Goal: Task Accomplishment & Management: Manage account settings

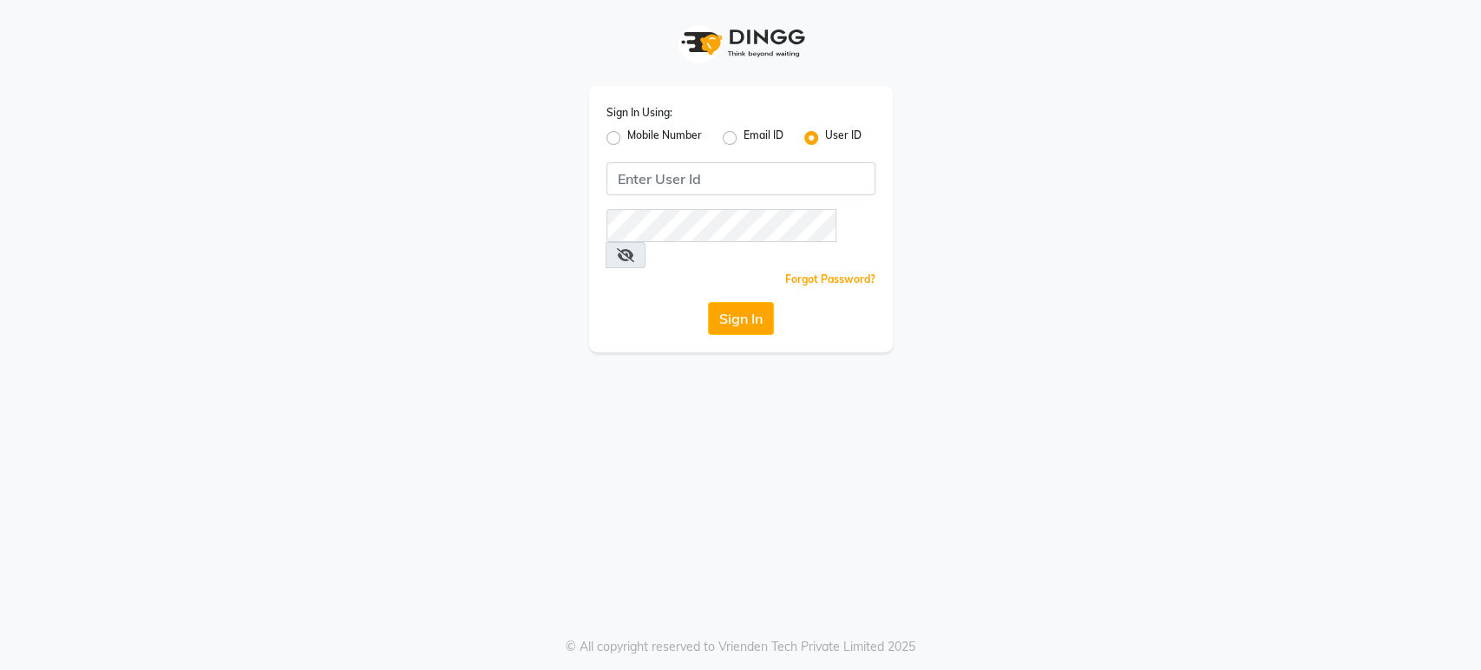
click at [627, 138] on label "Mobile Number" at bounding box center [664, 138] width 75 height 21
click at [627, 138] on input "Mobile Number" at bounding box center [632, 133] width 11 height 11
radio input "true"
radio input "false"
click at [692, 180] on input "Username" at bounding box center [770, 178] width 211 height 33
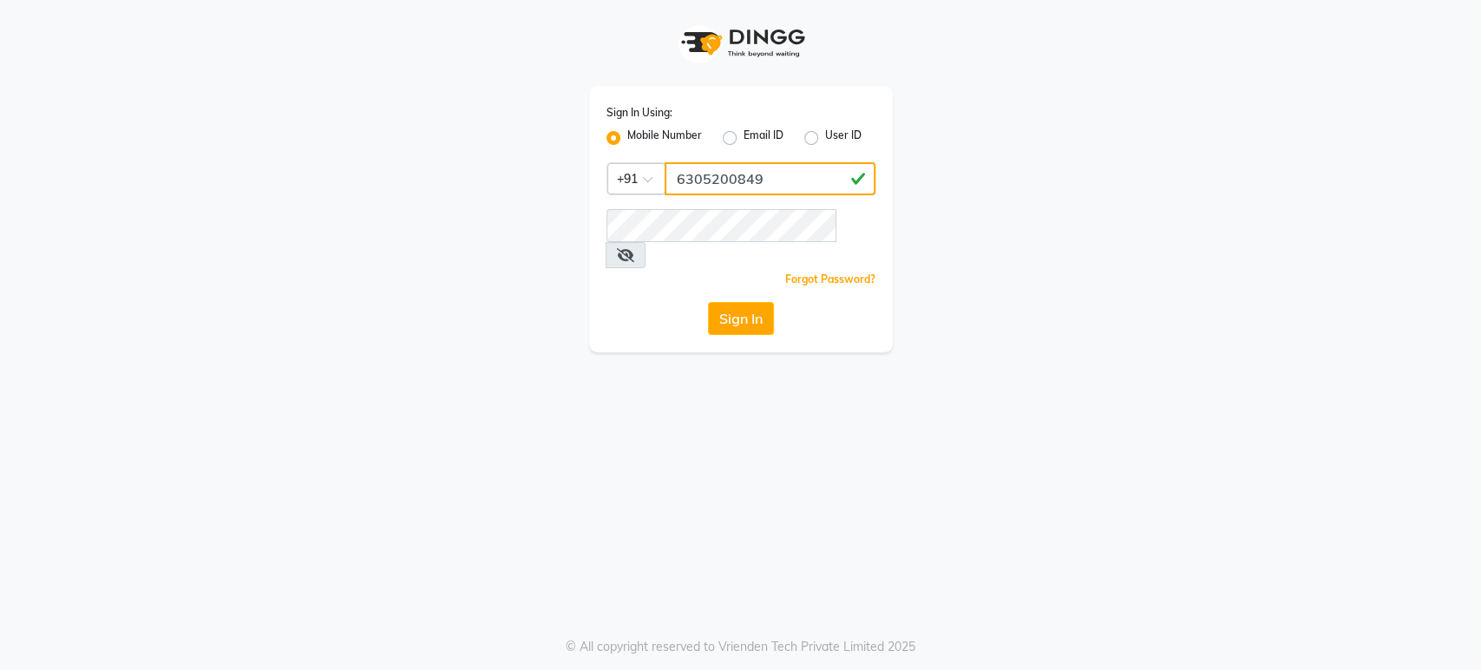
type input "6305200849"
click at [756, 302] on button "Sign In" at bounding box center [741, 318] width 66 height 33
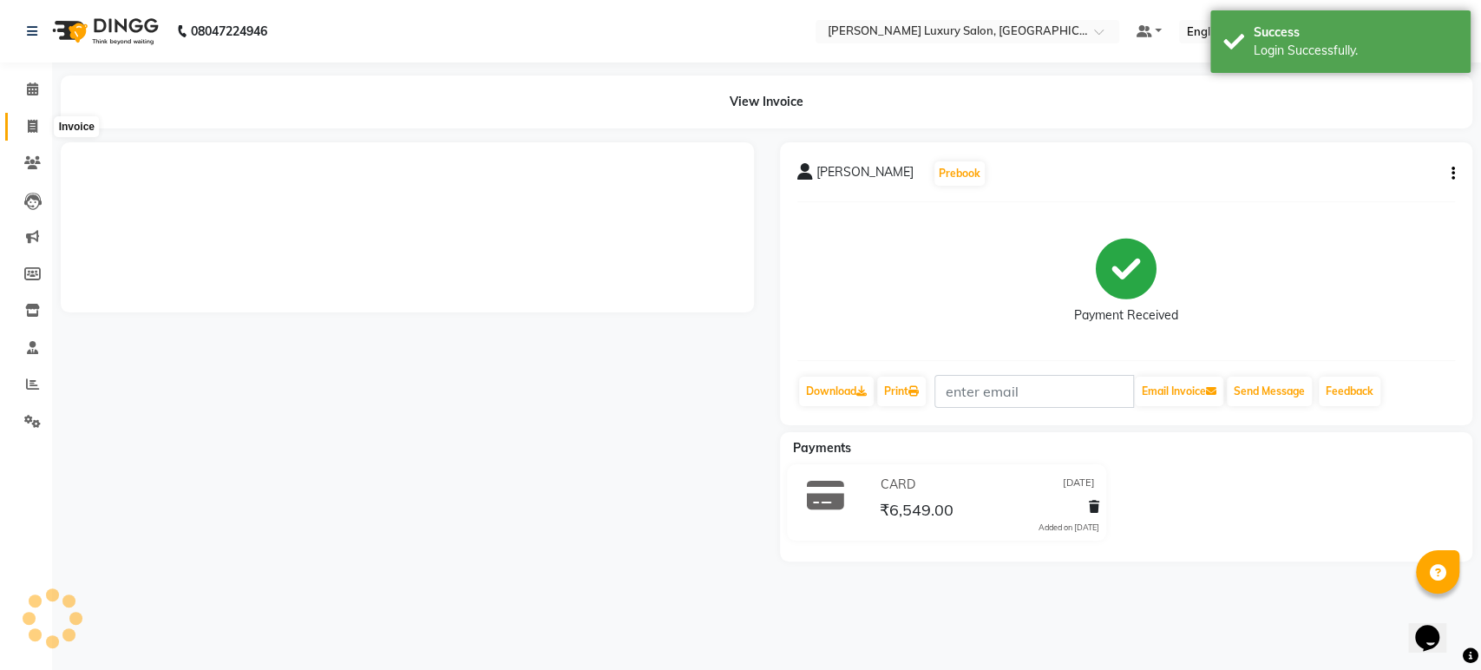
click at [35, 130] on icon at bounding box center [33, 126] width 10 height 13
select select "4712"
select select "service"
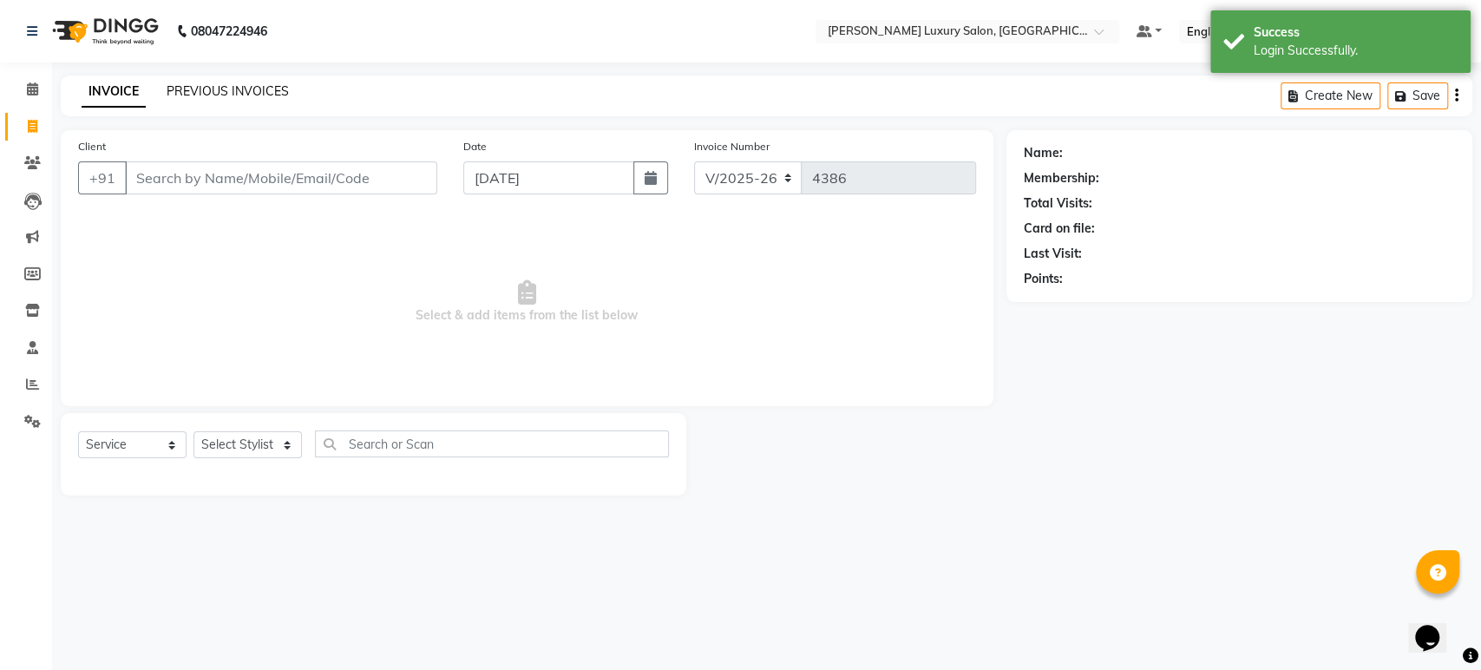
click at [244, 95] on link "PREVIOUS INVOICES" at bounding box center [228, 91] width 122 height 16
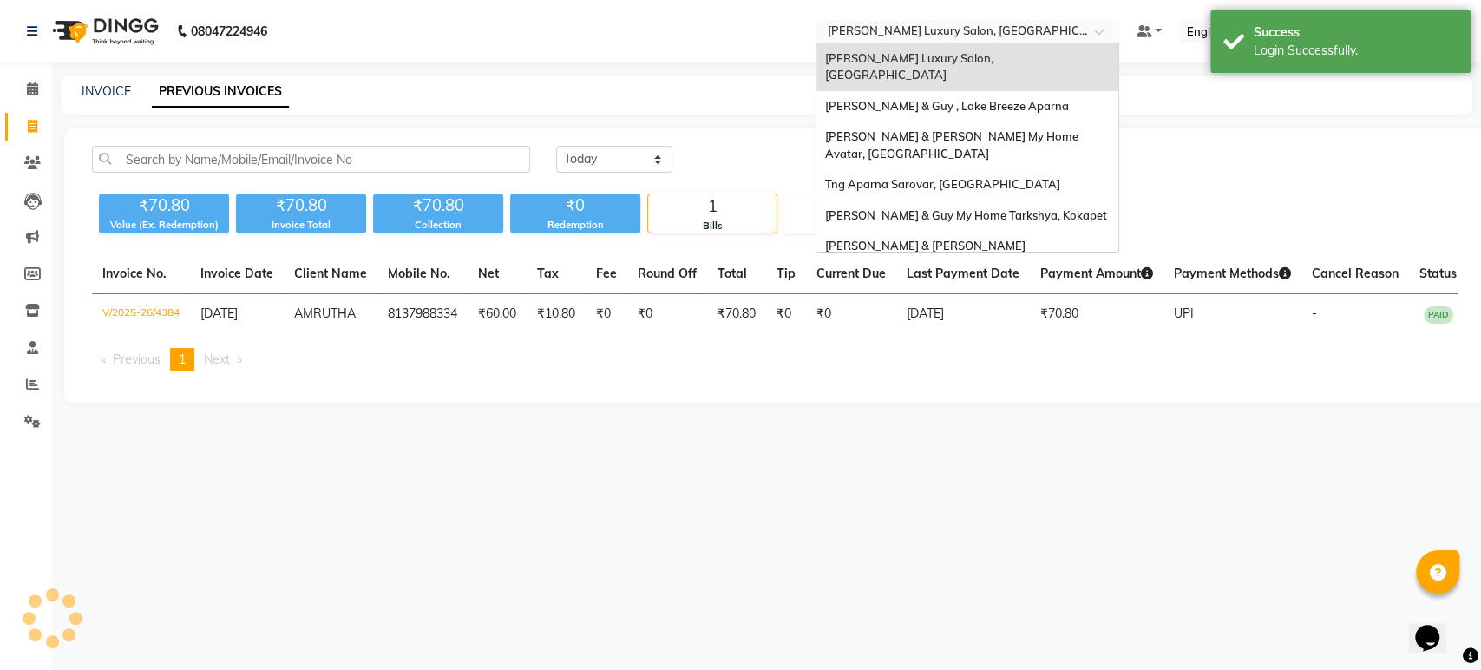
click at [928, 36] on input "text" at bounding box center [950, 32] width 252 height 17
click at [966, 200] on div "[PERSON_NAME] & Guy My Home Tarkshya, Kokapet" at bounding box center [967, 215] width 302 height 31
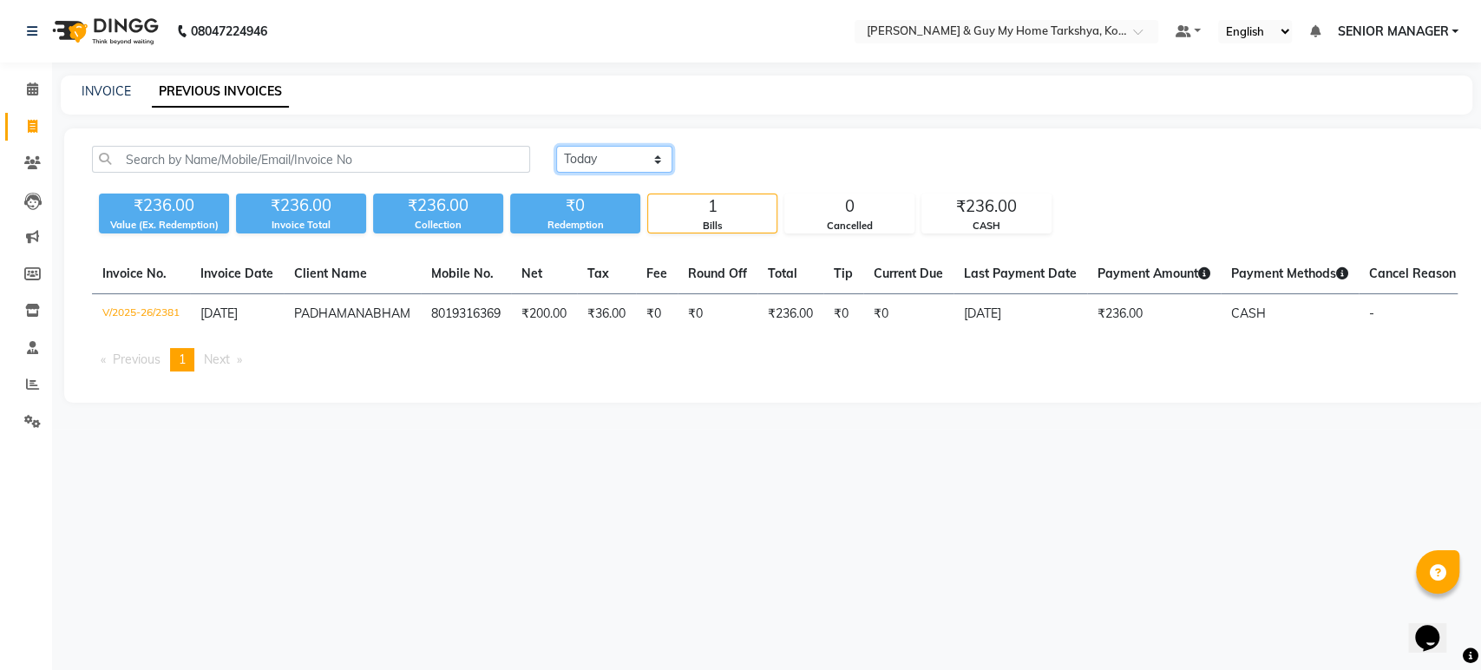
click at [585, 153] on select "[DATE] [DATE] Custom Range" at bounding box center [614, 159] width 116 height 27
select select "range"
click at [556, 146] on select "[DATE] [DATE] Custom Range" at bounding box center [614, 159] width 116 height 27
click at [751, 167] on input "[DATE]" at bounding box center [755, 159] width 121 height 24
select select "9"
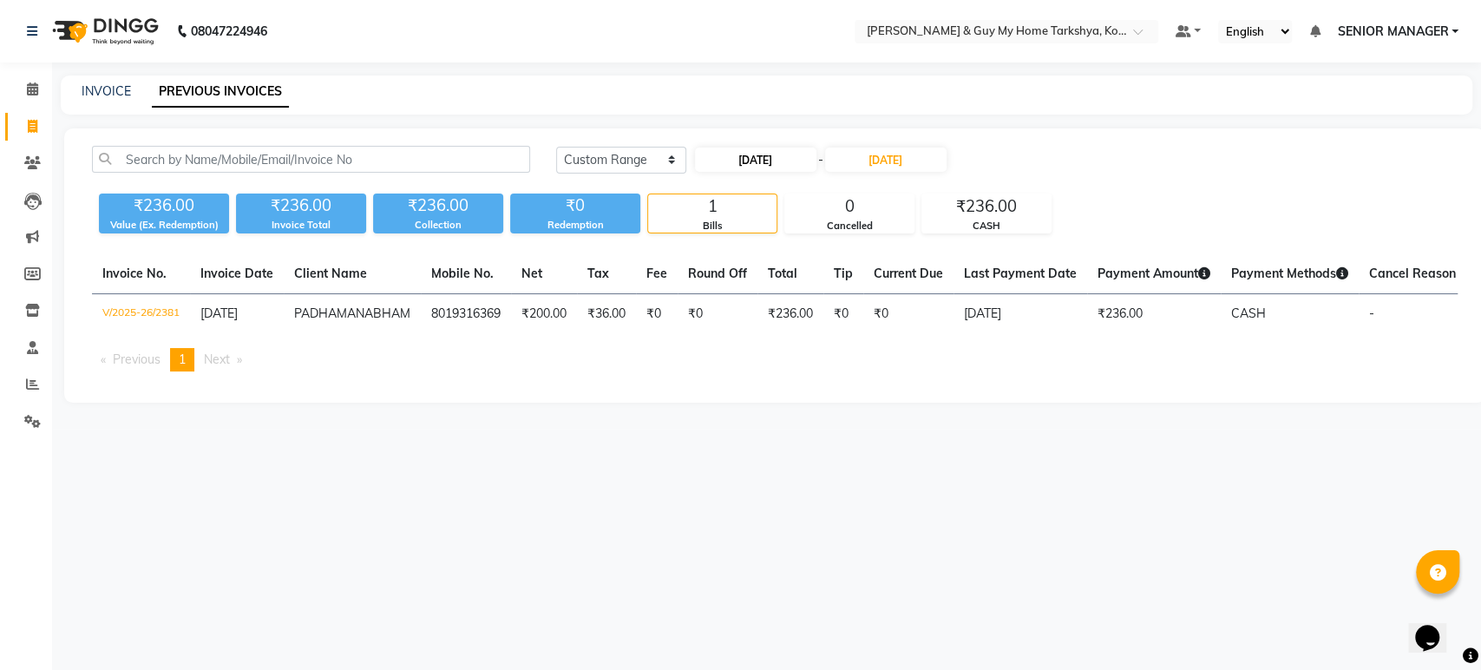
select select "2025"
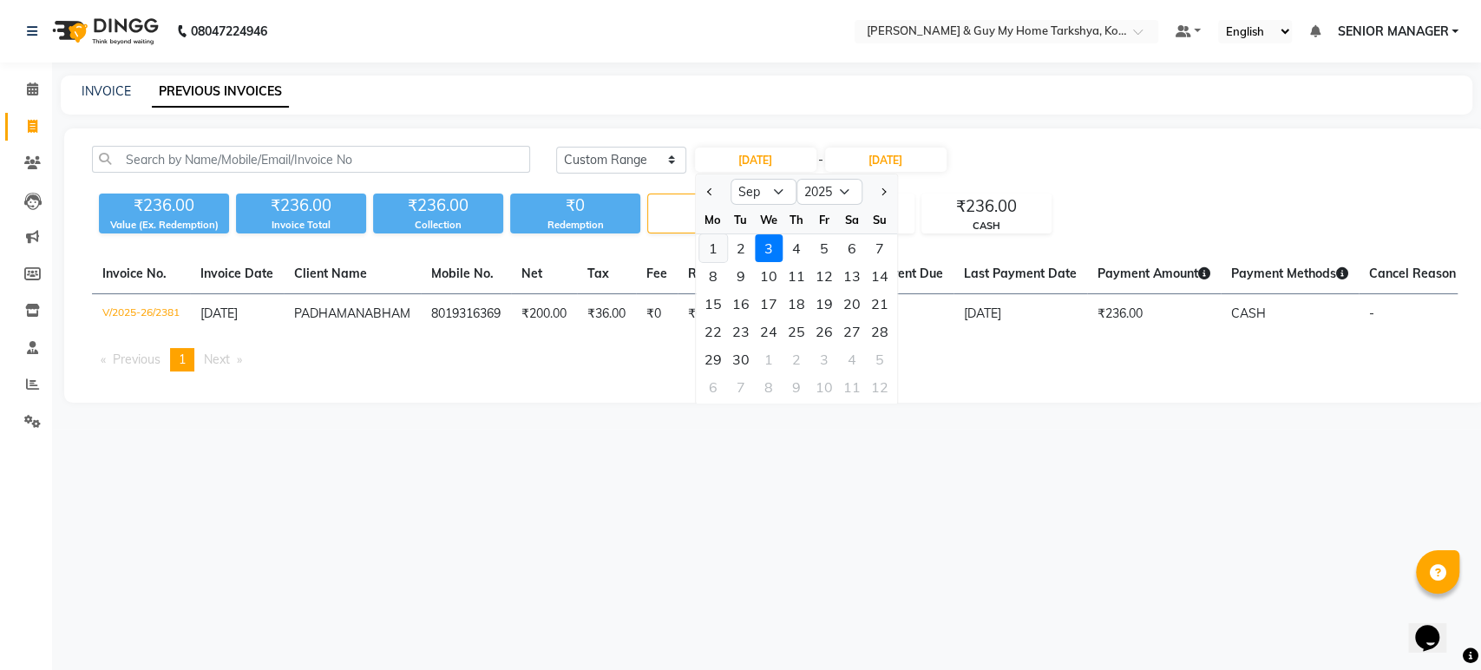
click at [711, 242] on div "1" at bounding box center [713, 248] width 28 height 28
type input "01-09-2025"
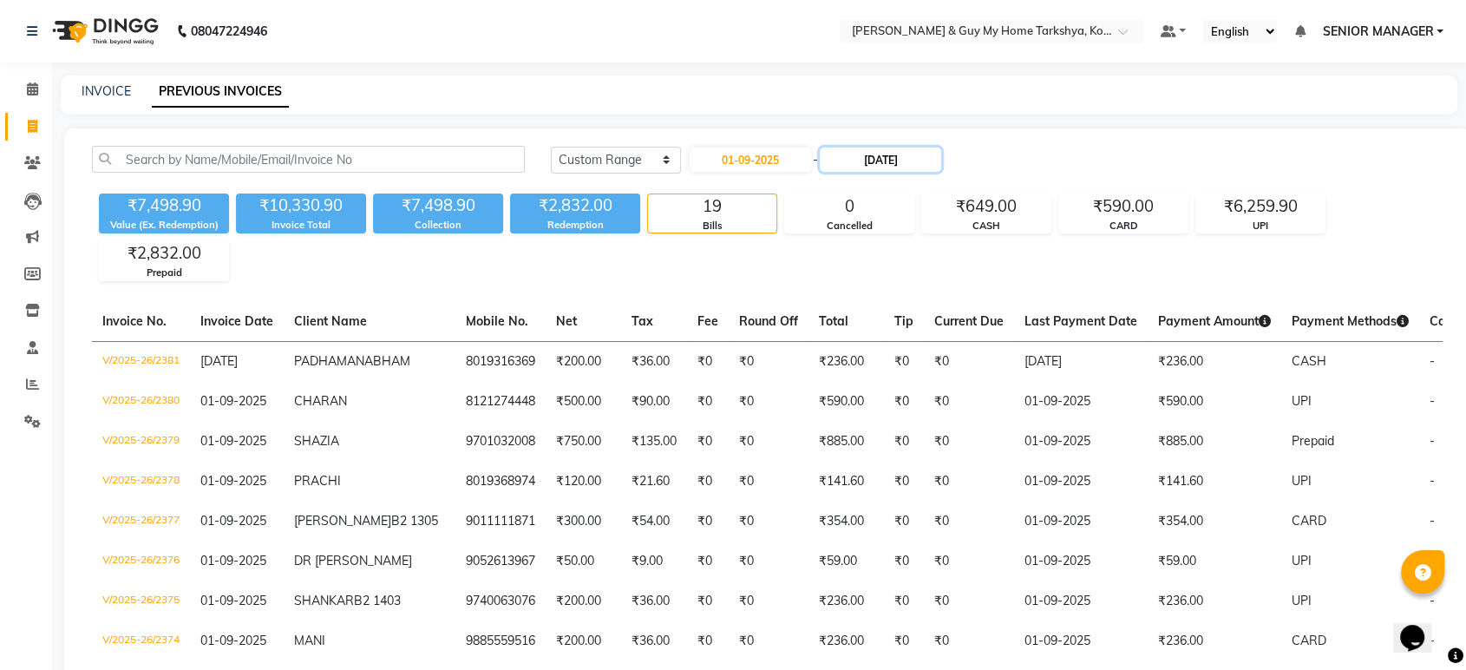
click at [890, 157] on input "[DATE]" at bounding box center [880, 159] width 121 height 24
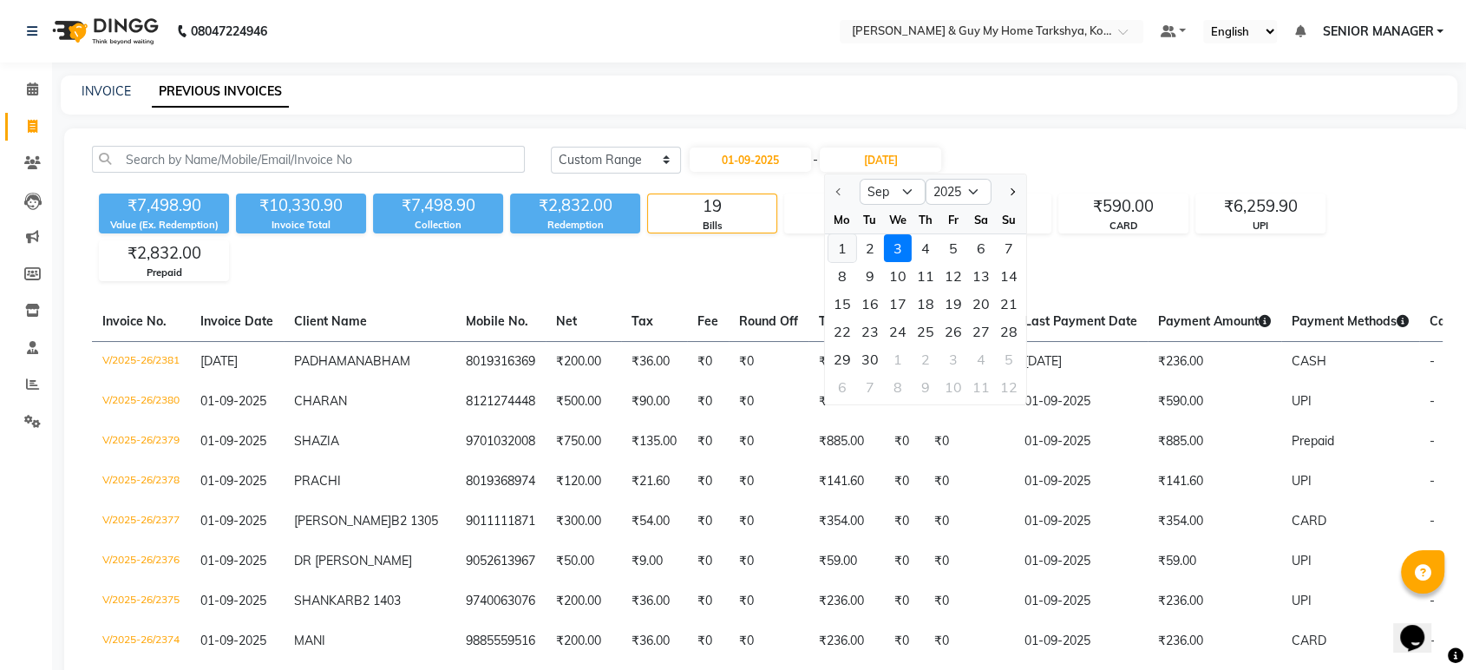
click at [838, 246] on div "1" at bounding box center [842, 248] width 28 height 28
type input "01-09-2025"
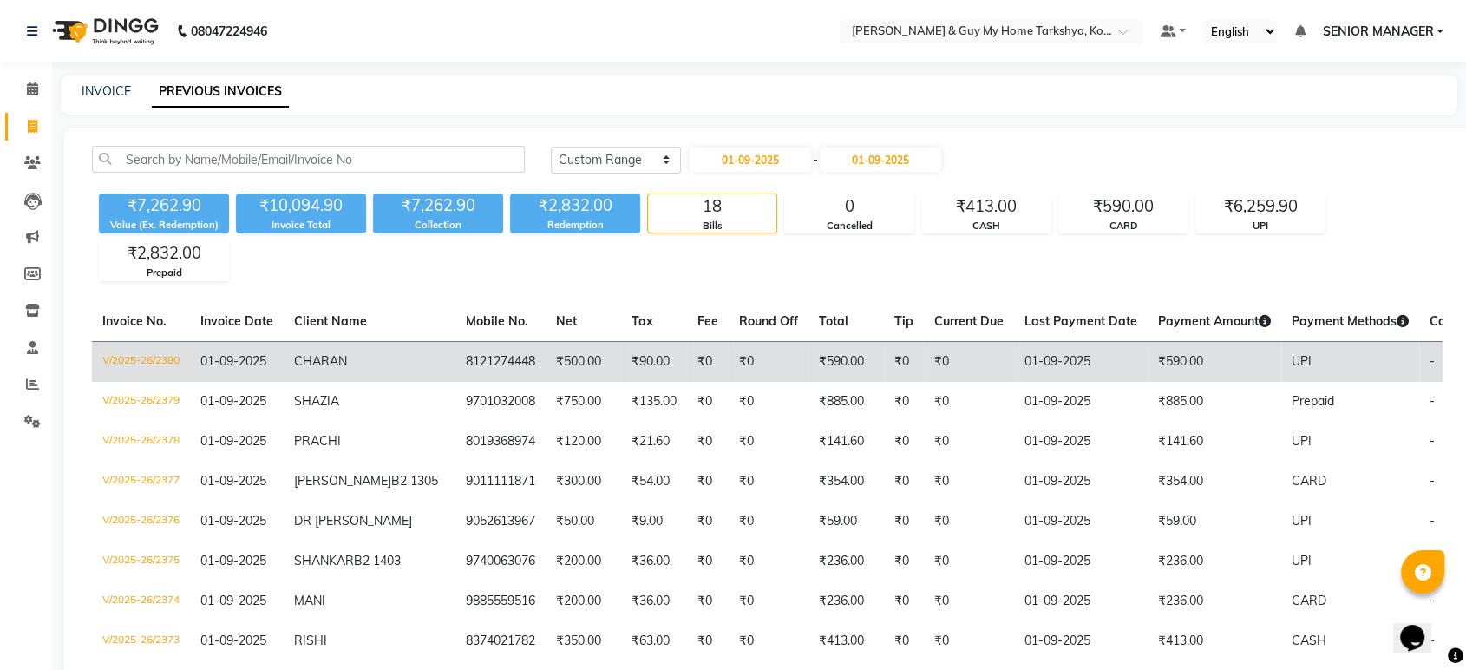
click at [136, 353] on td "V/2025-26/2380" at bounding box center [141, 361] width 98 height 41
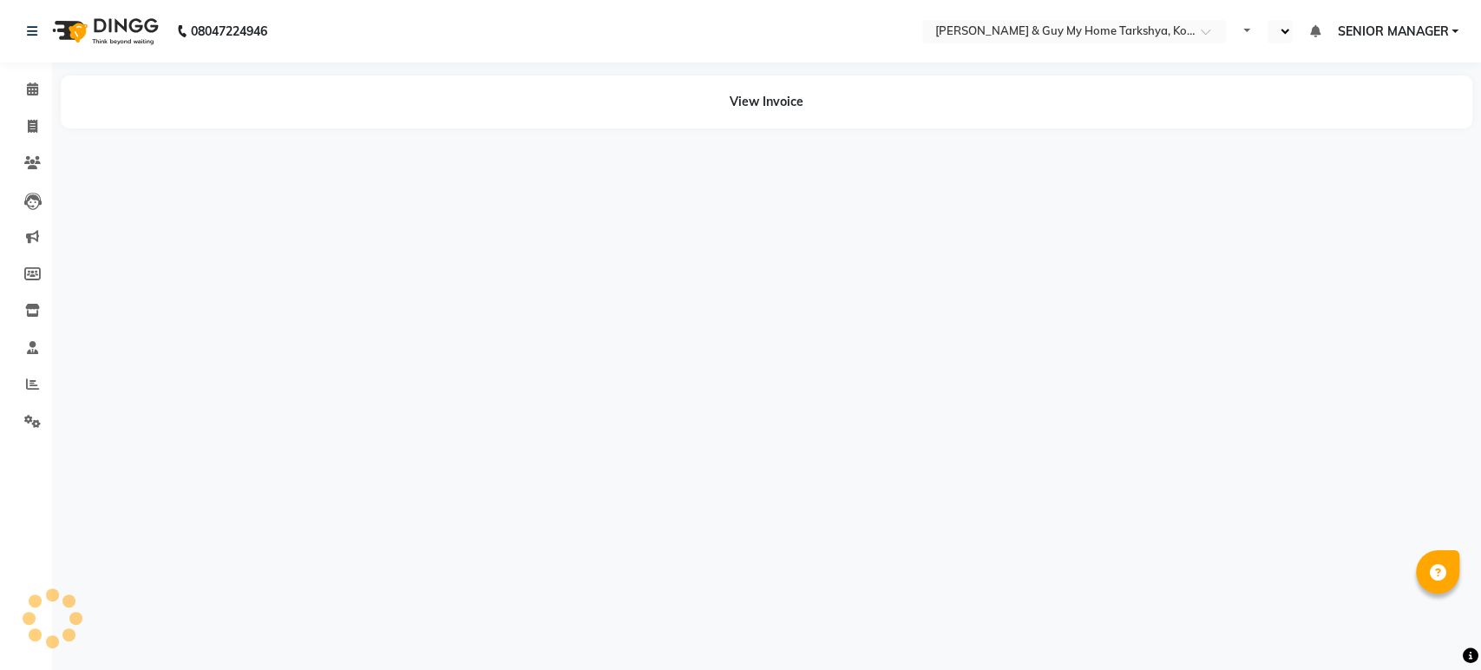
select select "en"
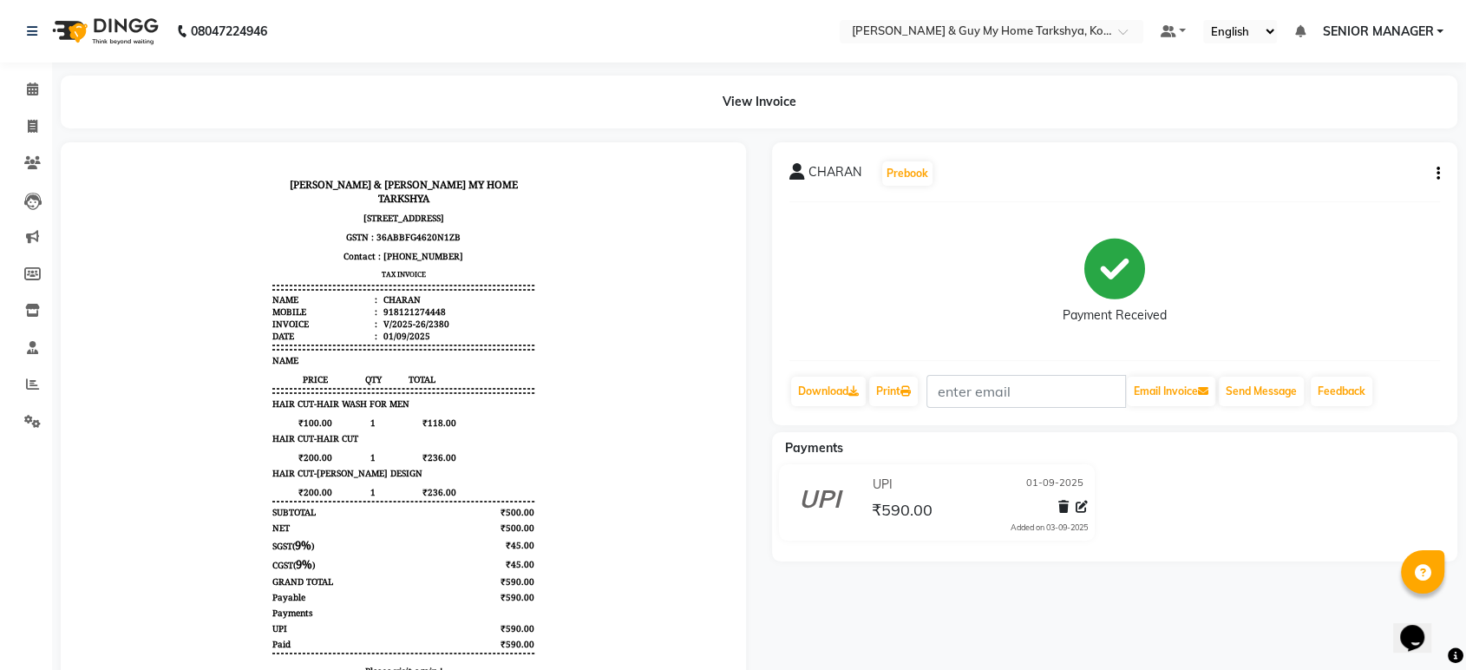
click at [1437, 174] on icon "button" at bounding box center [1438, 174] width 3 height 1
click at [1367, 191] on div "Edit Invoice" at bounding box center [1351, 196] width 119 height 22
select select "service"
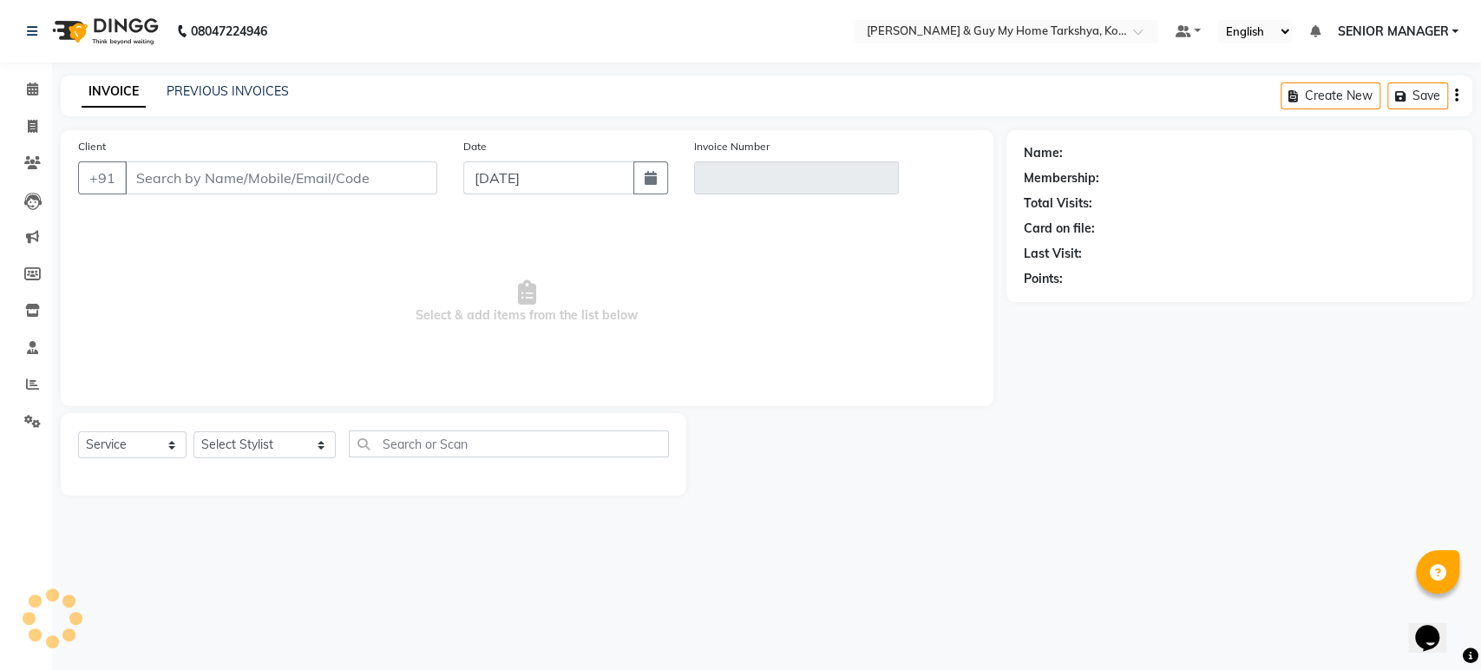
type input "8121274448"
type input "V/2025-26/2380"
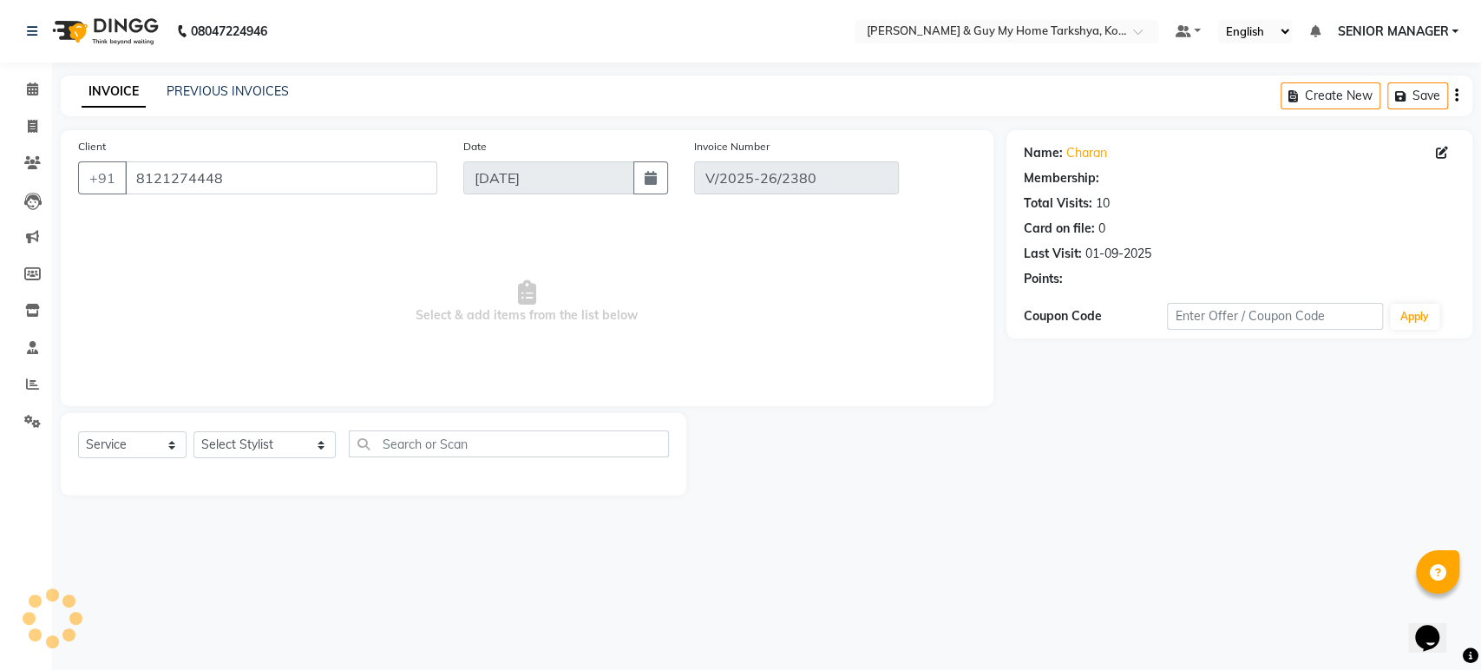
type input "01-09-2025"
select select "select"
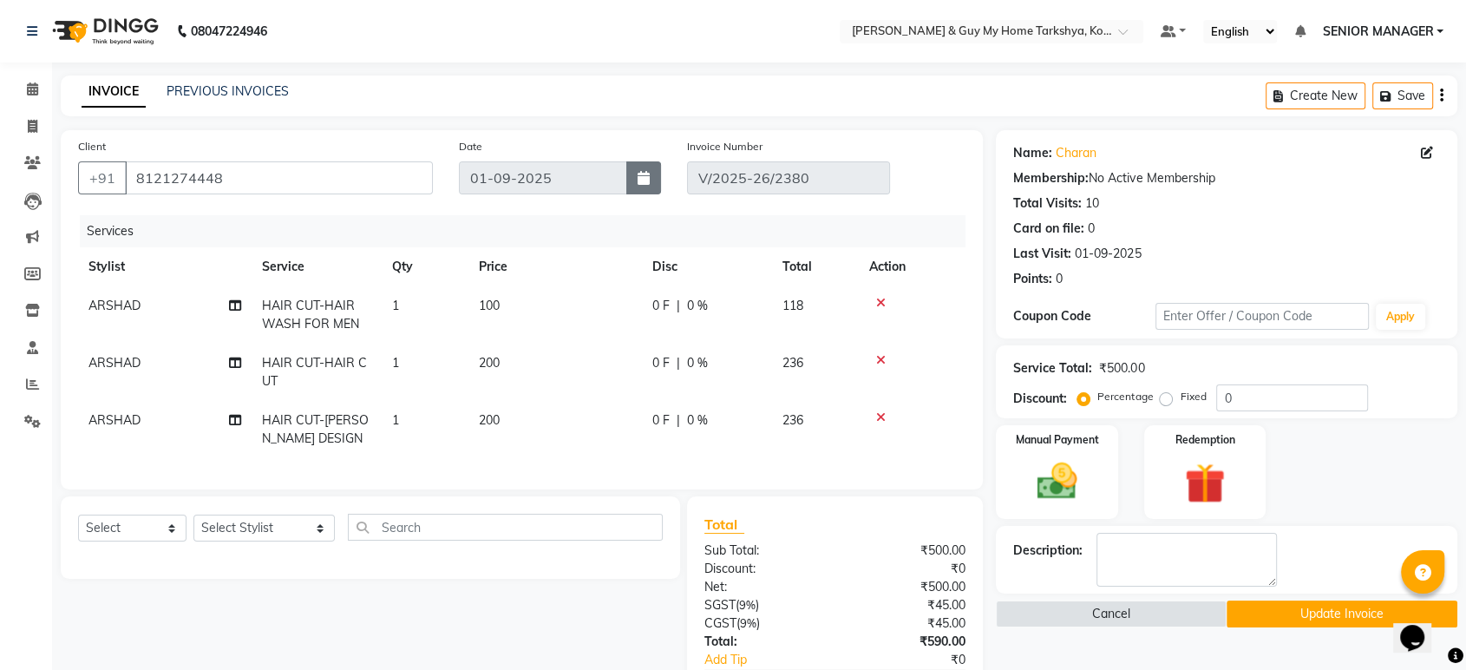
click at [650, 178] on button "button" at bounding box center [643, 177] width 35 height 33
select select "9"
select select "2025"
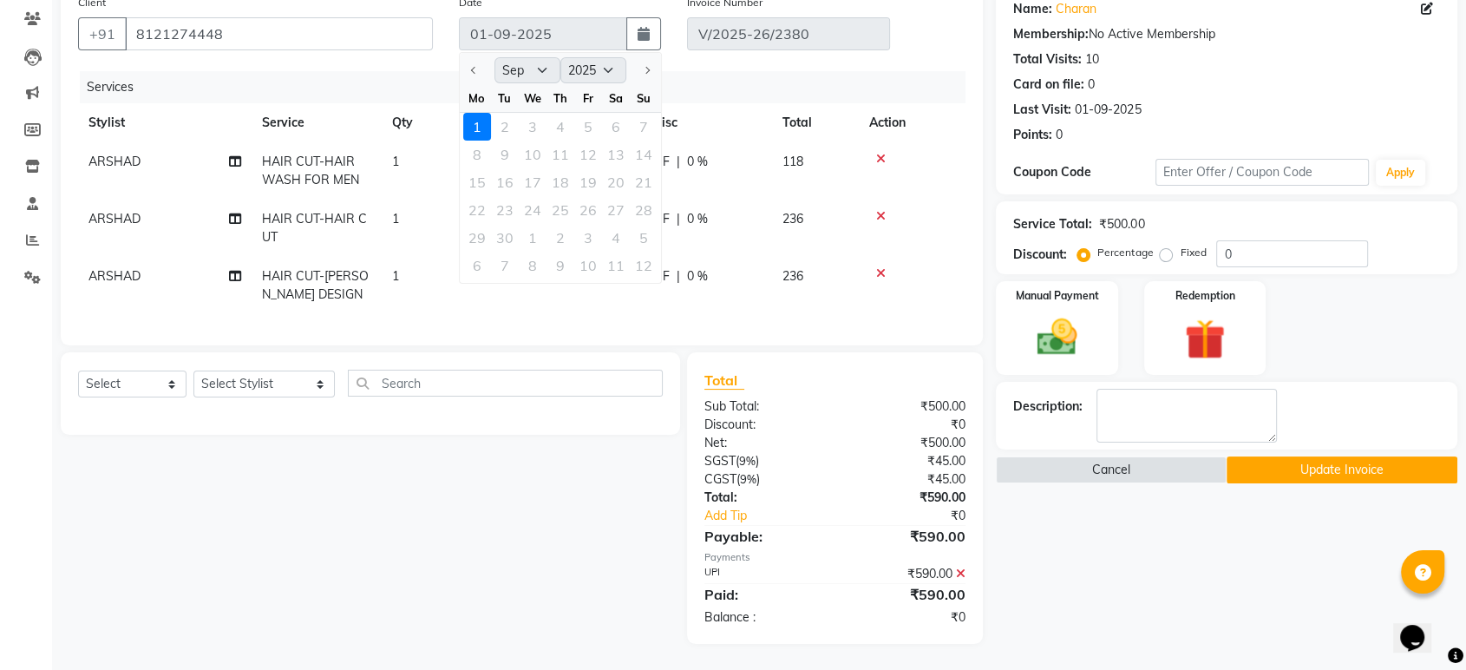
click at [959, 574] on icon at bounding box center [961, 573] width 10 height 12
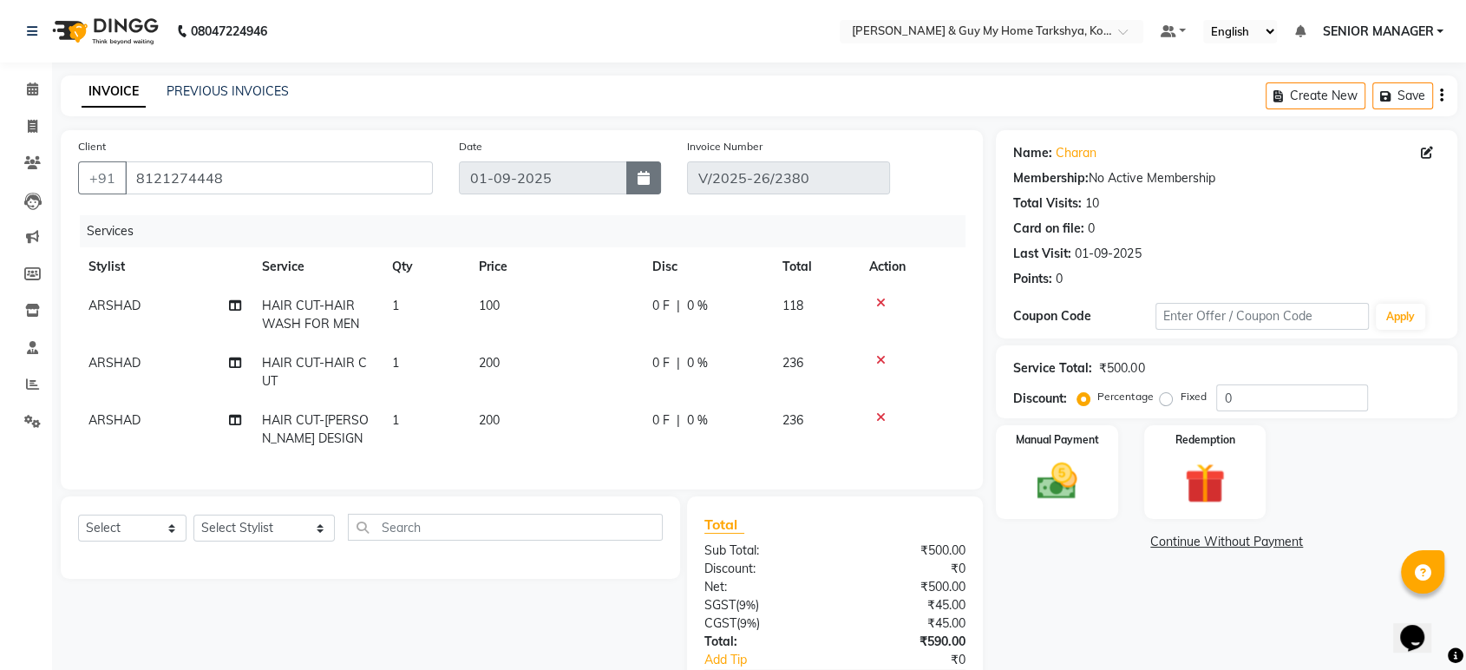
click at [645, 179] on icon "button" at bounding box center [644, 178] width 12 height 14
select select "9"
select select "2025"
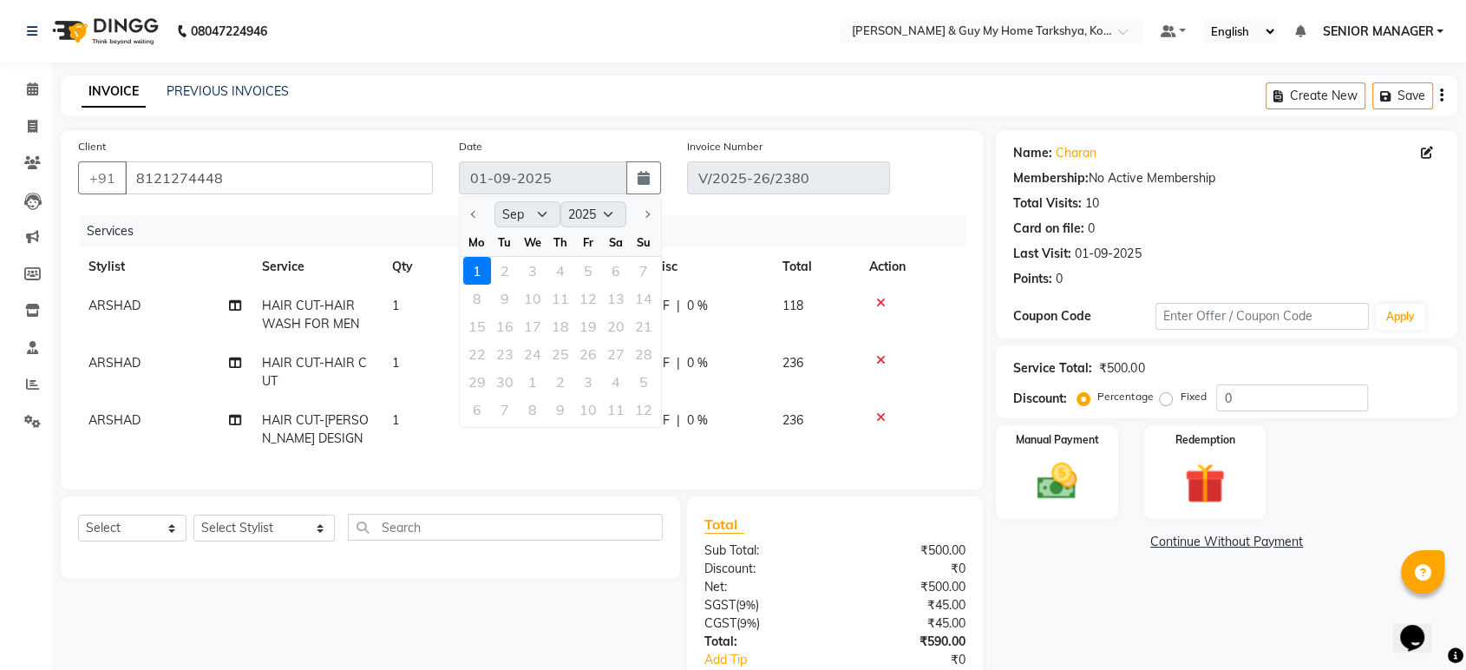
click at [533, 268] on div "1 2 3 4 5 6 7" at bounding box center [560, 271] width 201 height 28
click at [791, 225] on div "Services" at bounding box center [529, 231] width 899 height 32
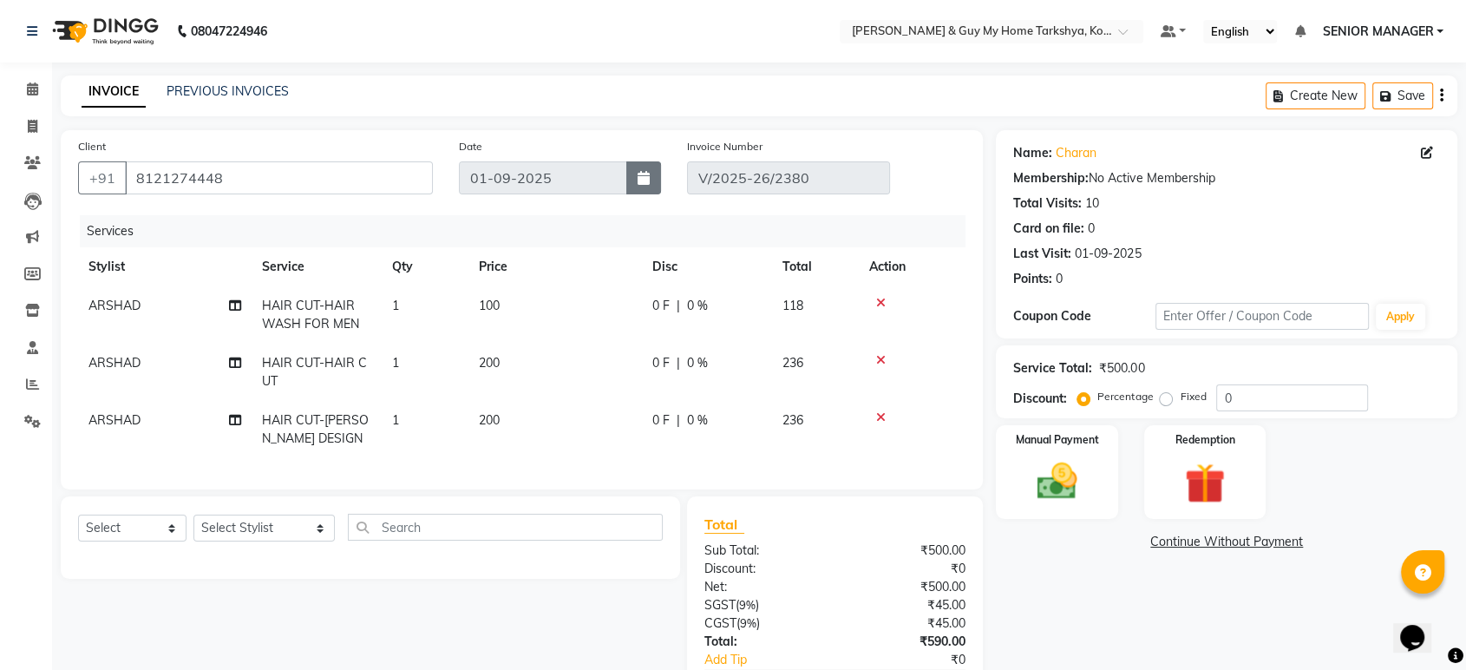
click at [645, 187] on button "button" at bounding box center [643, 177] width 35 height 33
select select "9"
select select "2025"
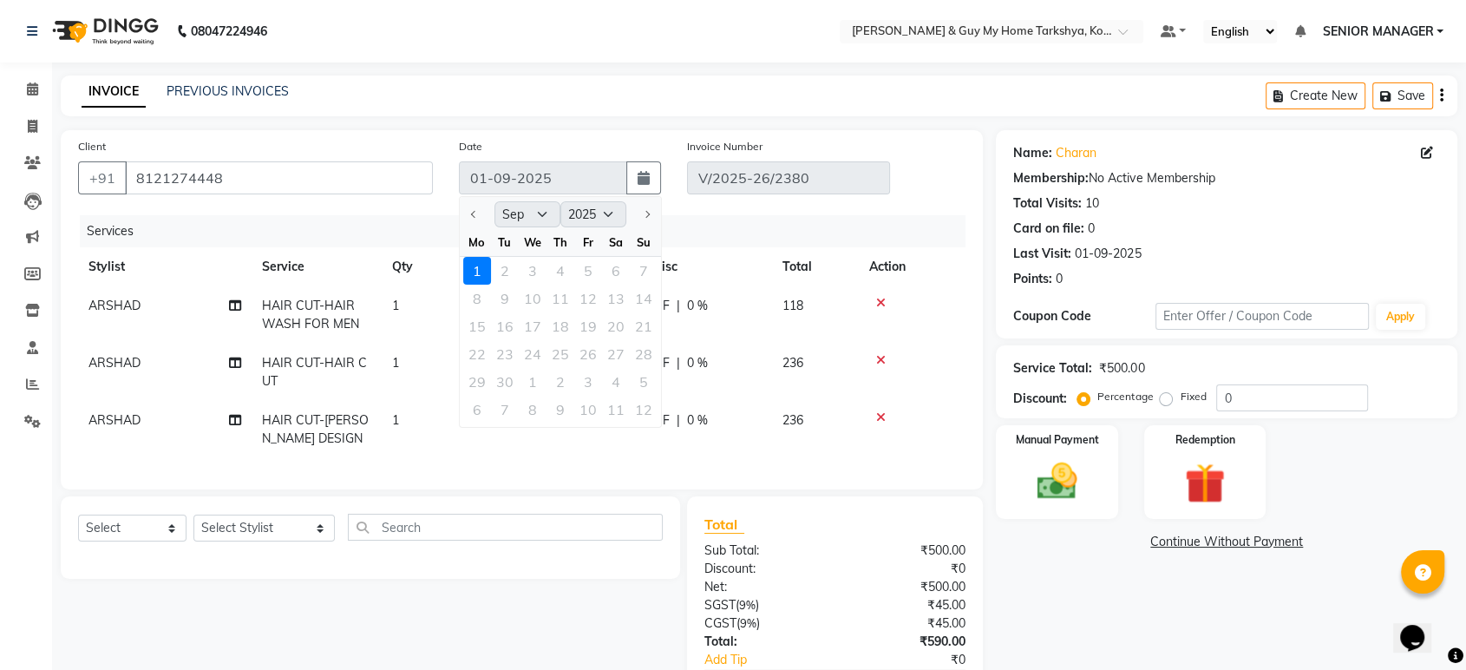
click at [508, 266] on div "1 2 3 4 5 6 7" at bounding box center [560, 271] width 201 height 28
click at [528, 266] on div "1 2 3 4 5 6 7" at bounding box center [560, 271] width 201 height 28
click at [1437, 187] on div "Name: Charan Membership: No Active Membership Total Visits: 10 Card on file: 0 …" at bounding box center [1226, 212] width 427 height 151
click at [1440, 95] on icon "button" at bounding box center [1441, 95] width 3 height 1
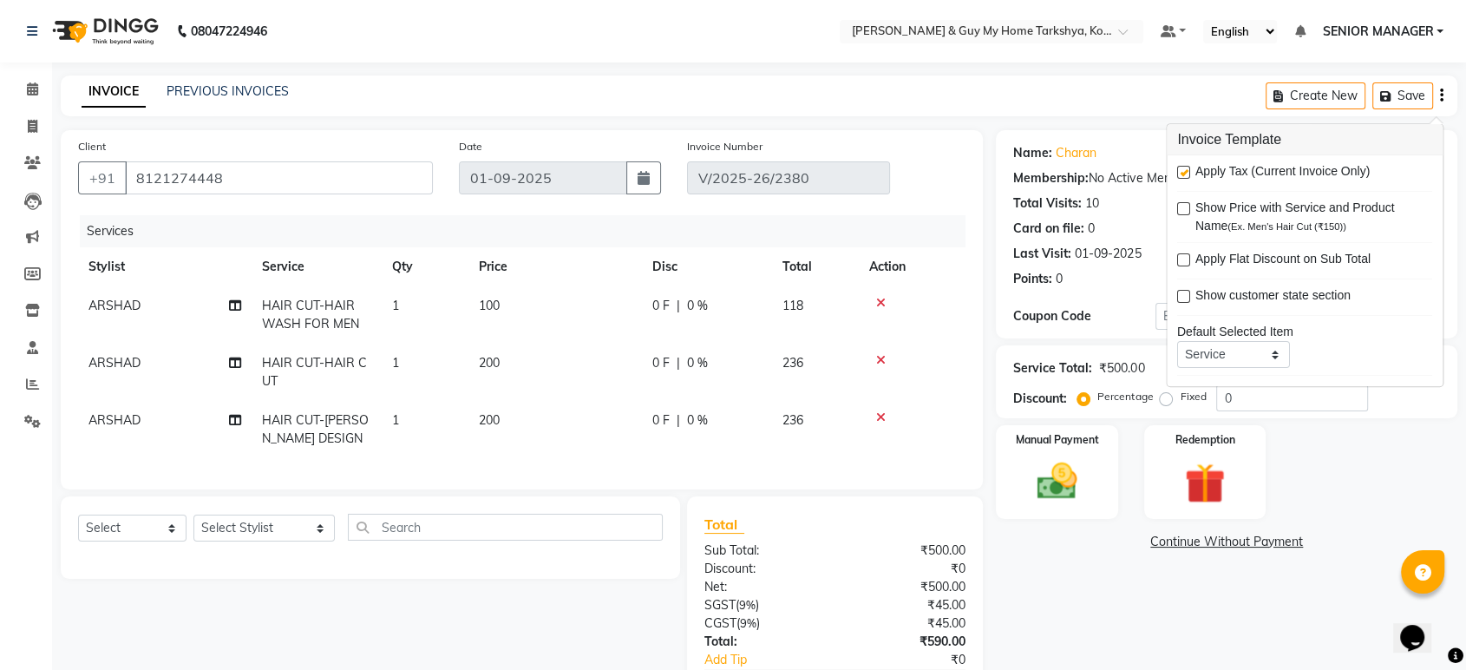
click at [1353, 490] on div "Manual Payment Redemption" at bounding box center [1227, 472] width 488 height 94
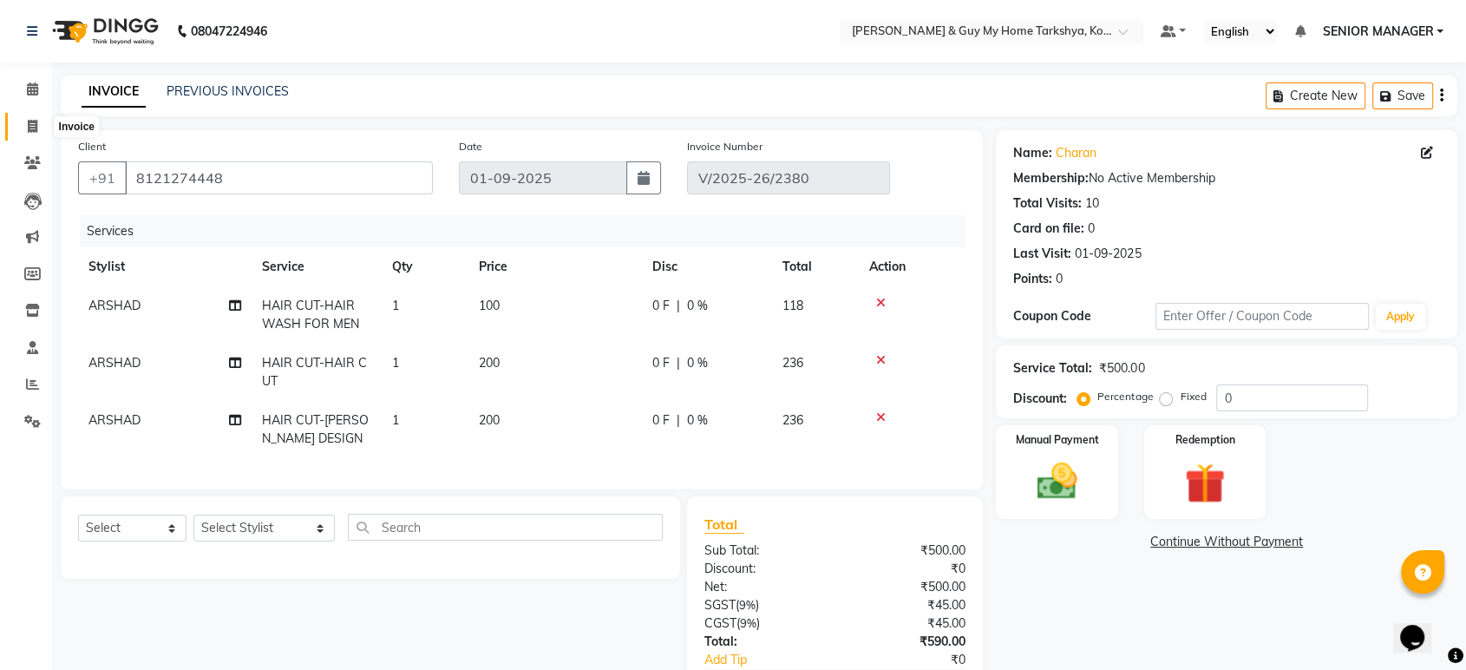
click at [29, 129] on icon at bounding box center [33, 126] width 10 height 13
select select "service"
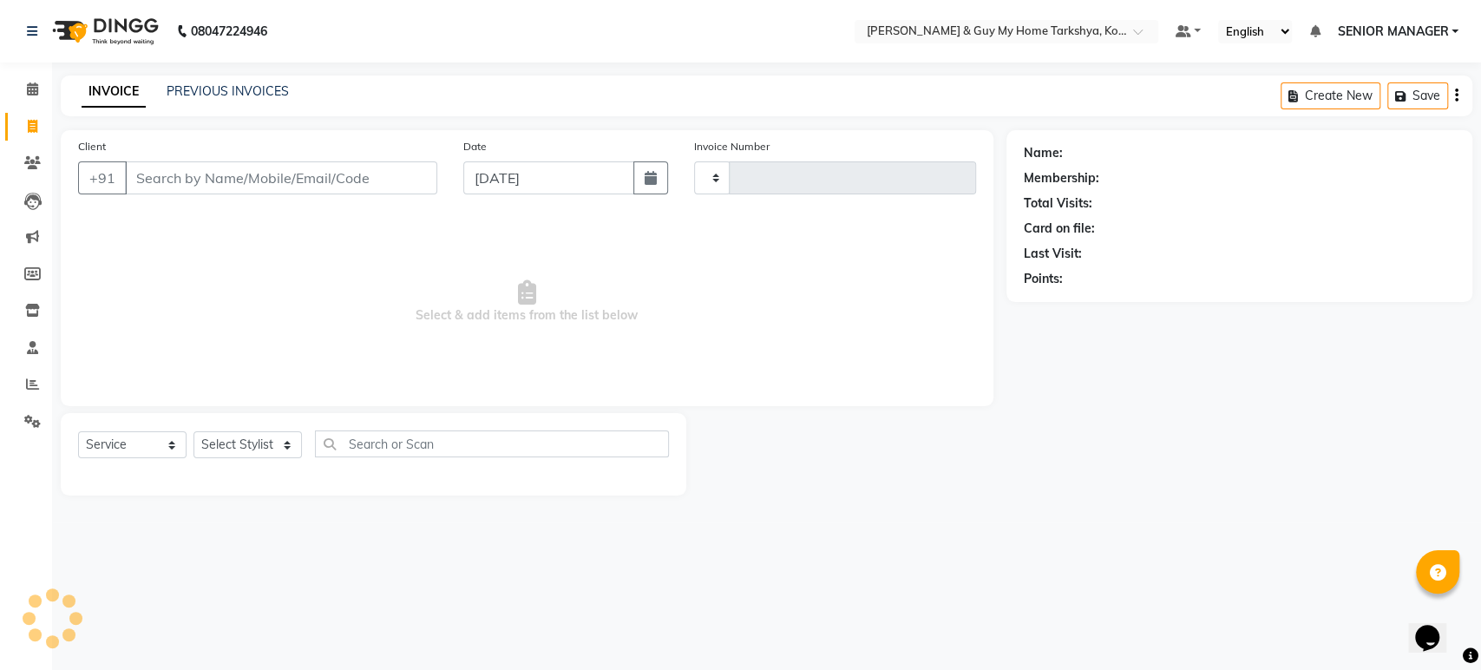
type input "2382"
select select "7902"
click at [203, 91] on link "PREVIOUS INVOICES" at bounding box center [228, 91] width 122 height 16
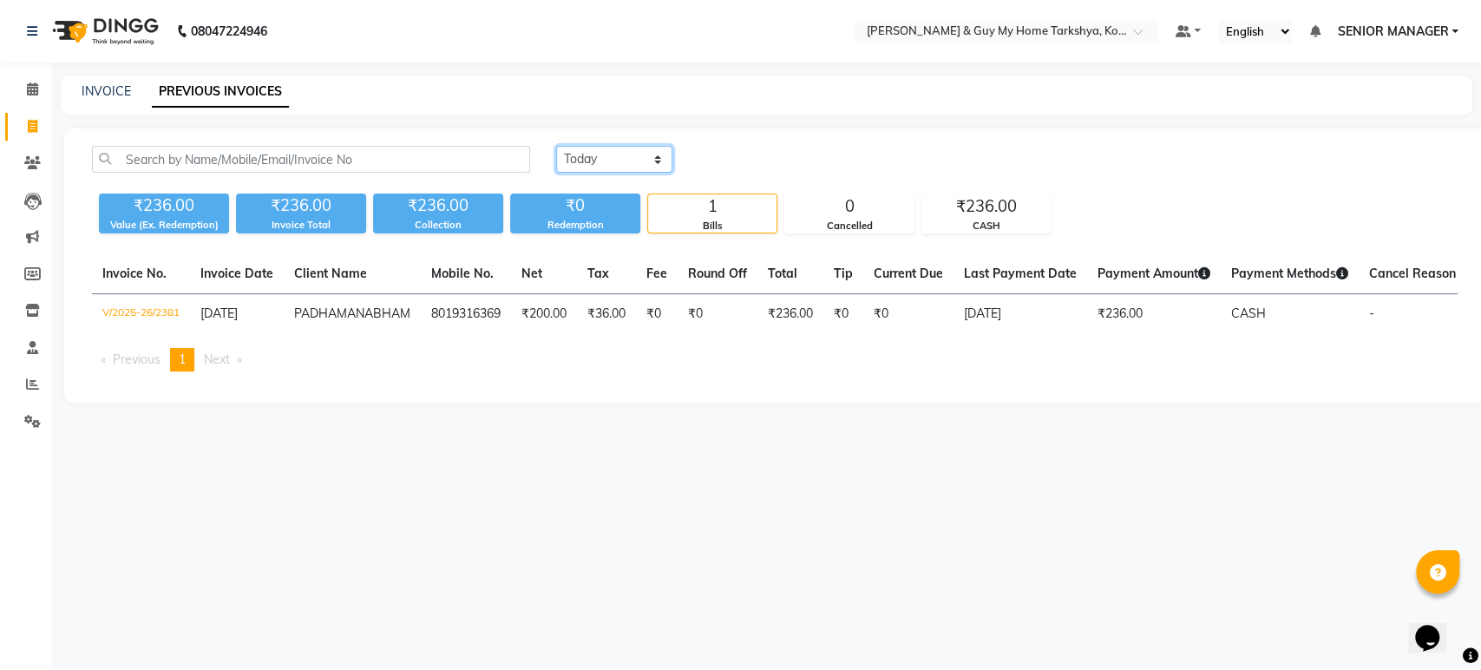
click at [648, 170] on select "Today Yesterday Custom Range" at bounding box center [614, 159] width 116 height 27
select select "range"
click at [556, 146] on select "Today Yesterday Custom Range" at bounding box center [614, 159] width 116 height 27
click at [805, 160] on input "[DATE]" at bounding box center [755, 159] width 121 height 24
select select "9"
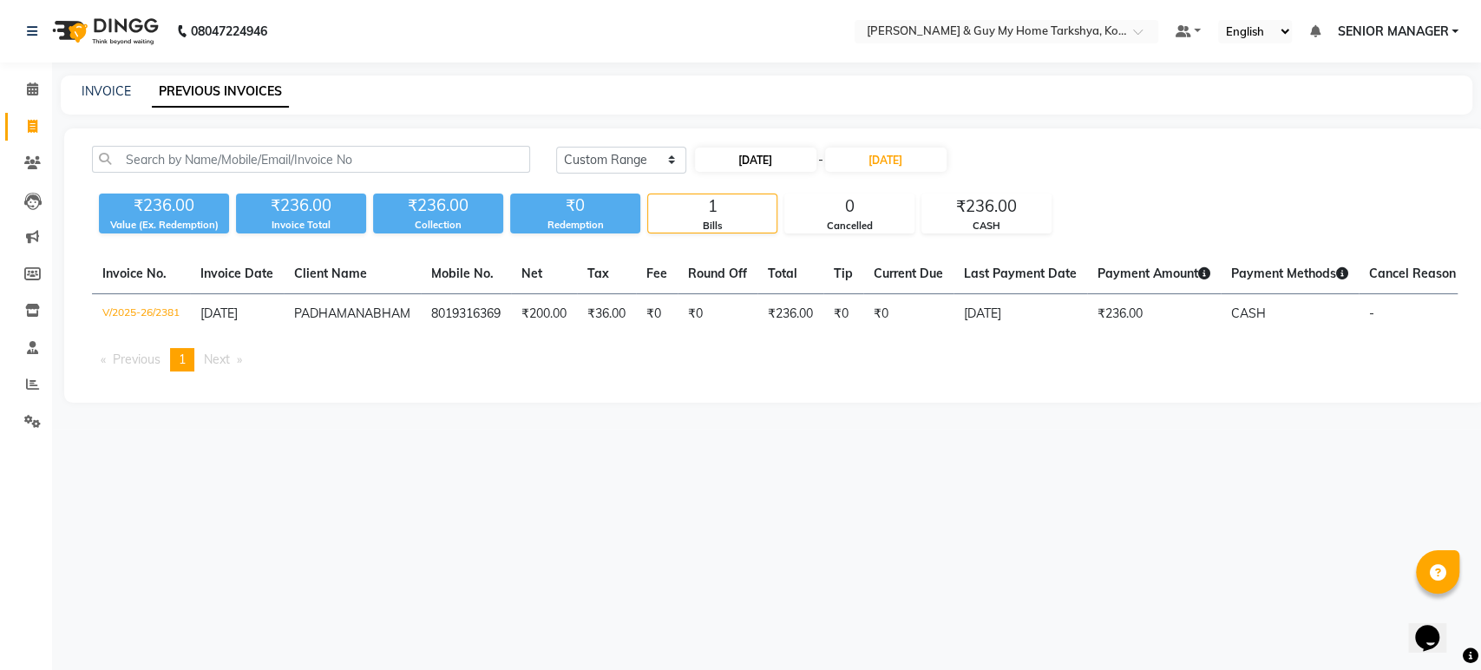
select select "2025"
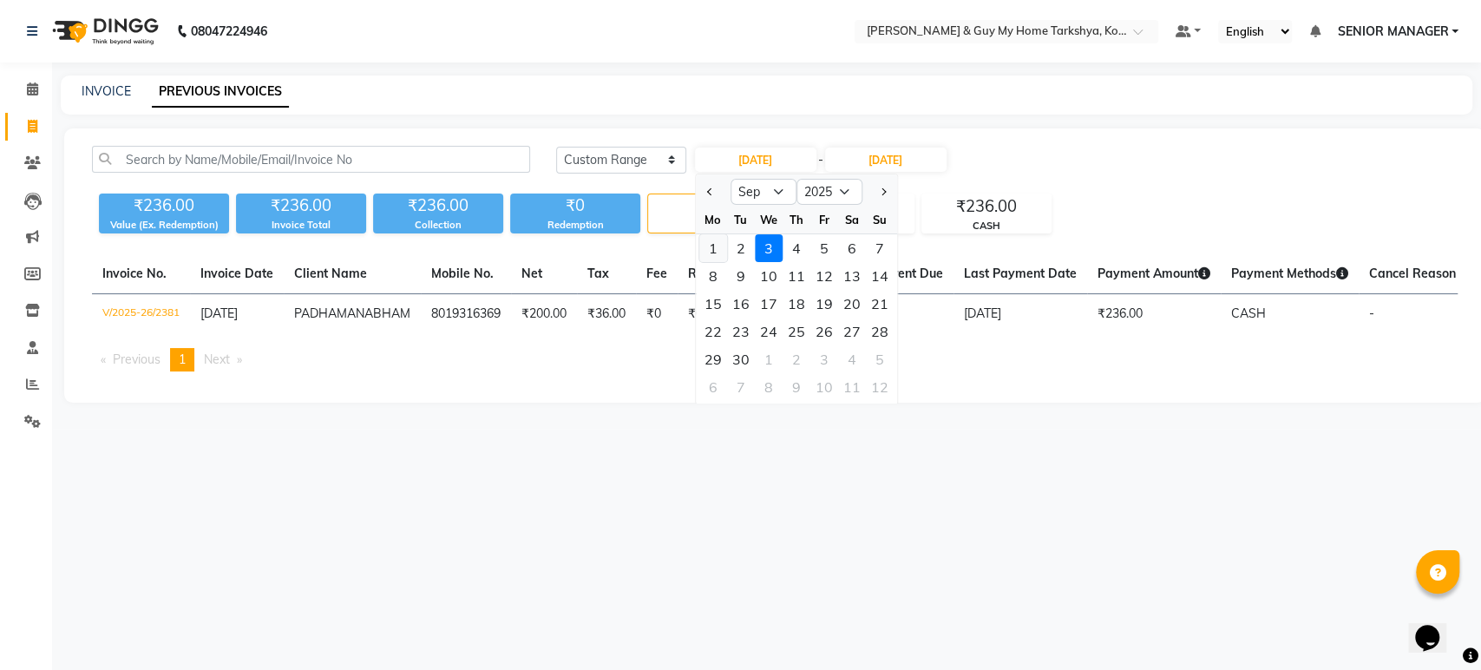
click at [717, 241] on div "1" at bounding box center [713, 248] width 28 height 28
type input "01-09-2025"
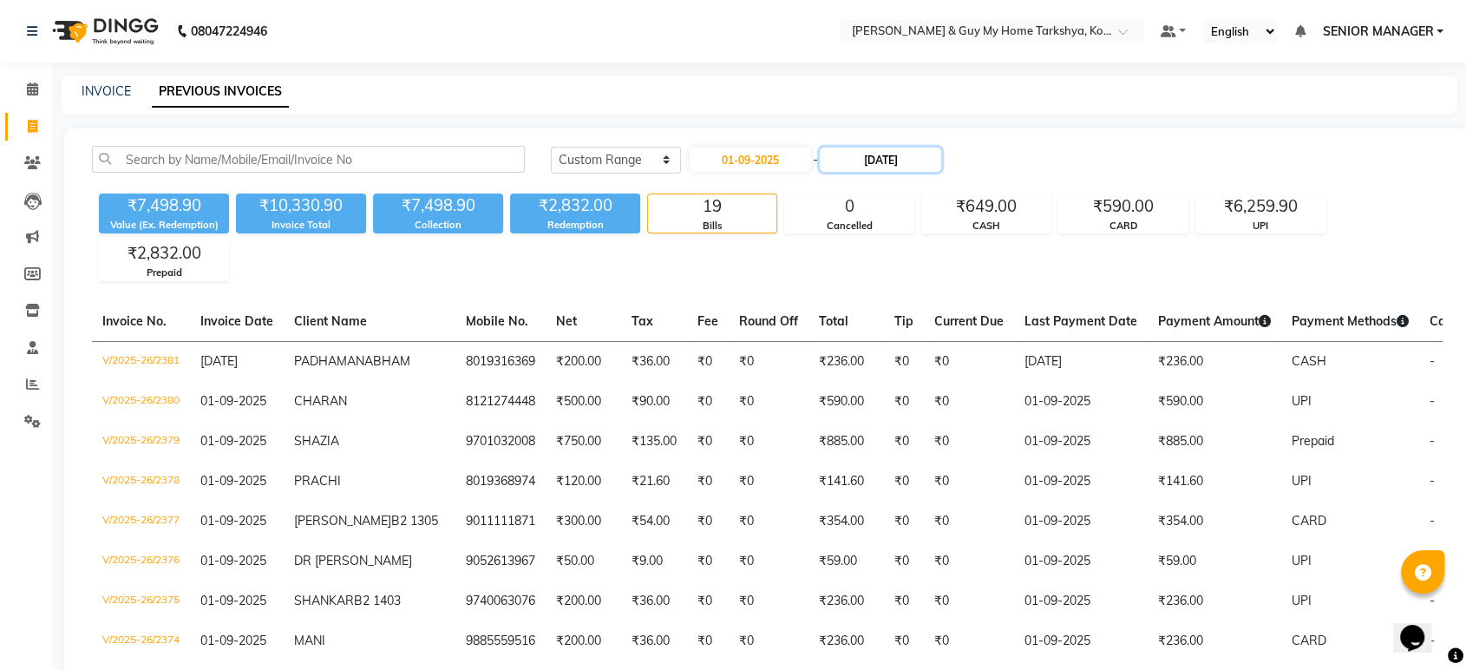
click at [875, 171] on input "[DATE]" at bounding box center [880, 159] width 121 height 24
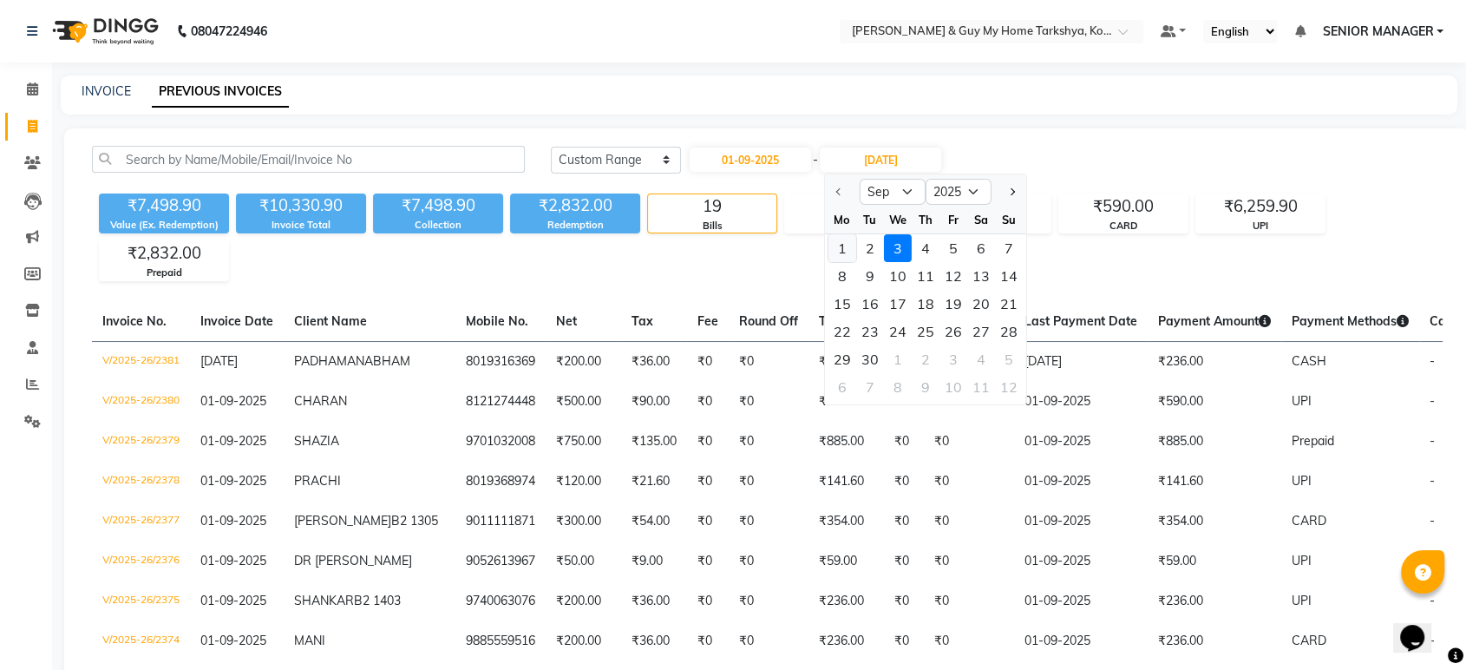
click at [846, 240] on div "1" at bounding box center [842, 248] width 28 height 28
type input "01-09-2025"
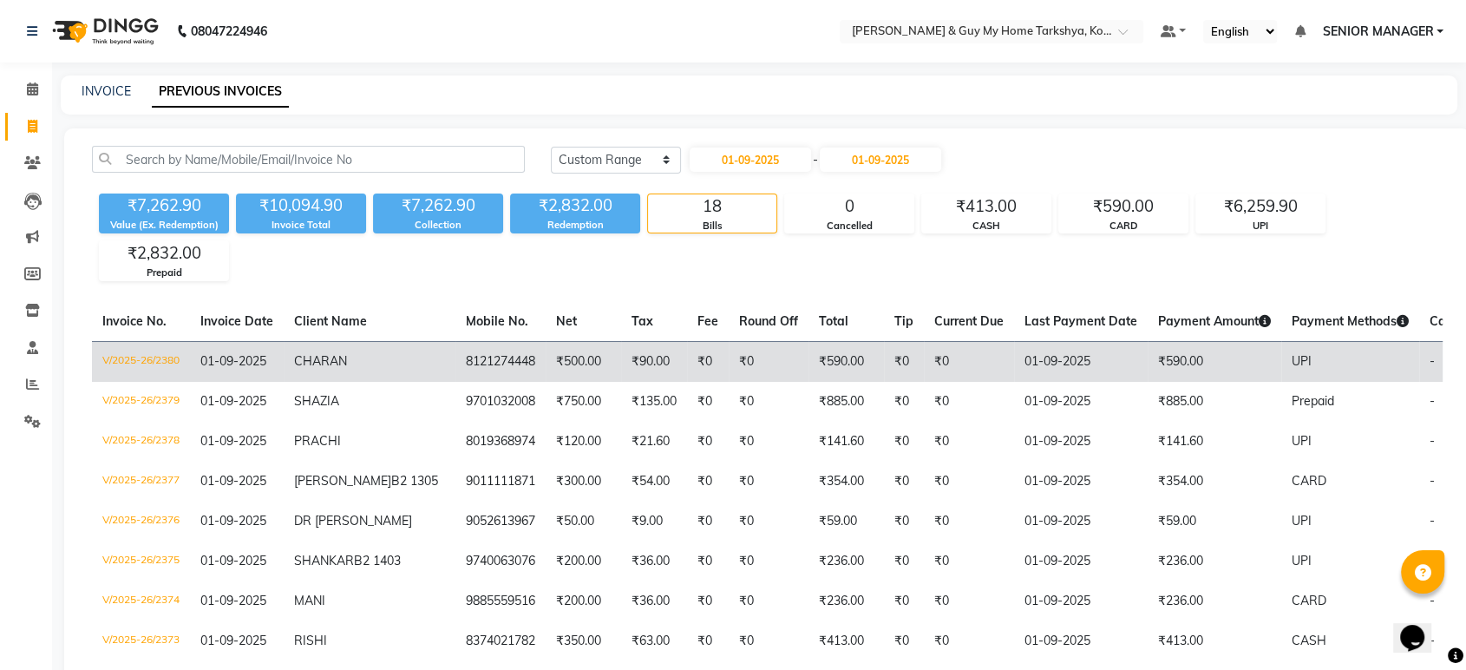
click at [187, 362] on td "V/2025-26/2380" at bounding box center [141, 361] width 98 height 41
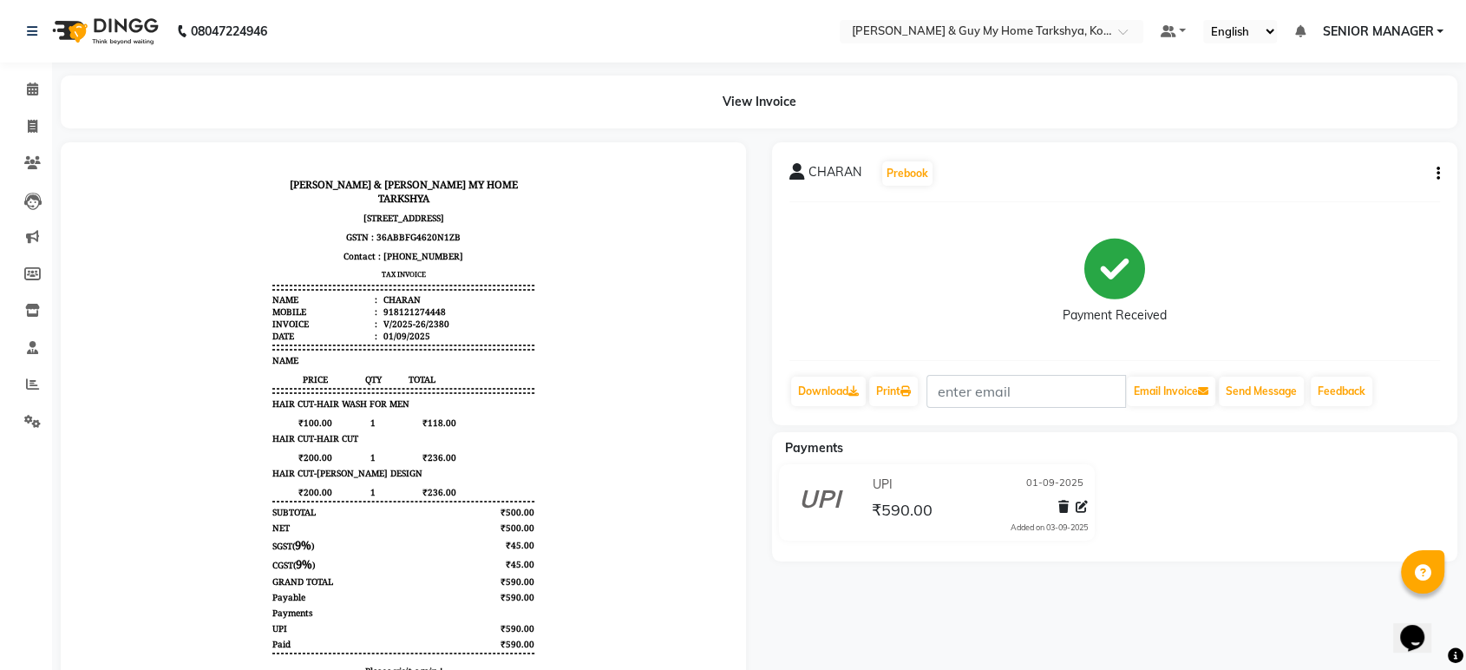
click at [1437, 174] on icon "button" at bounding box center [1438, 174] width 3 height 1
click at [1326, 130] on div "Cancel Invoice" at bounding box center [1351, 131] width 119 height 22
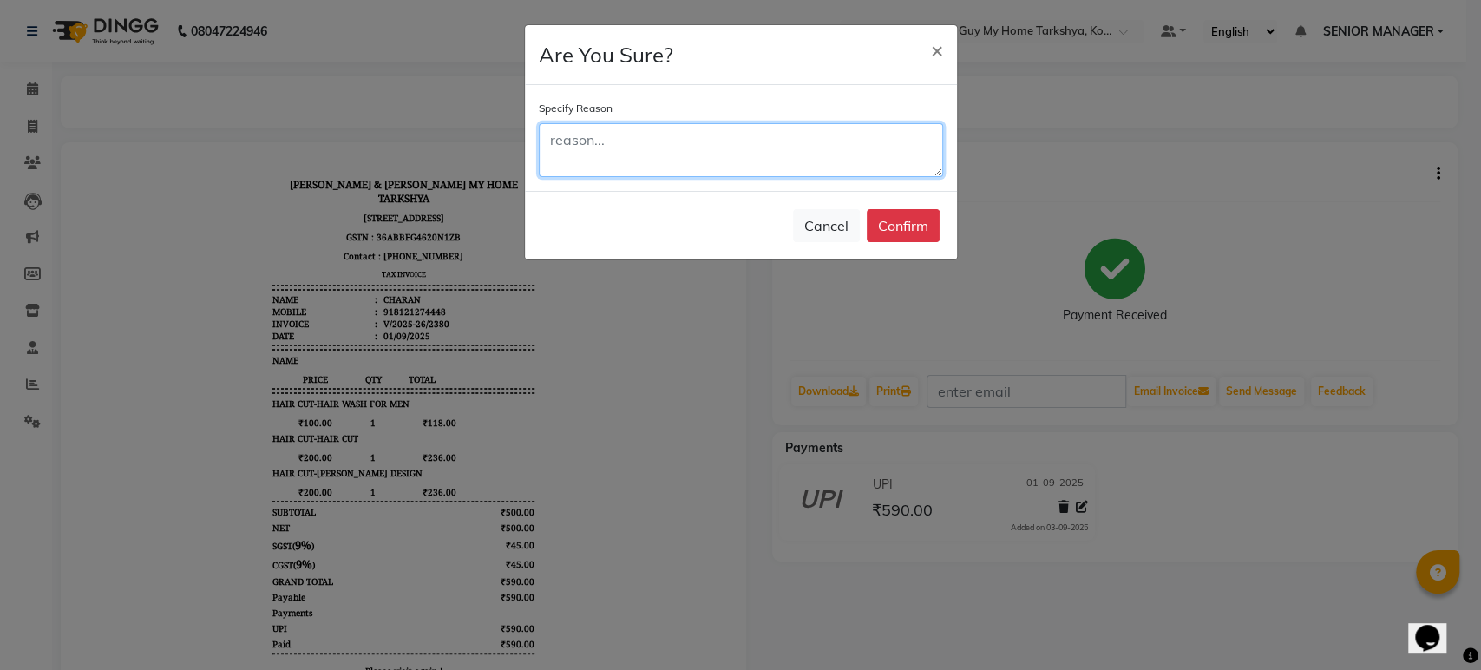
click at [781, 154] on textarea at bounding box center [741, 150] width 404 height 54
type textarea "3RD DATE BILL SHOWING IN 1ST DATE"
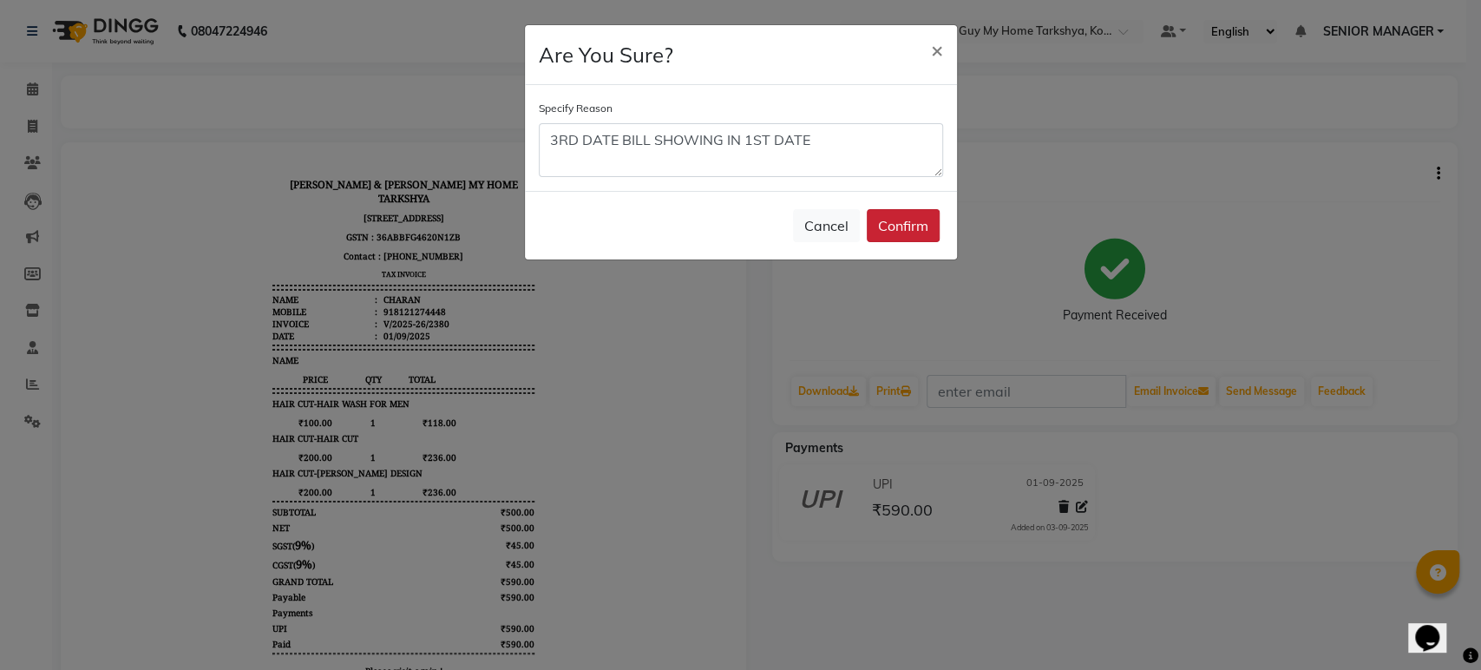
click at [896, 227] on button "Confirm" at bounding box center [903, 225] width 73 height 33
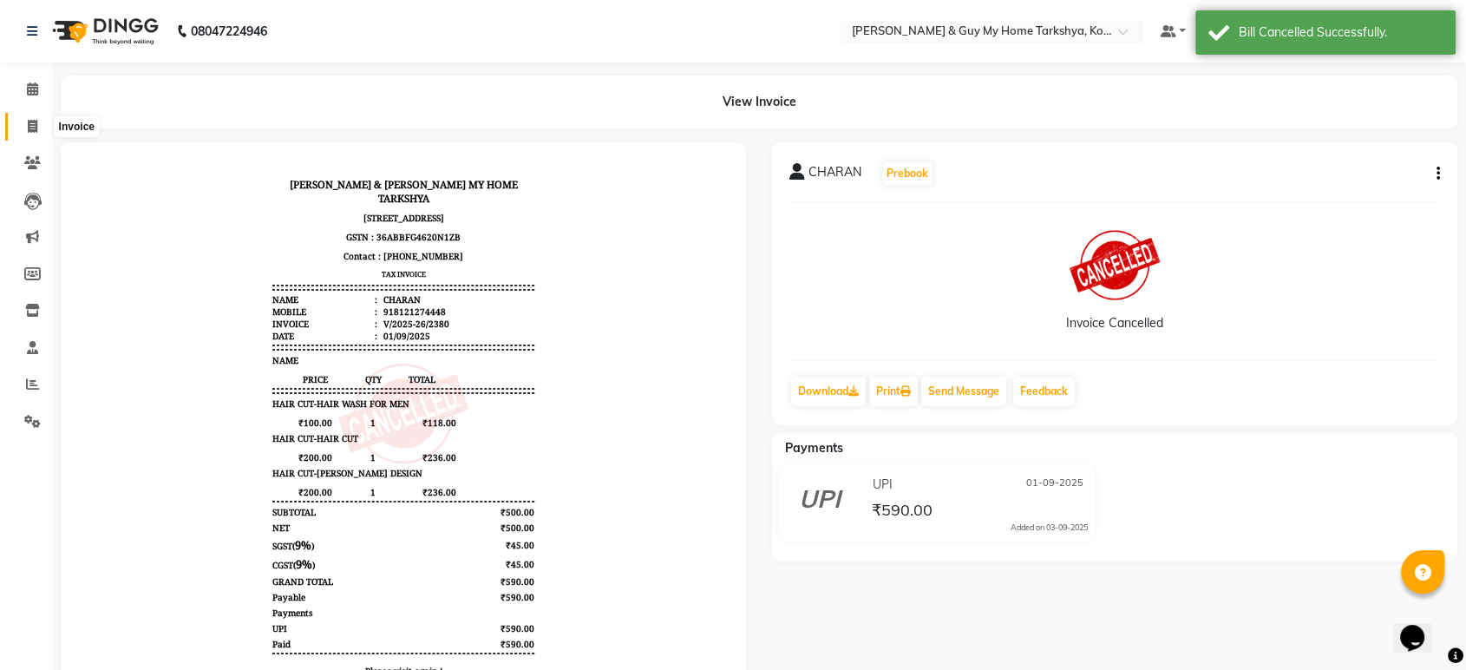
click at [23, 129] on span at bounding box center [32, 127] width 30 height 20
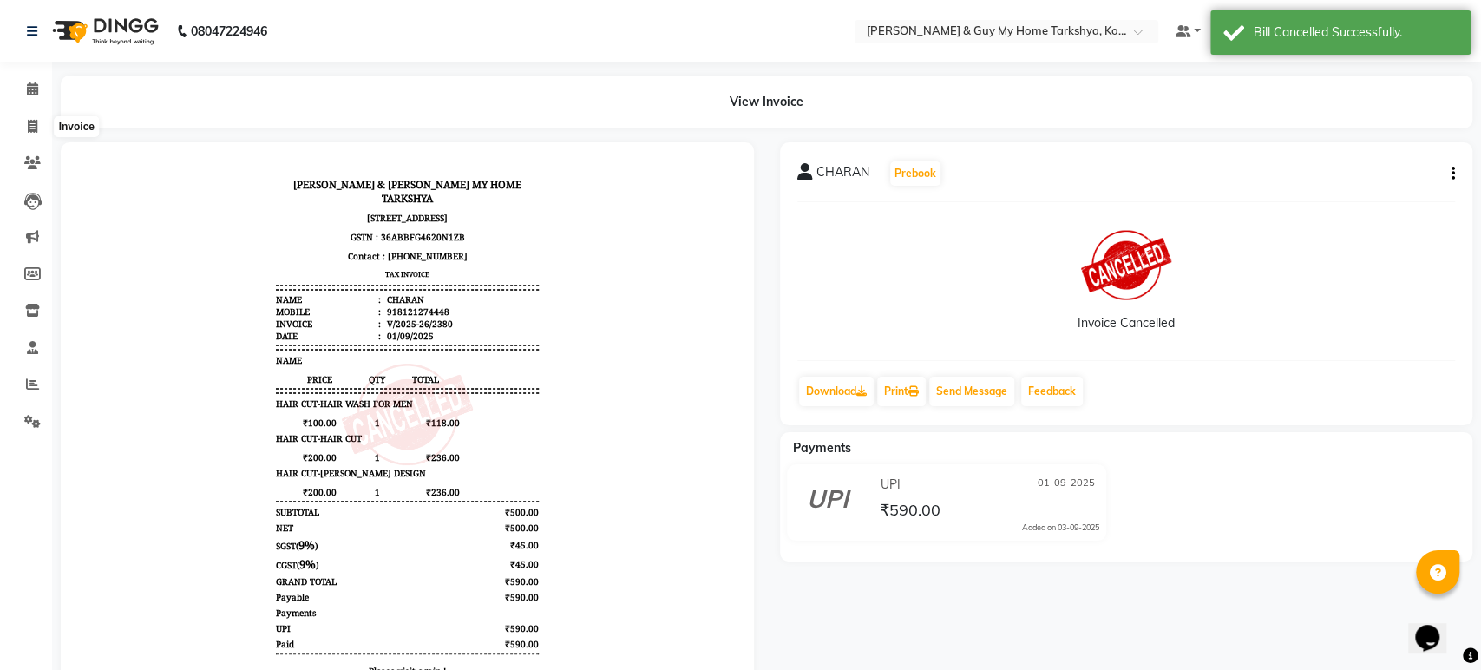
select select "7902"
select select "service"
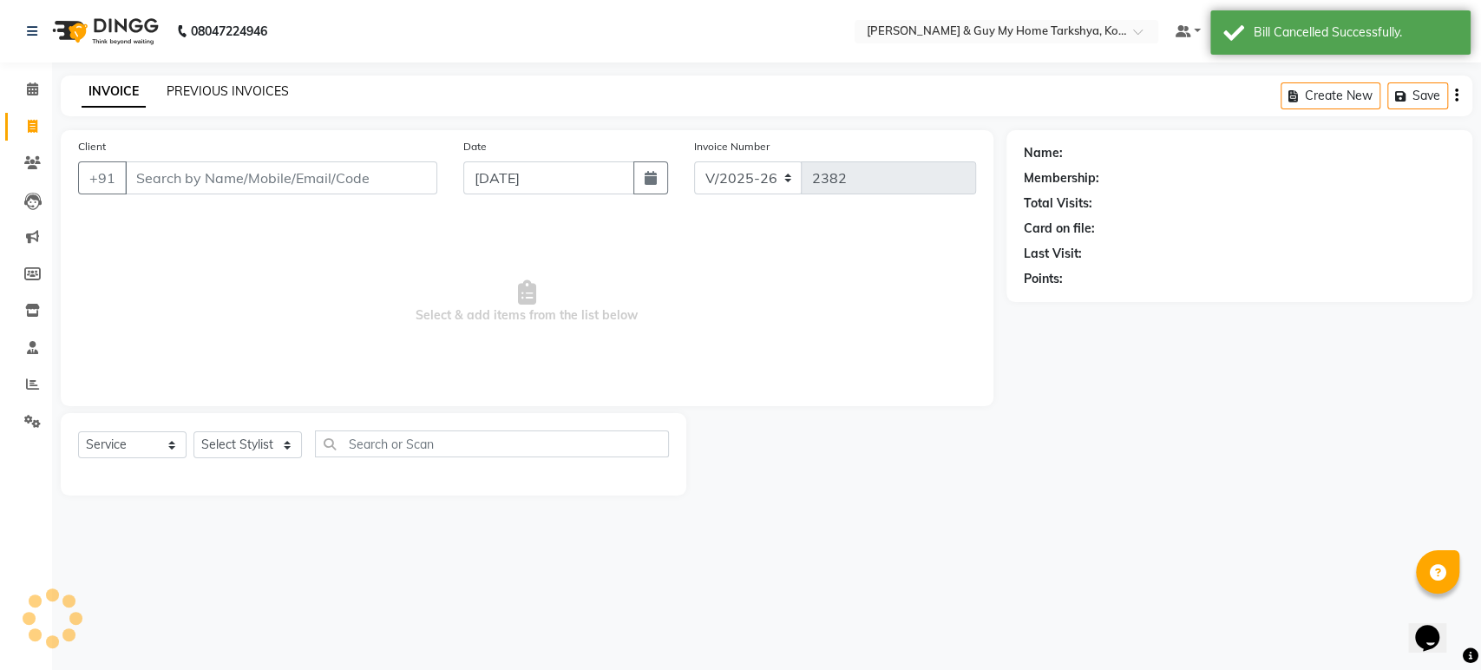
click at [197, 88] on link "PREVIOUS INVOICES" at bounding box center [228, 91] width 122 height 16
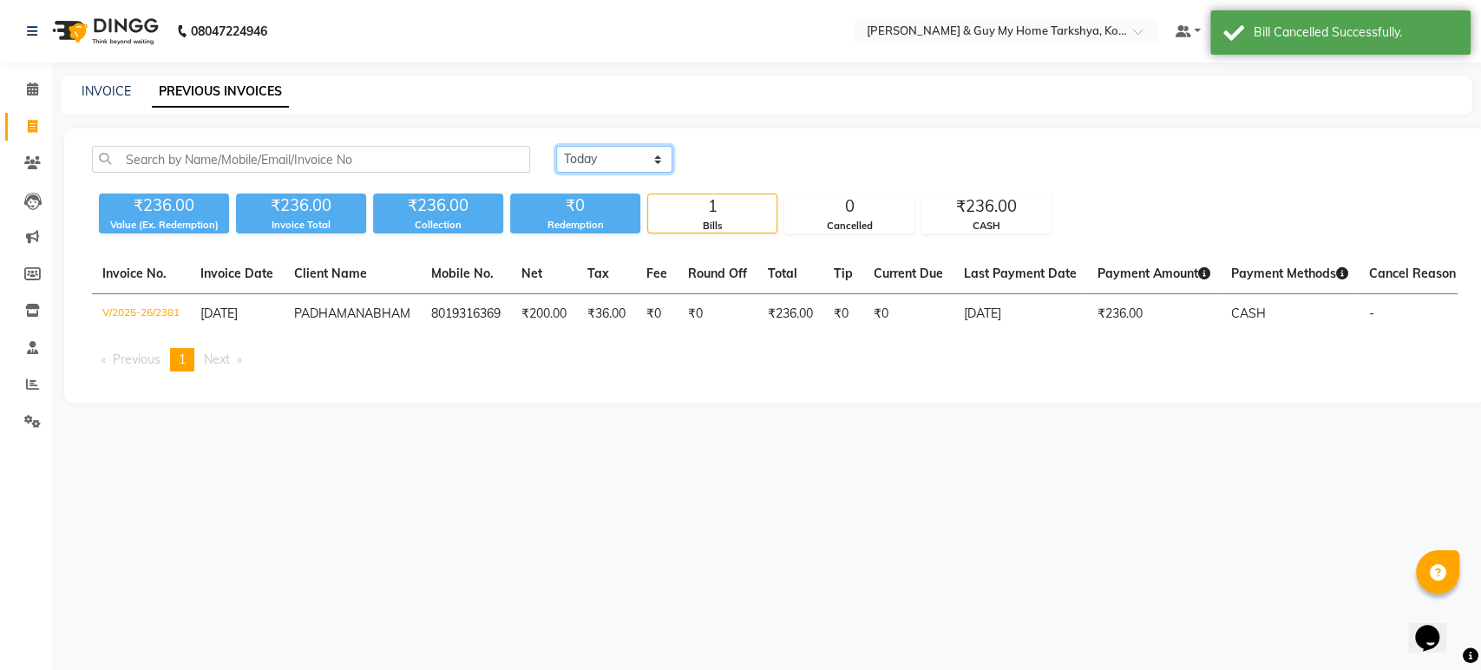
click at [641, 154] on select "[DATE] [DATE] Custom Range" at bounding box center [614, 159] width 116 height 27
select select "range"
click at [556, 146] on select "[DATE] [DATE] Custom Range" at bounding box center [614, 159] width 116 height 27
click at [793, 162] on input "[DATE]" at bounding box center [755, 159] width 121 height 24
select select "9"
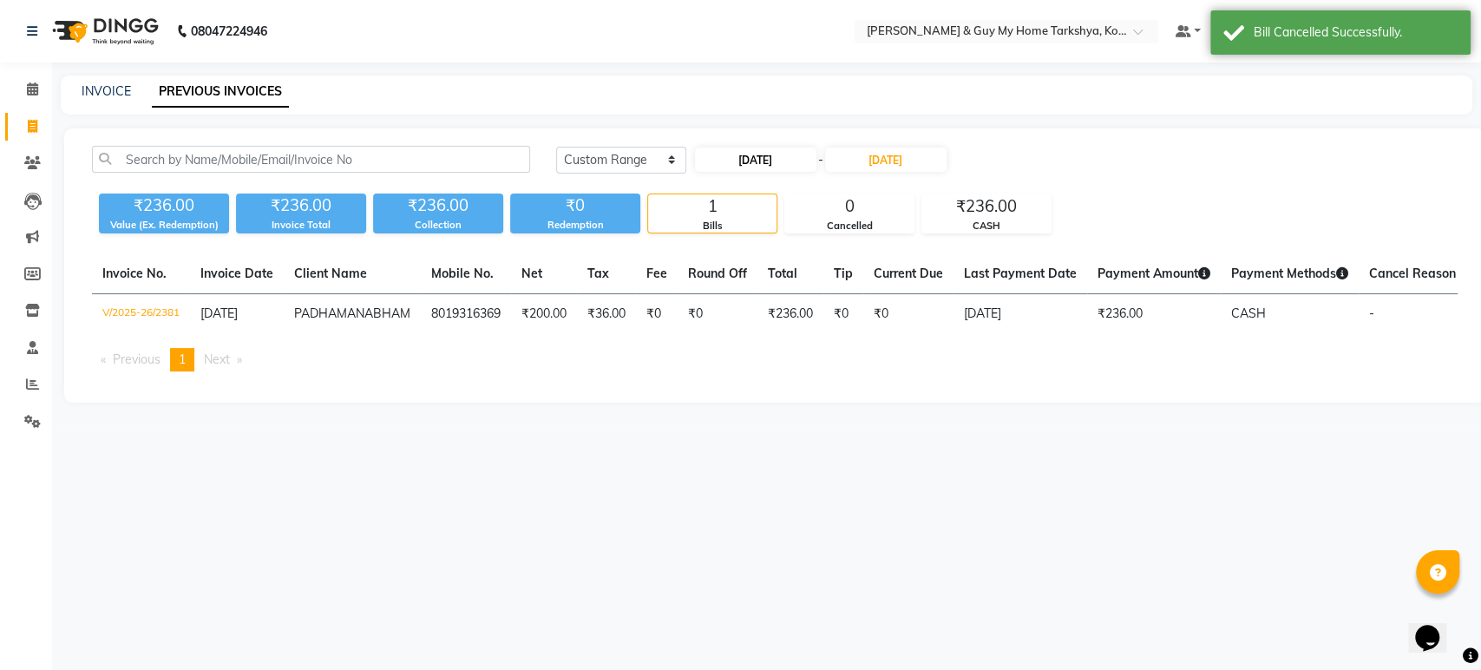
select select "2025"
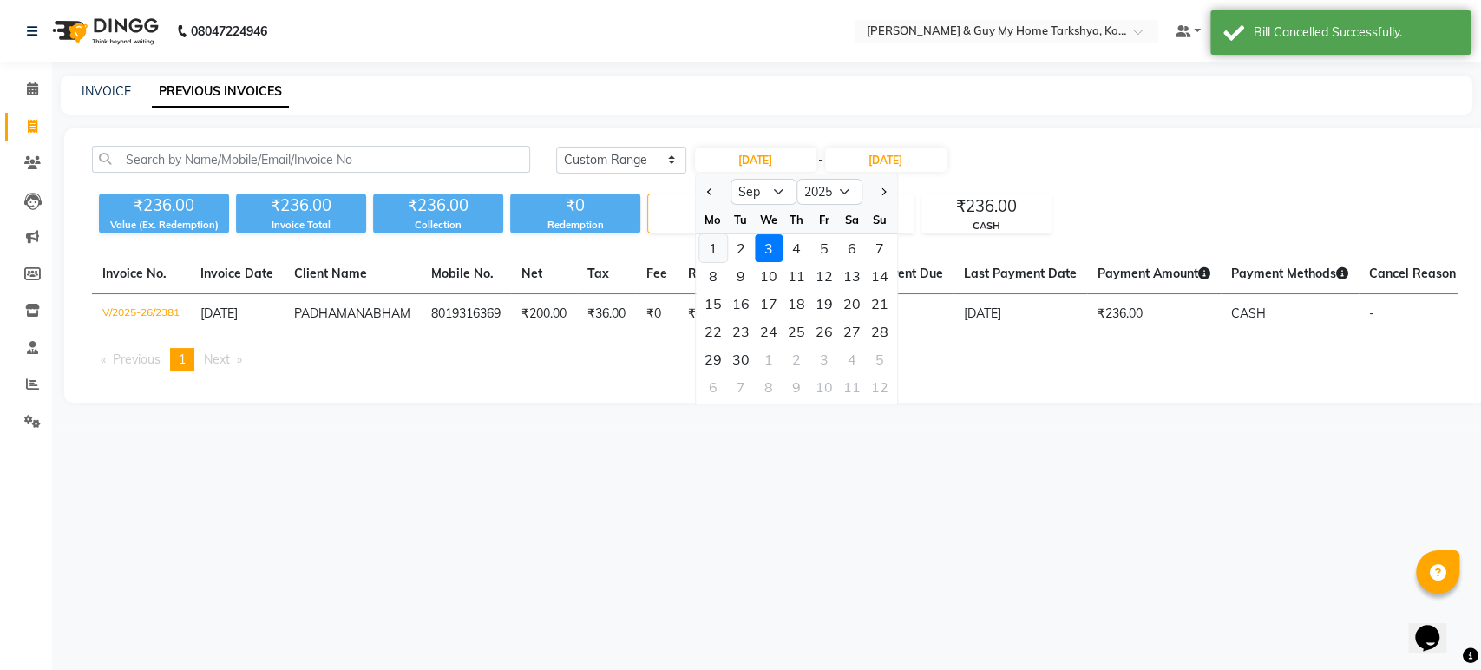
click at [713, 241] on div "1" at bounding box center [713, 248] width 28 height 28
type input "01-09-2025"
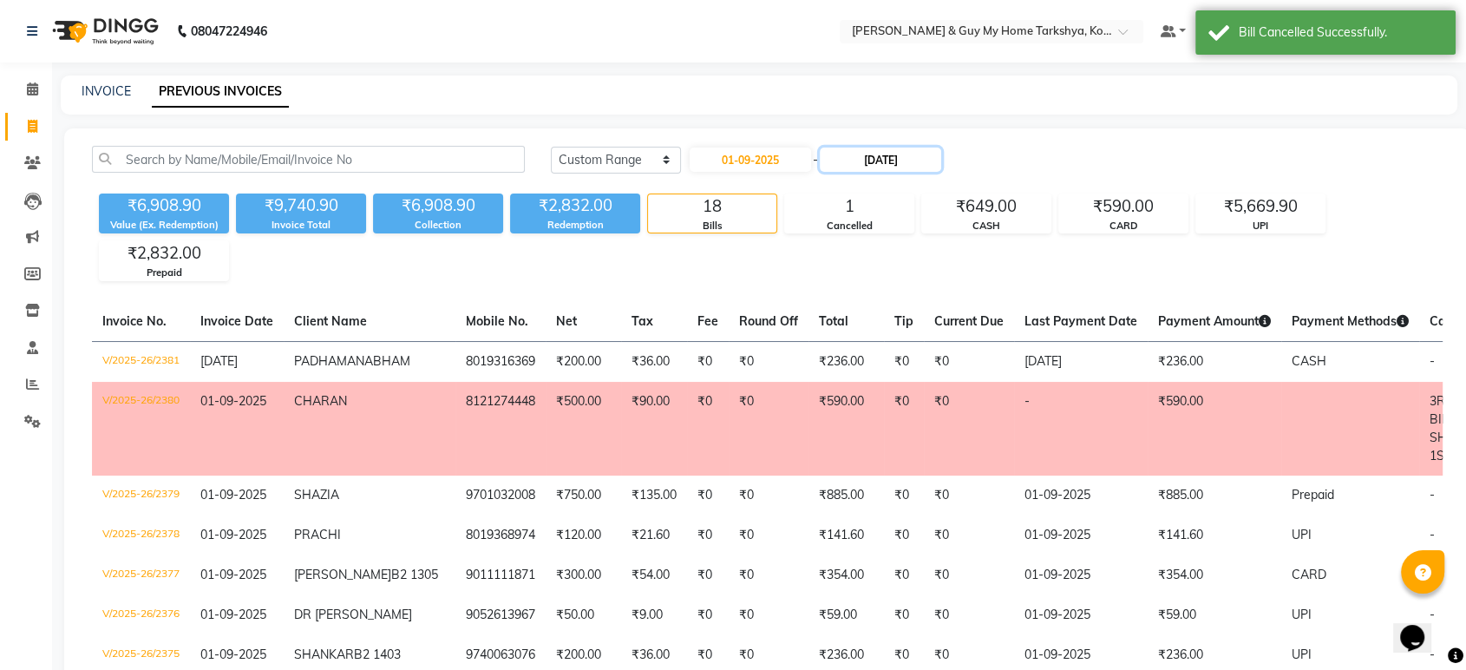
click at [881, 168] on input "[DATE]" at bounding box center [880, 159] width 121 height 24
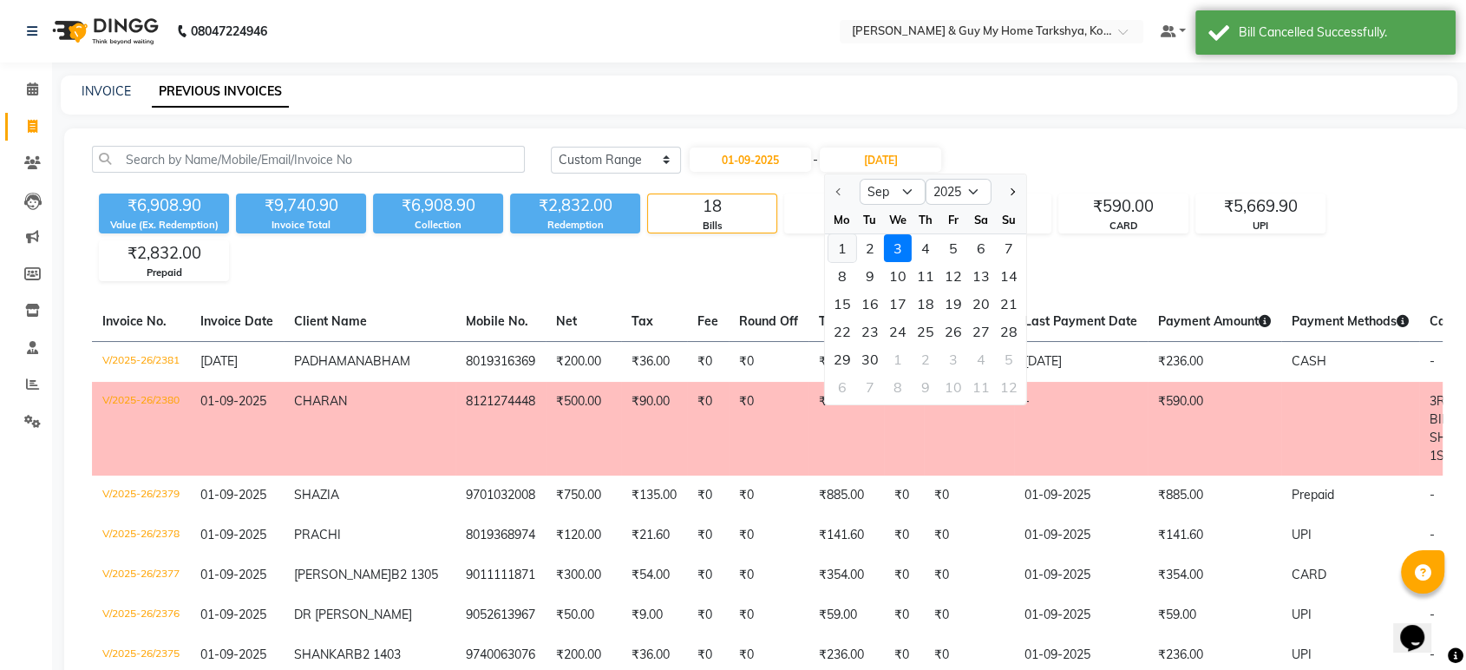
click at [847, 240] on div "1" at bounding box center [842, 248] width 28 height 28
type input "01-09-2025"
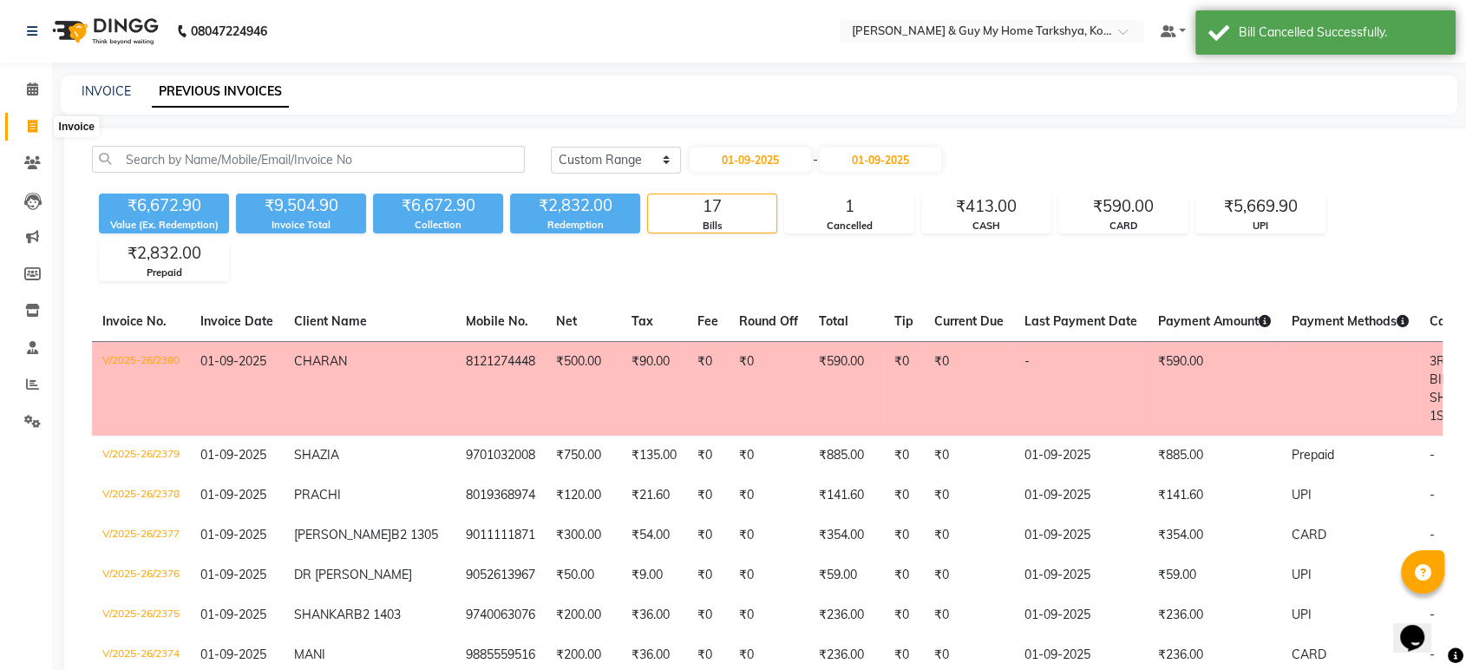
drag, startPoint x: 28, startPoint y: 134, endPoint x: 62, endPoint y: 132, distance: 34.8
click at [27, 132] on span at bounding box center [32, 127] width 30 height 20
select select "service"
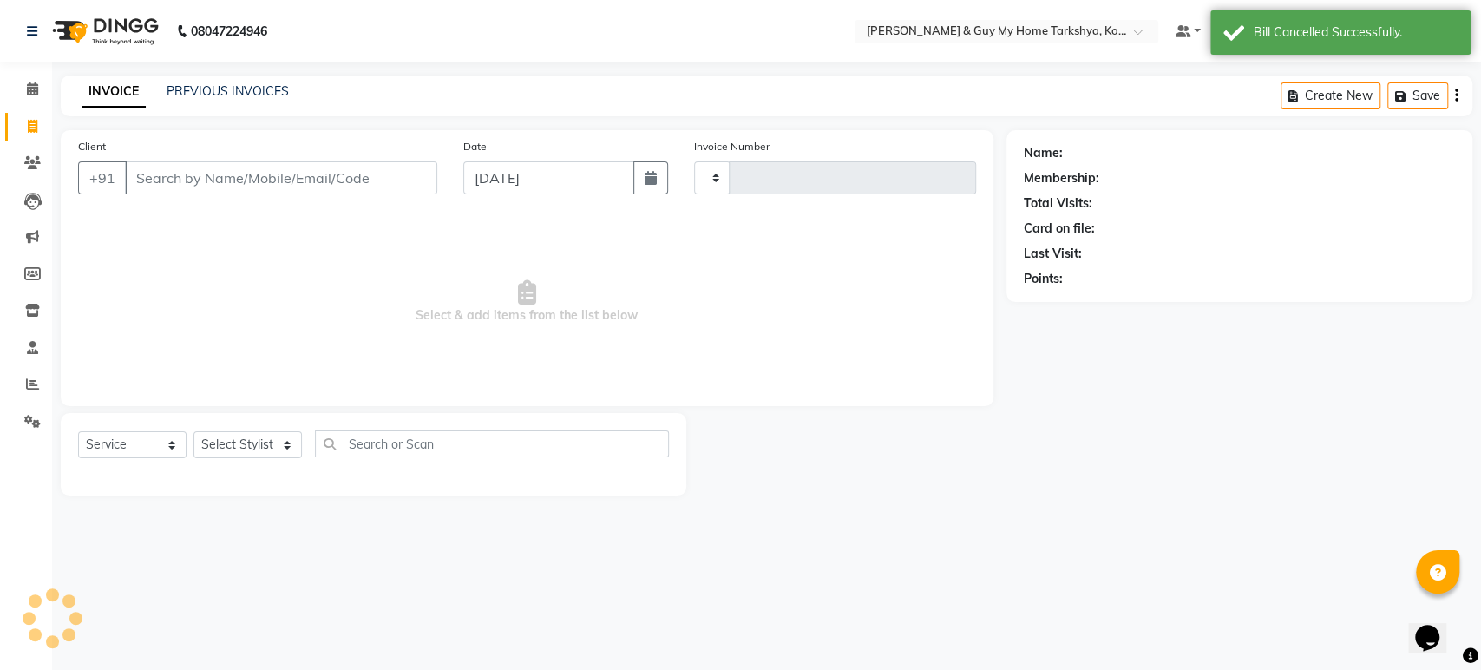
type input "2382"
select select "7902"
click at [223, 95] on link "PREVIOUS INVOICES" at bounding box center [228, 91] width 122 height 16
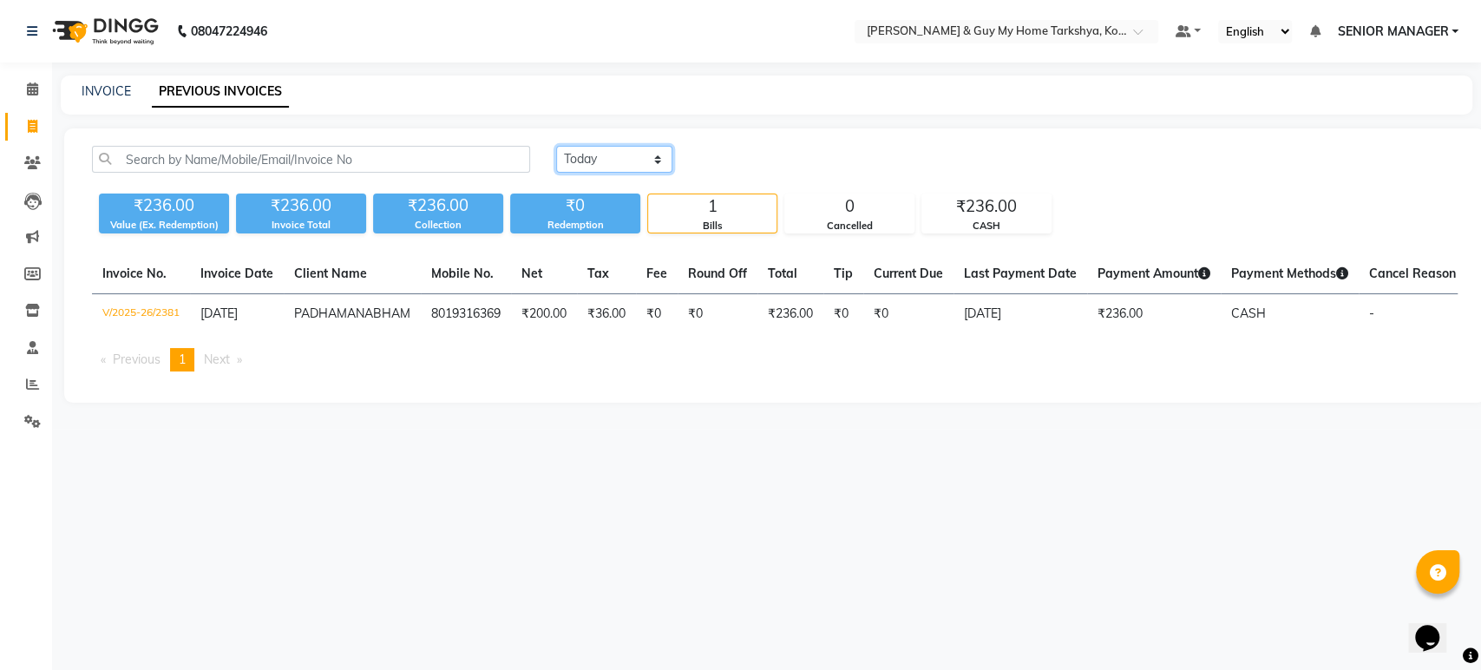
click at [619, 163] on select "Today Yesterday Custom Range" at bounding box center [614, 159] width 116 height 27
select select "range"
click at [556, 146] on select "Today Yesterday Custom Range" at bounding box center [614, 159] width 116 height 27
click at [722, 163] on input "[DATE]" at bounding box center [755, 159] width 121 height 24
select select "9"
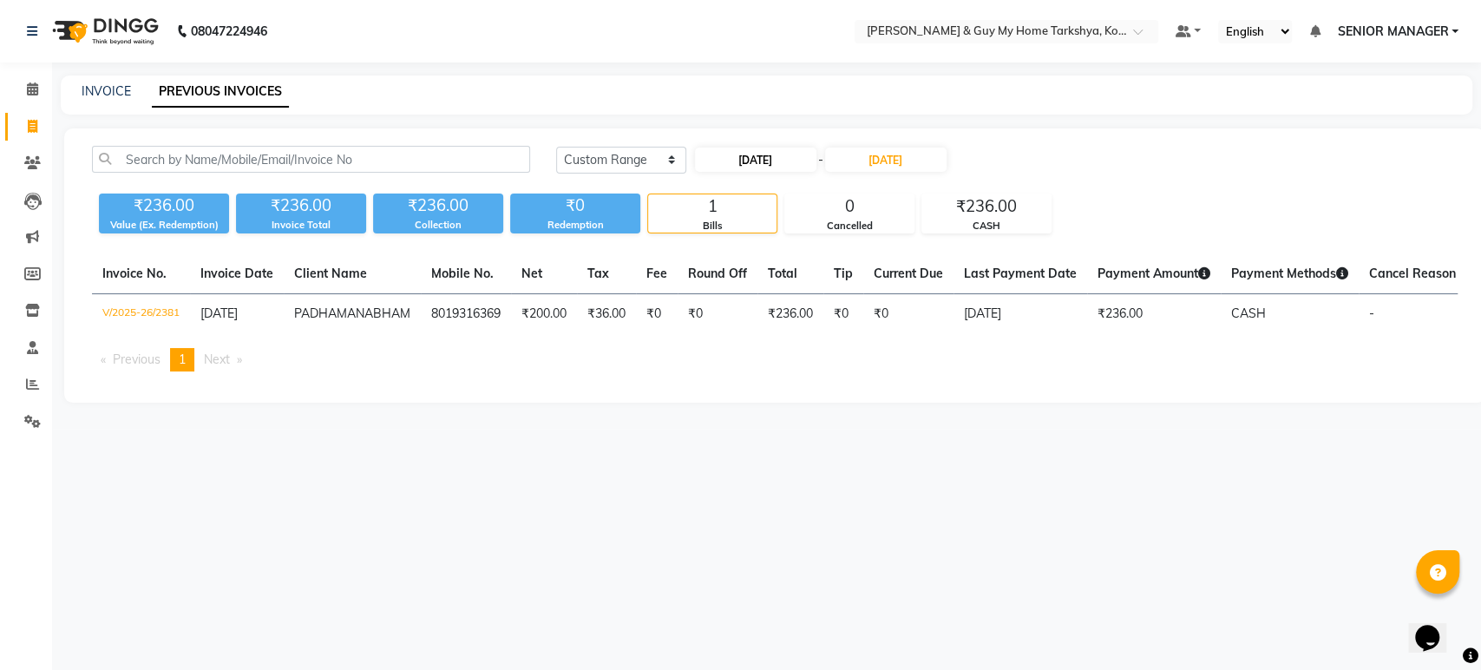
select select "2025"
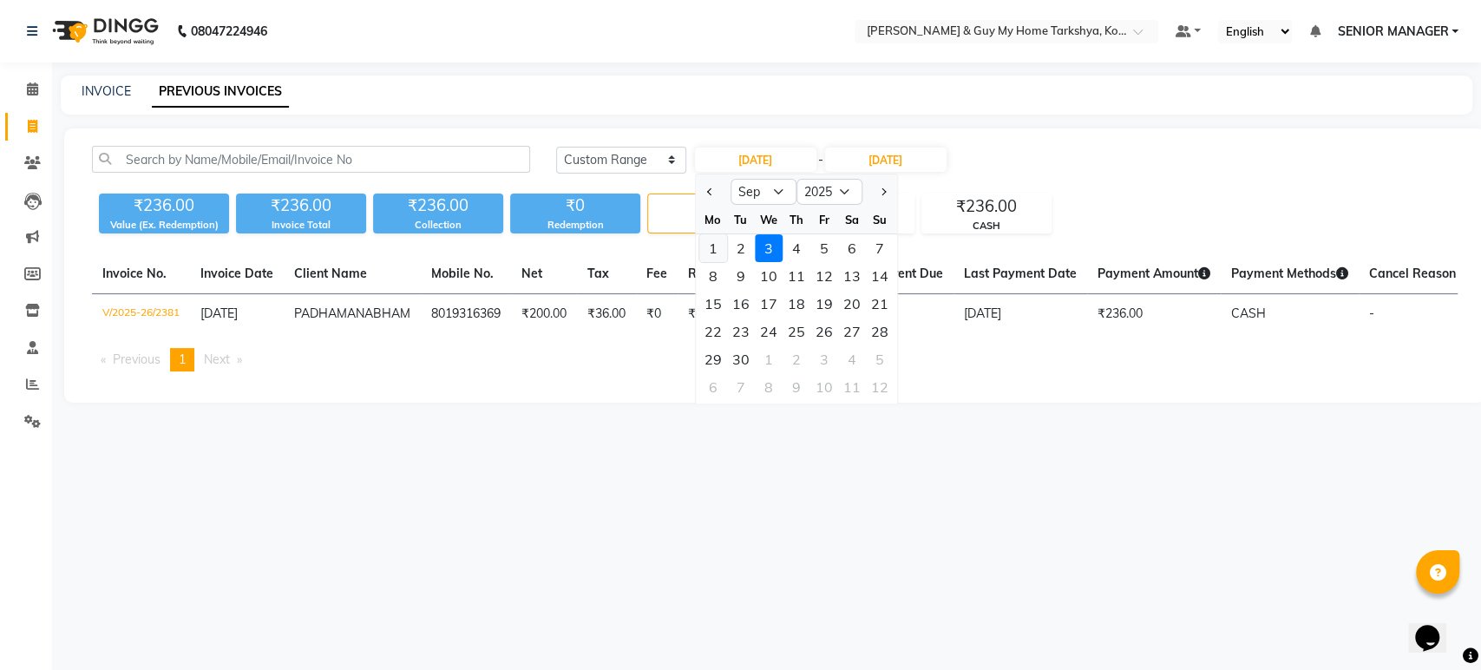
click at [716, 239] on div "1" at bounding box center [713, 248] width 28 height 28
type input "01-09-2025"
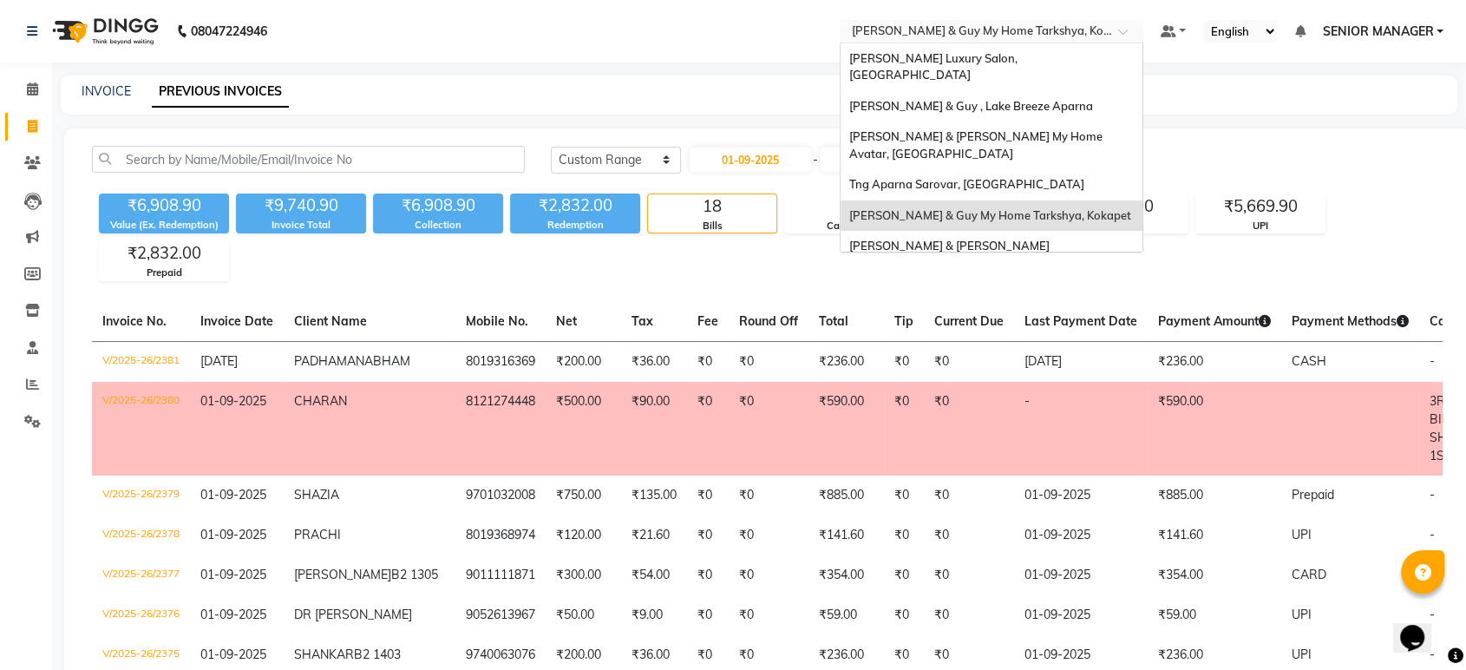
click at [1044, 32] on input "text" at bounding box center [974, 32] width 252 height 17
click at [1018, 239] on span "[PERSON_NAME] & [PERSON_NAME] [GEOGRAPHIC_DATA], [GEOGRAPHIC_DATA]" at bounding box center [973, 254] width 248 height 31
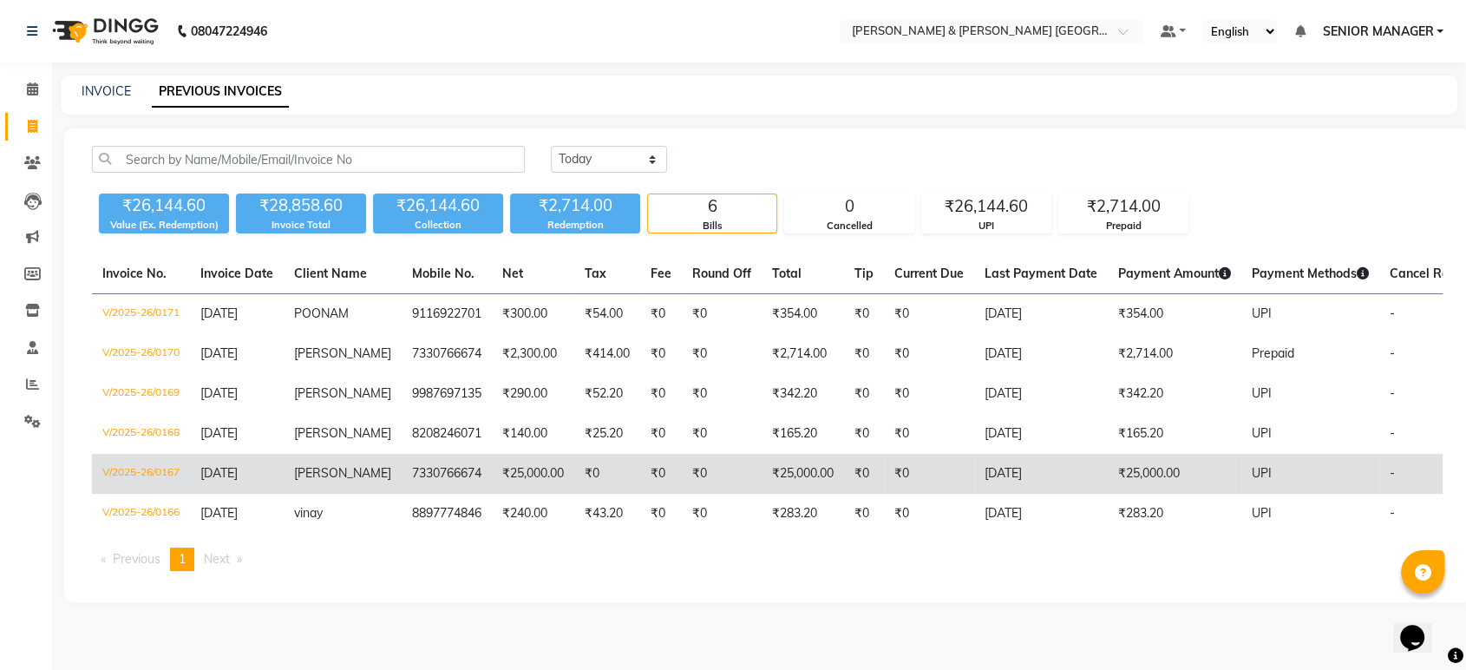
click at [155, 488] on td "V/2025-26/0167" at bounding box center [141, 474] width 98 height 40
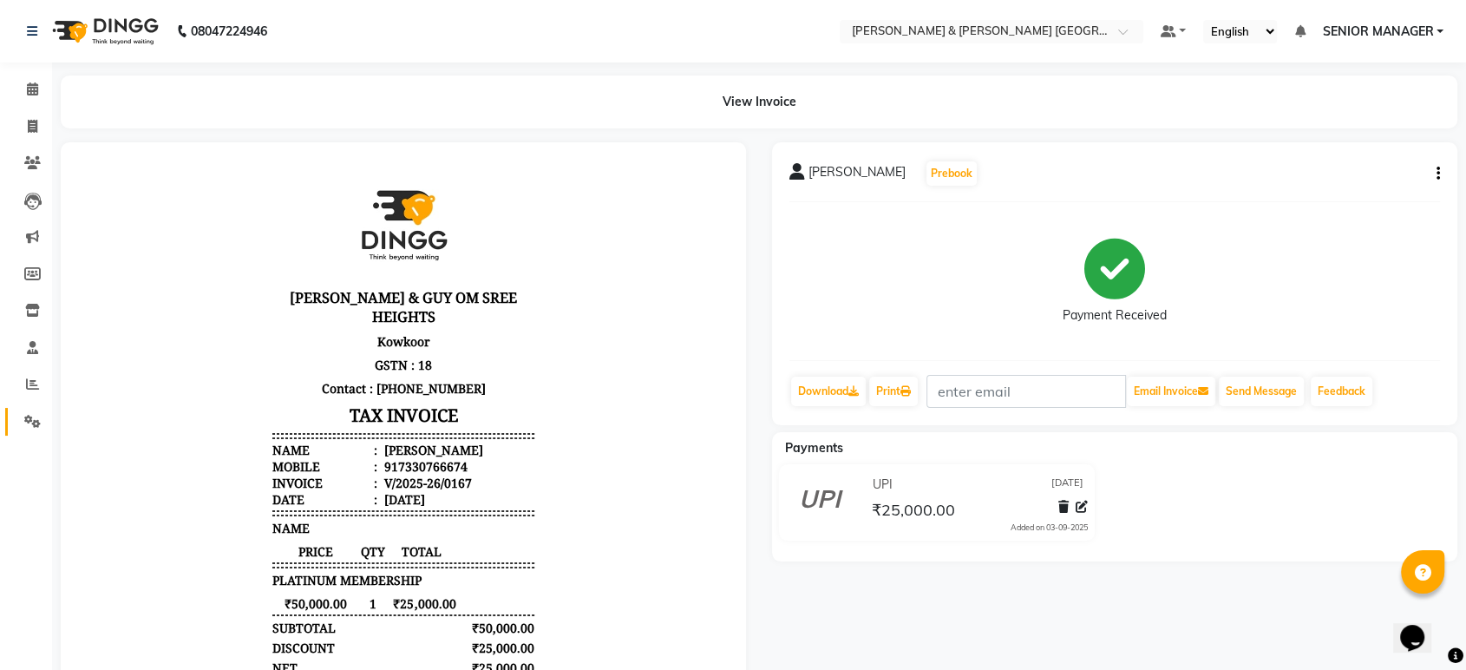
click at [16, 419] on link "Settings" at bounding box center [26, 422] width 42 height 29
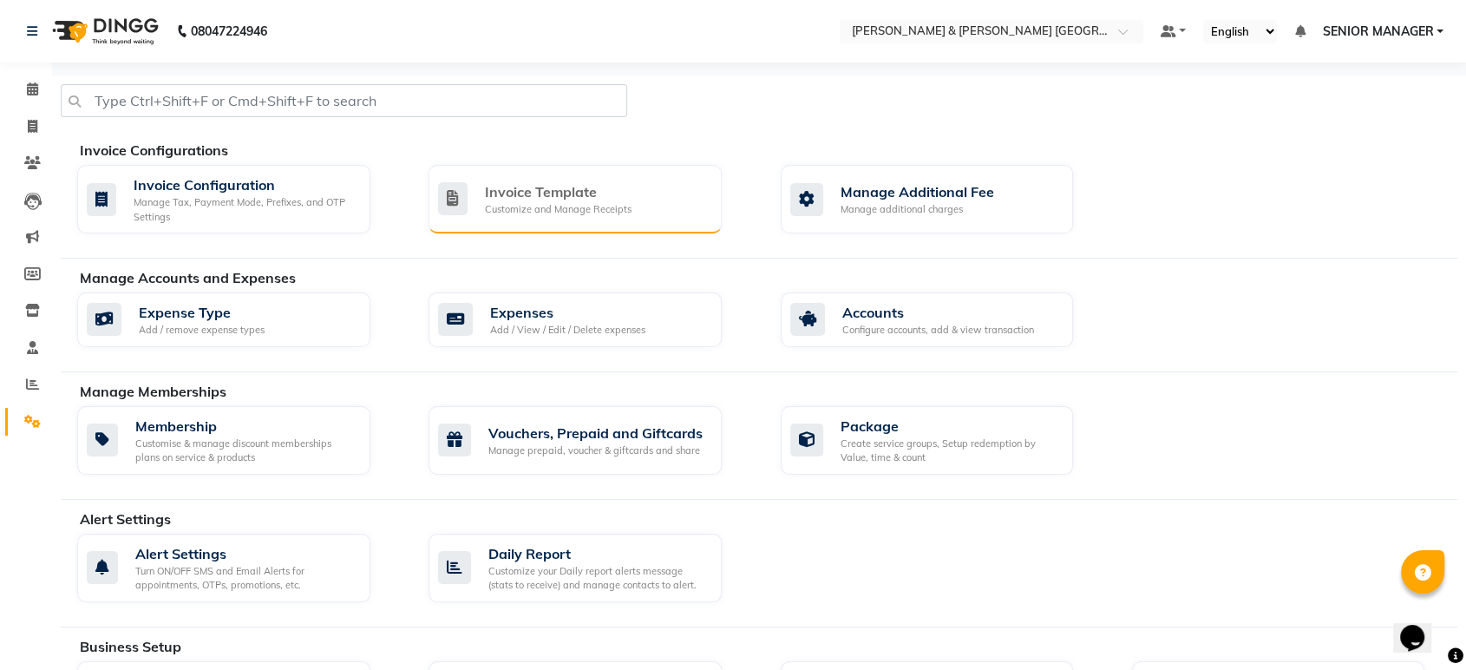
click at [682, 210] on div "Invoice Template Customize and Manage Receipts" at bounding box center [573, 199] width 270 height 36
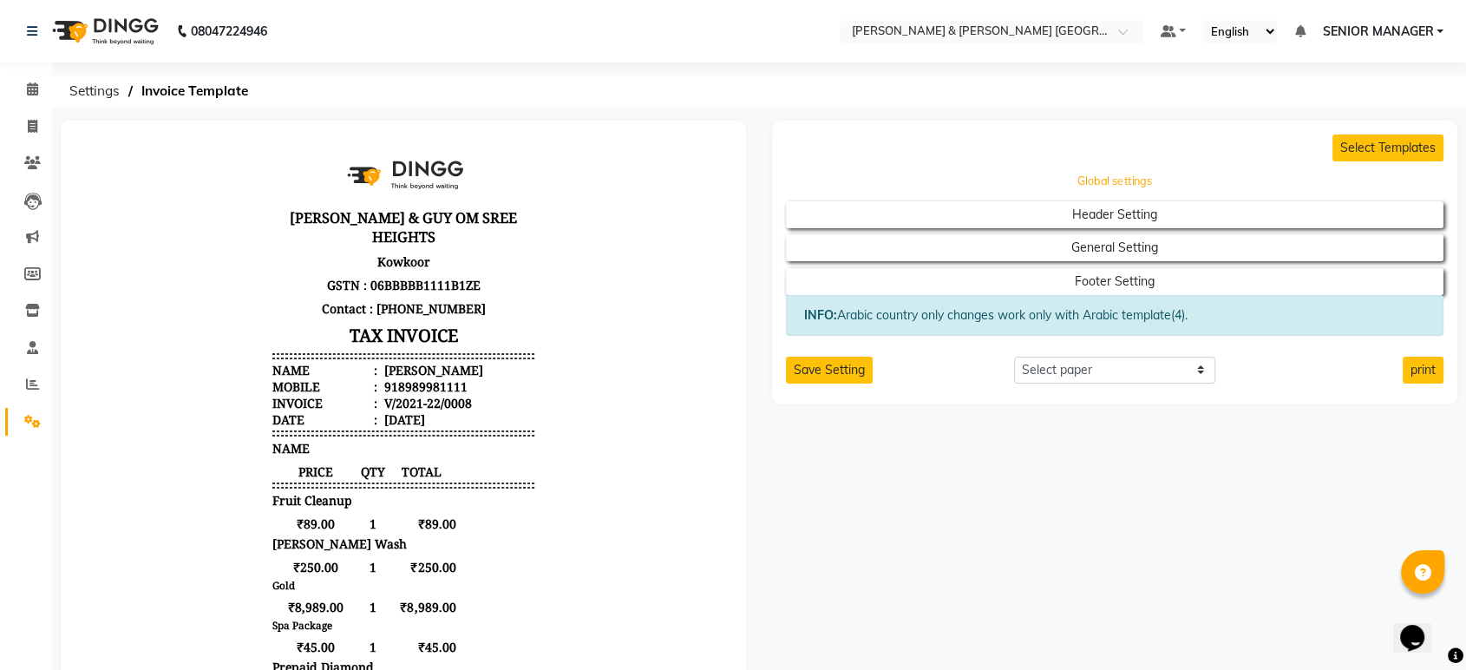
click at [1157, 175] on button "Global settings" at bounding box center [1115, 181] width 592 height 24
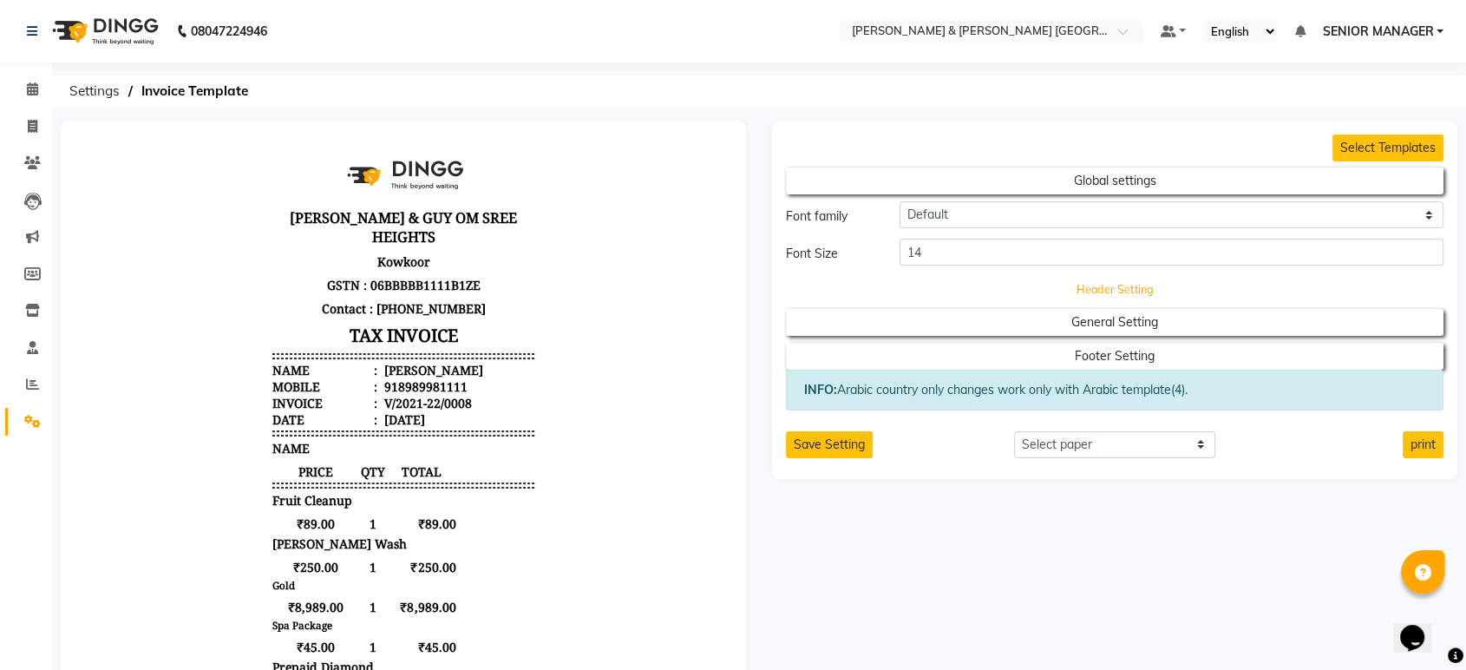
click at [1132, 288] on button "Header Setting" at bounding box center [1115, 289] width 592 height 24
select select "end"
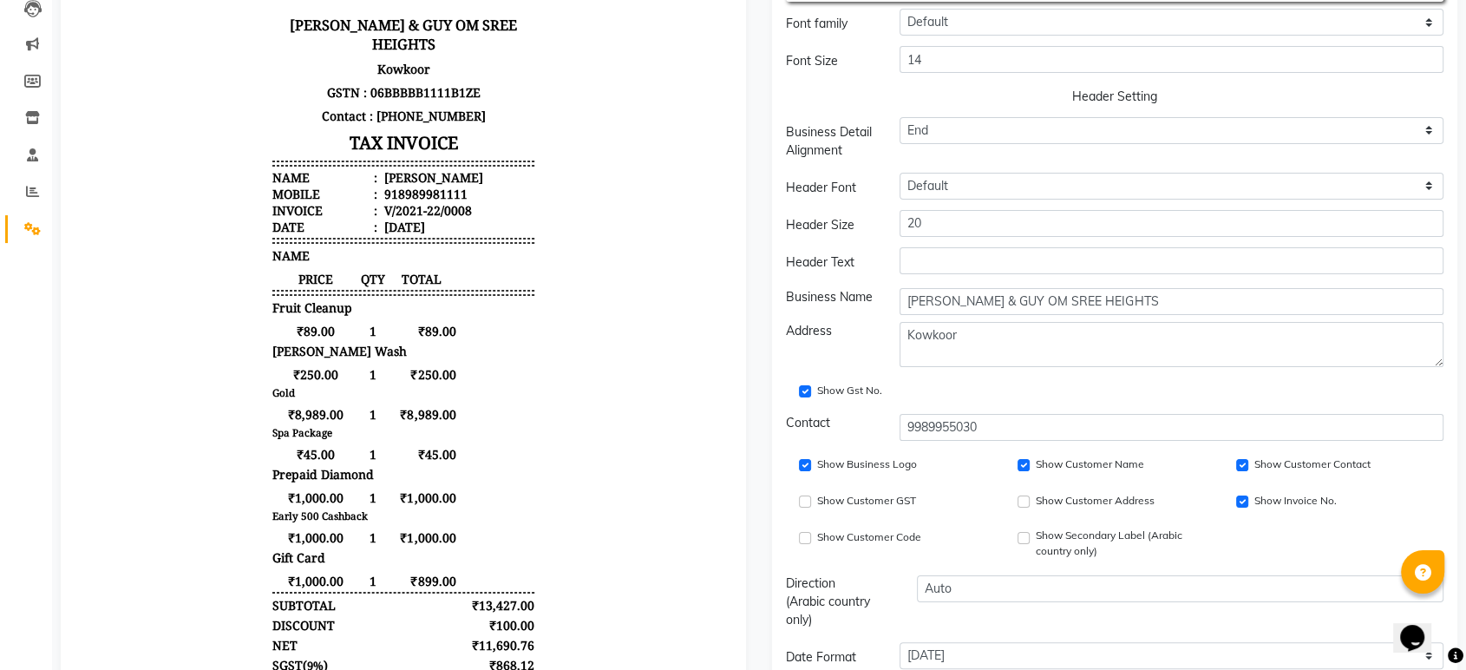
scroll to position [385, 0]
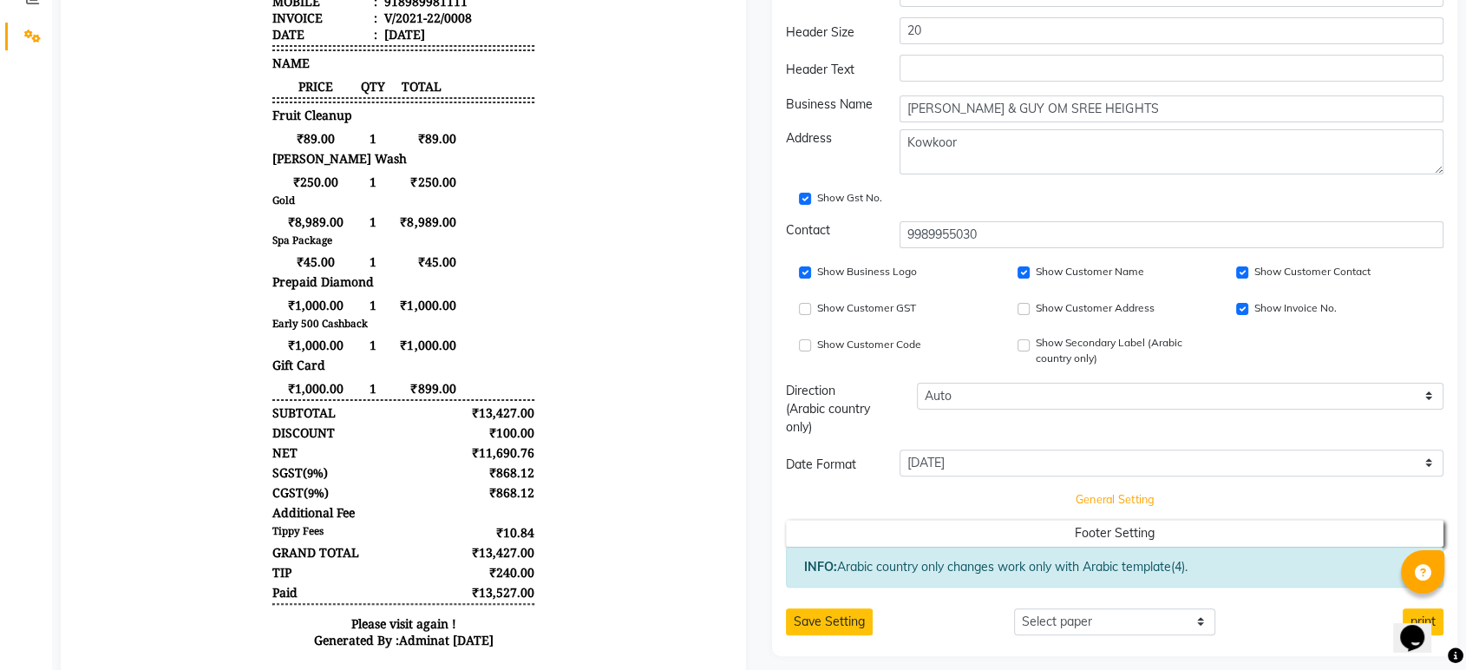
click at [1156, 500] on button "General Setting" at bounding box center [1115, 500] width 592 height 24
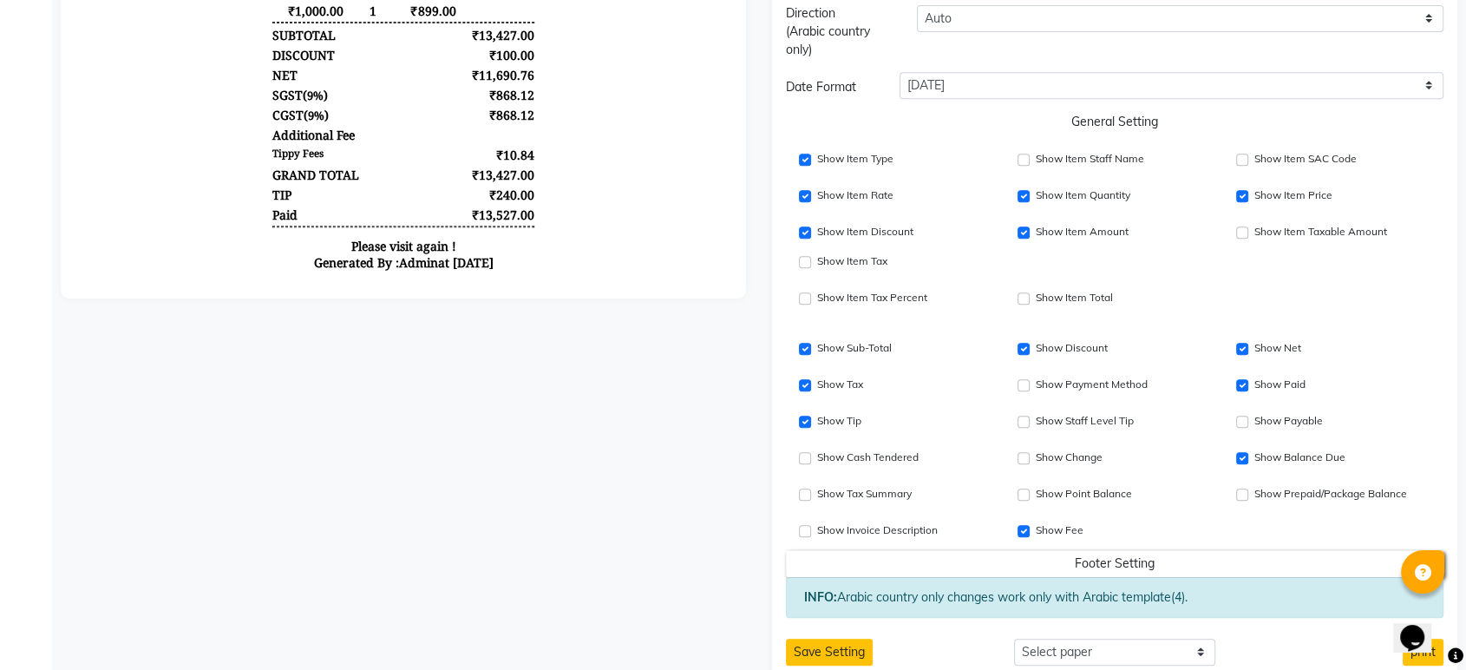
scroll to position [770, 0]
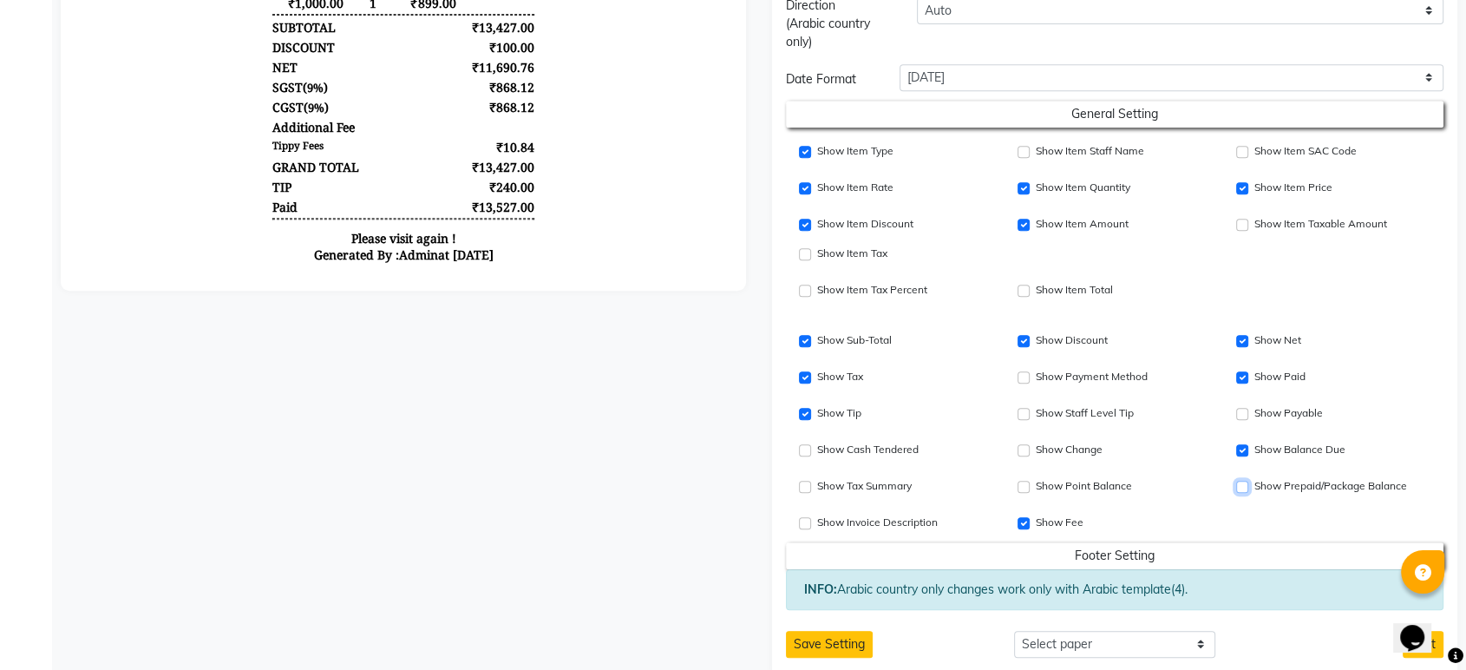
click at [1243, 484] on input "Show Prepaid/Package Balance" at bounding box center [1242, 487] width 12 height 12
checkbox input "true"
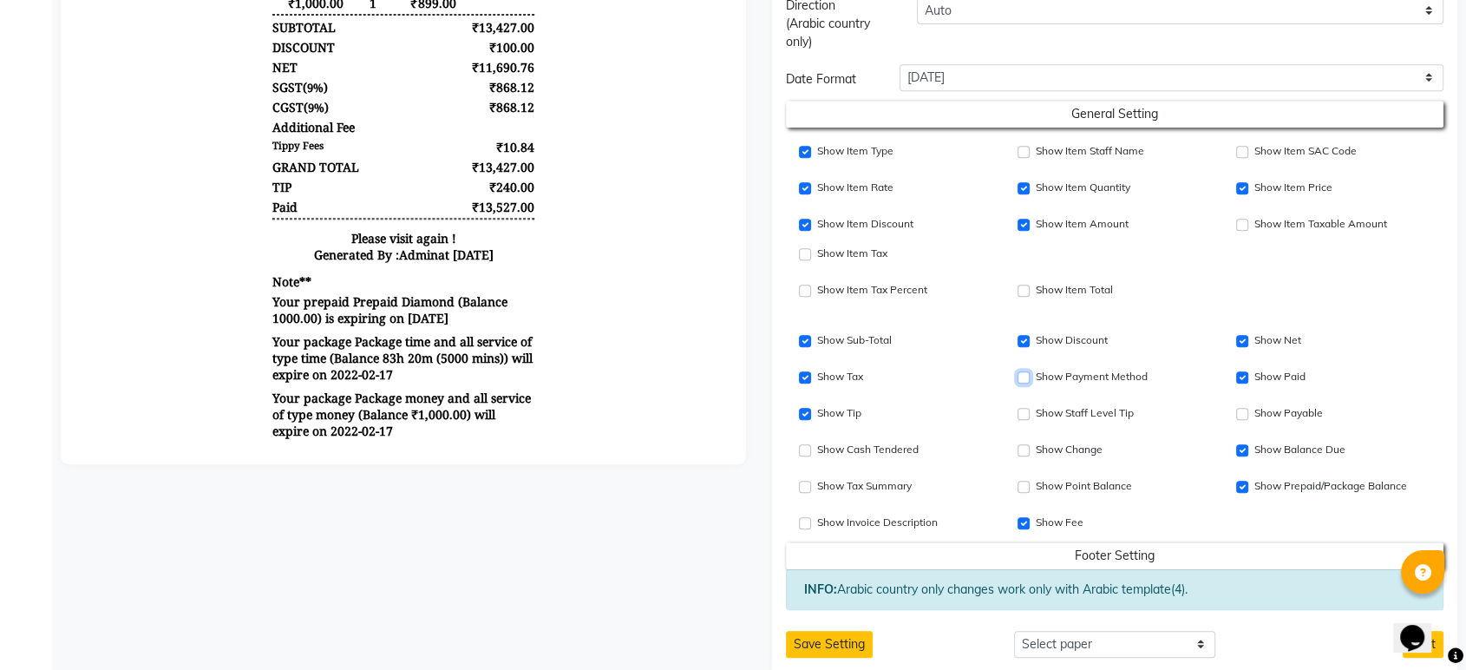
click at [1027, 376] on input "Show Item Discount" at bounding box center [1024, 377] width 12 height 12
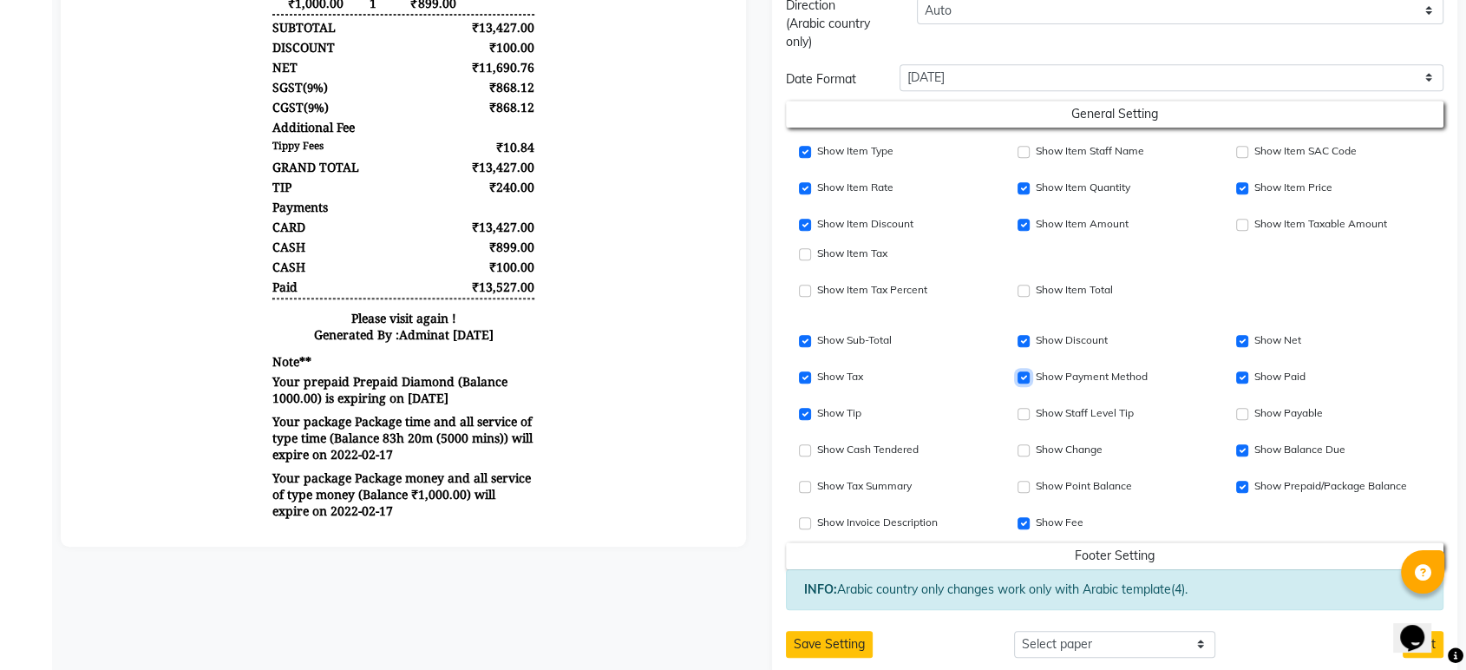
click at [1021, 375] on input "Show Item Discount" at bounding box center [1024, 377] width 12 height 12
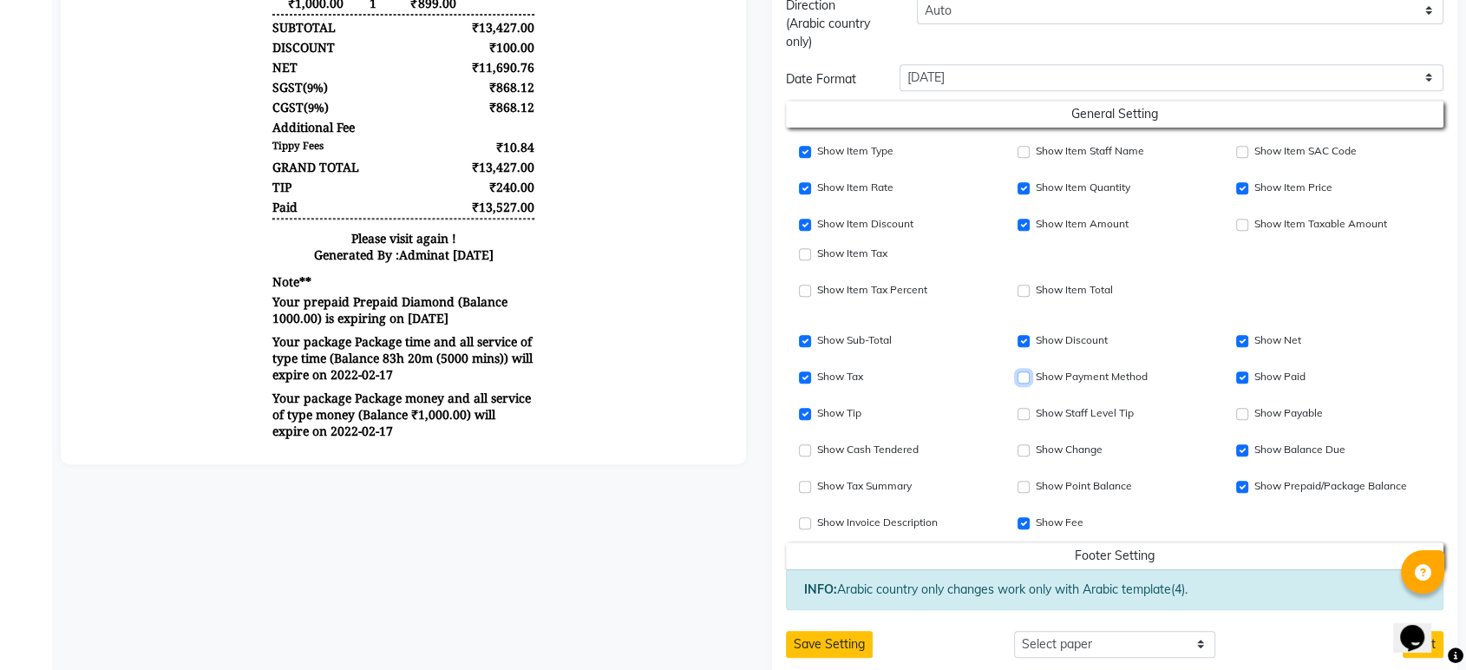
click at [1021, 375] on input "Show Item Discount" at bounding box center [1024, 377] width 12 height 12
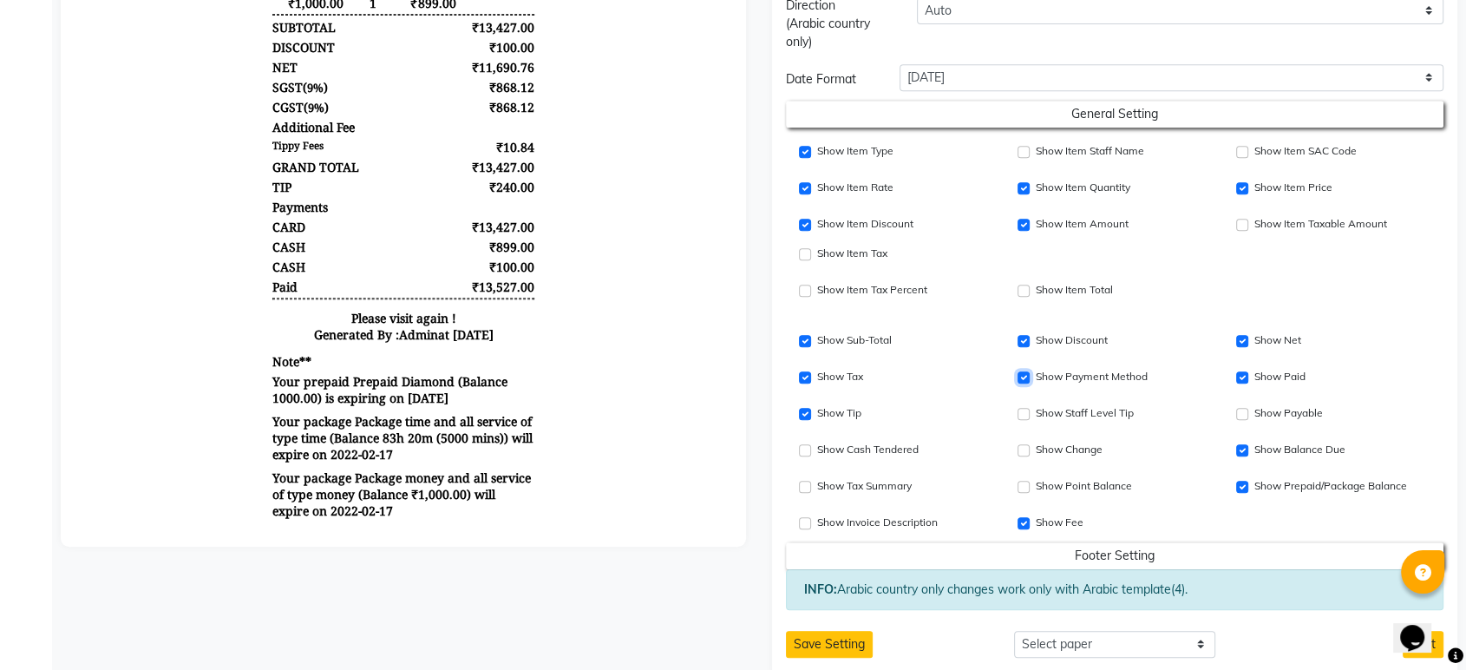
click at [1021, 375] on input "Show Item Discount" at bounding box center [1024, 377] width 12 height 12
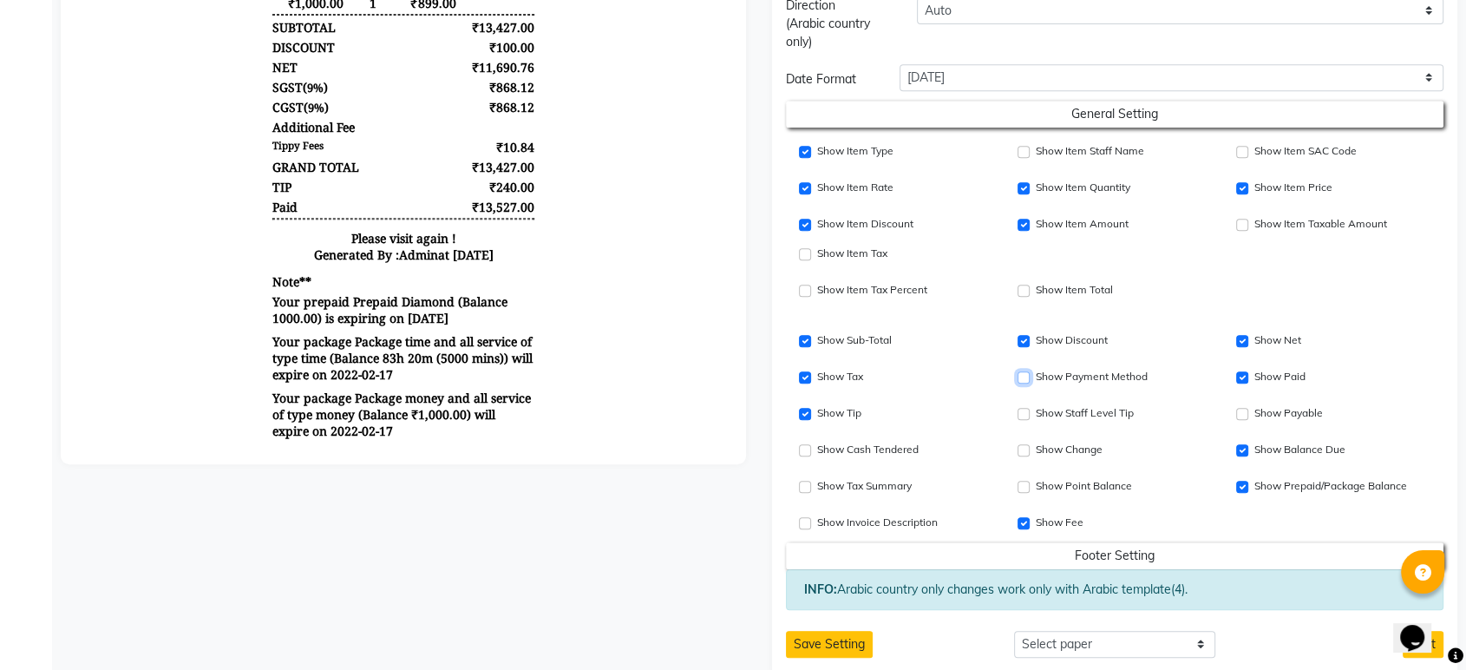
click at [1021, 375] on input "Show Item Discount" at bounding box center [1024, 377] width 12 height 12
checkbox input "true"
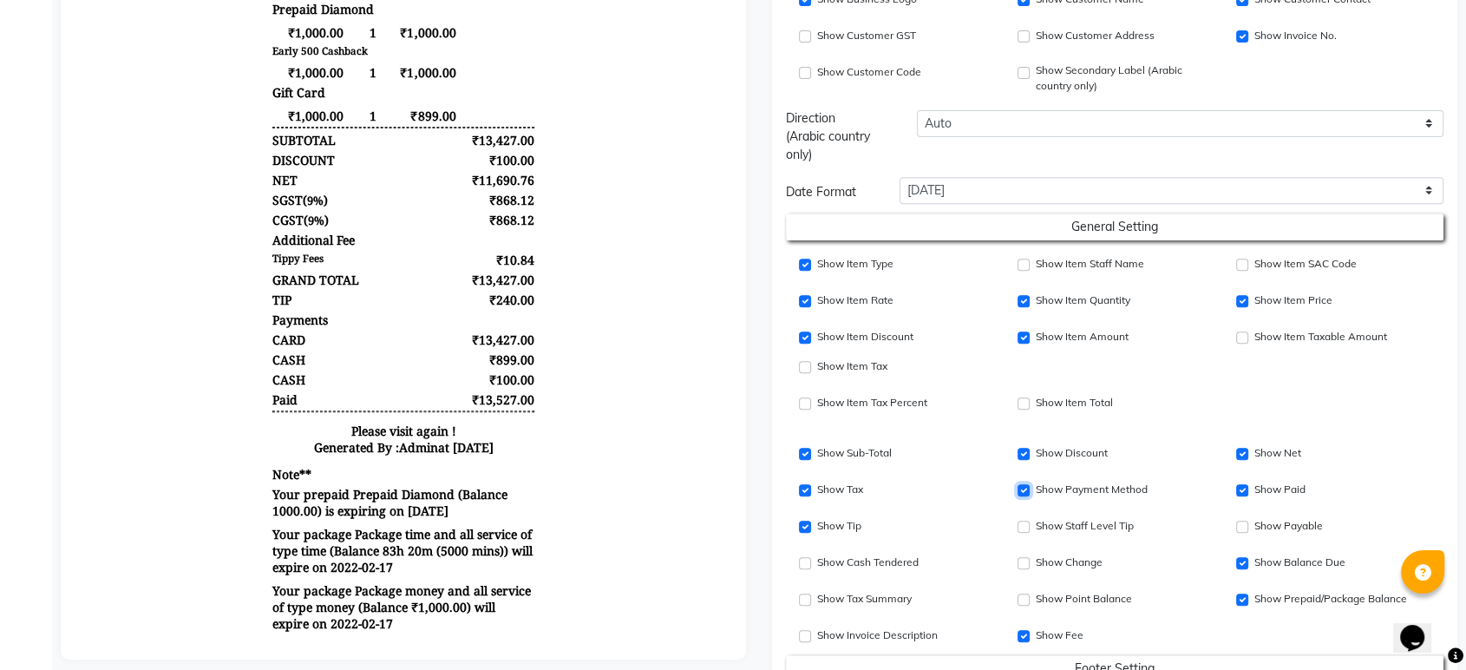
scroll to position [481, 0]
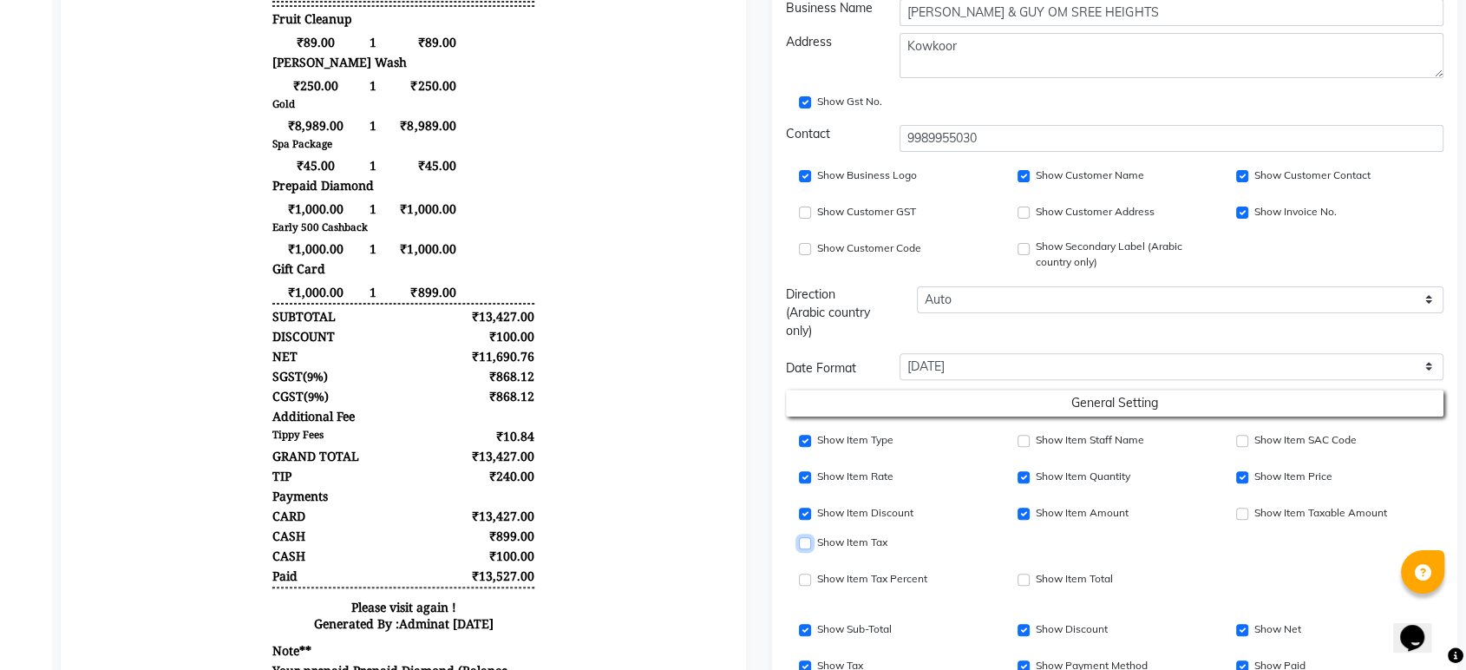
click at [808, 547] on input "Show Item Price" at bounding box center [805, 543] width 12 height 12
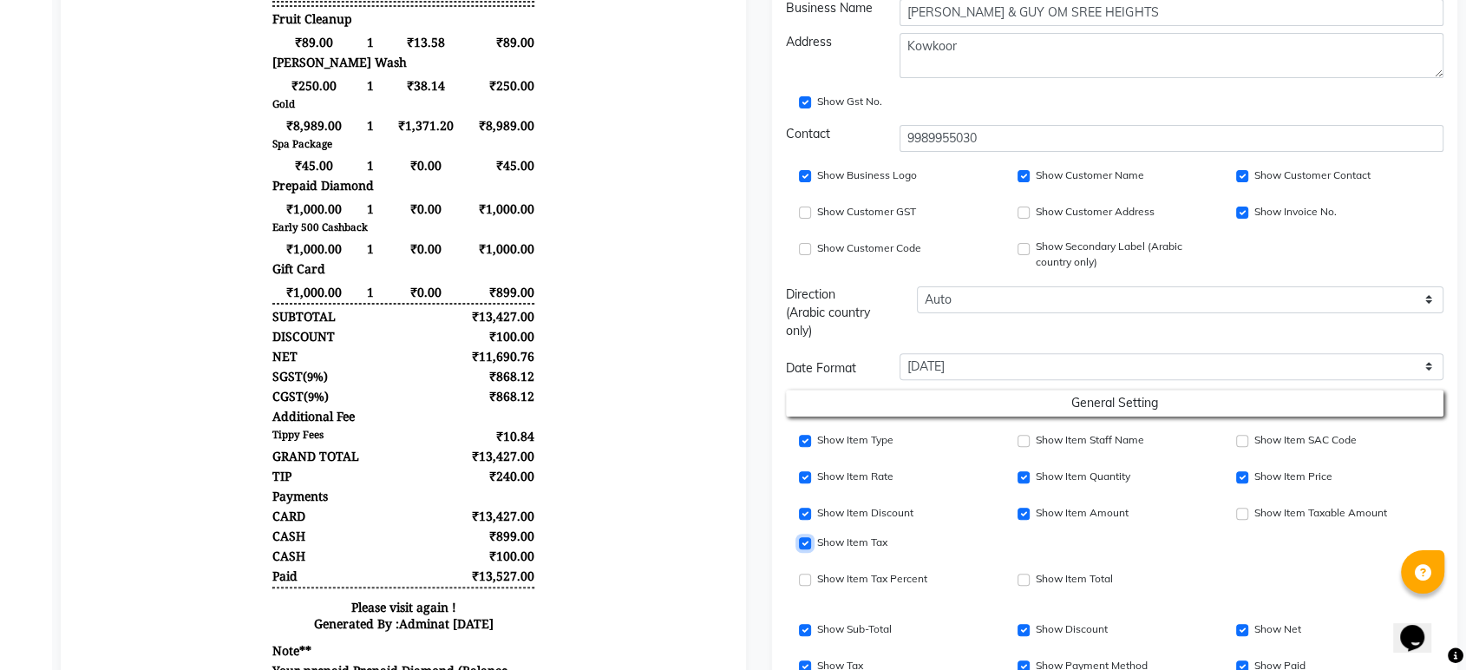
click at [808, 547] on input "Show Item Price" at bounding box center [805, 543] width 12 height 12
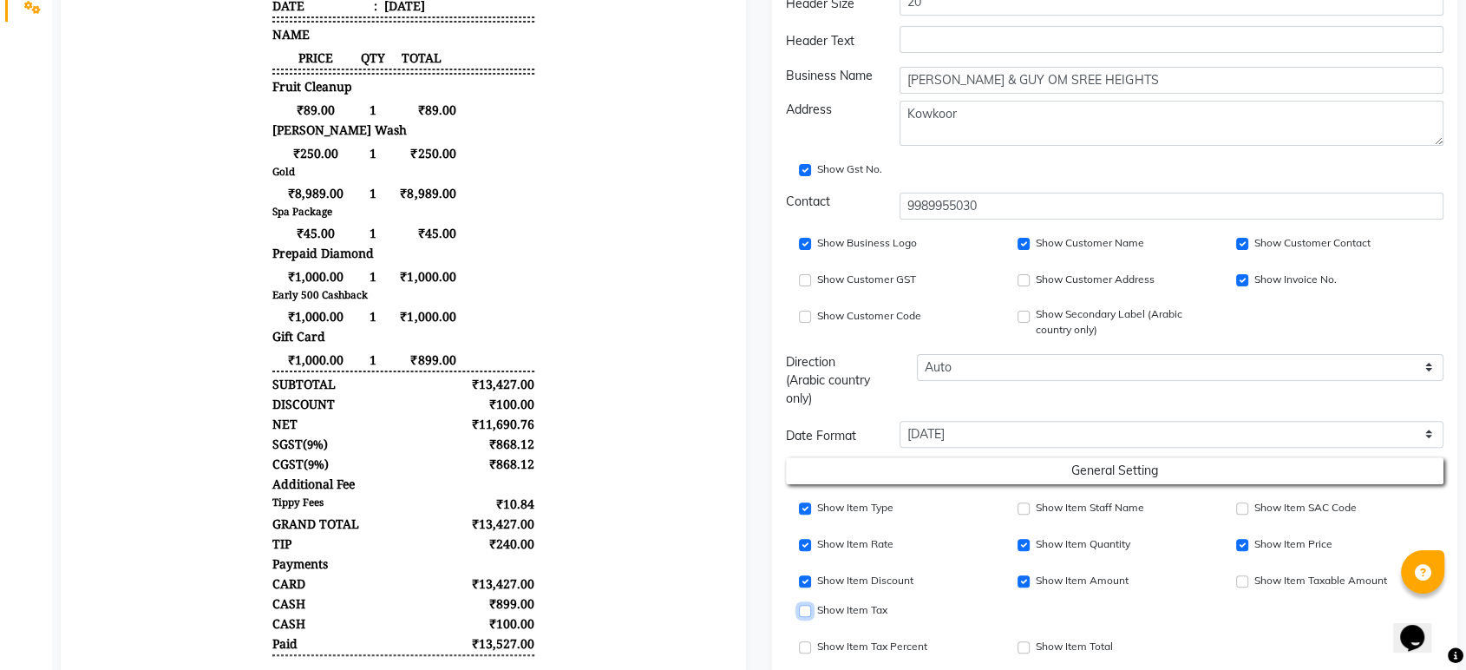
scroll to position [385, 0]
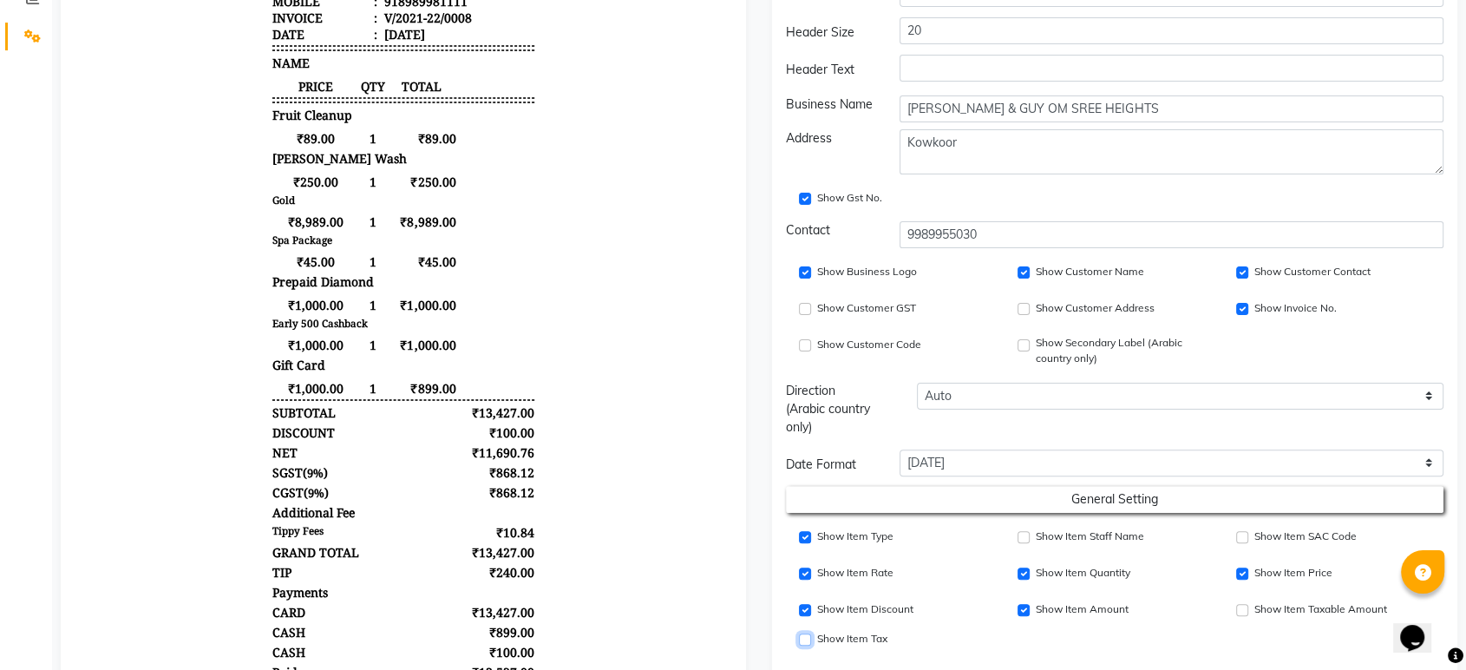
click at [805, 636] on input "Show Item Price" at bounding box center [805, 639] width 12 height 12
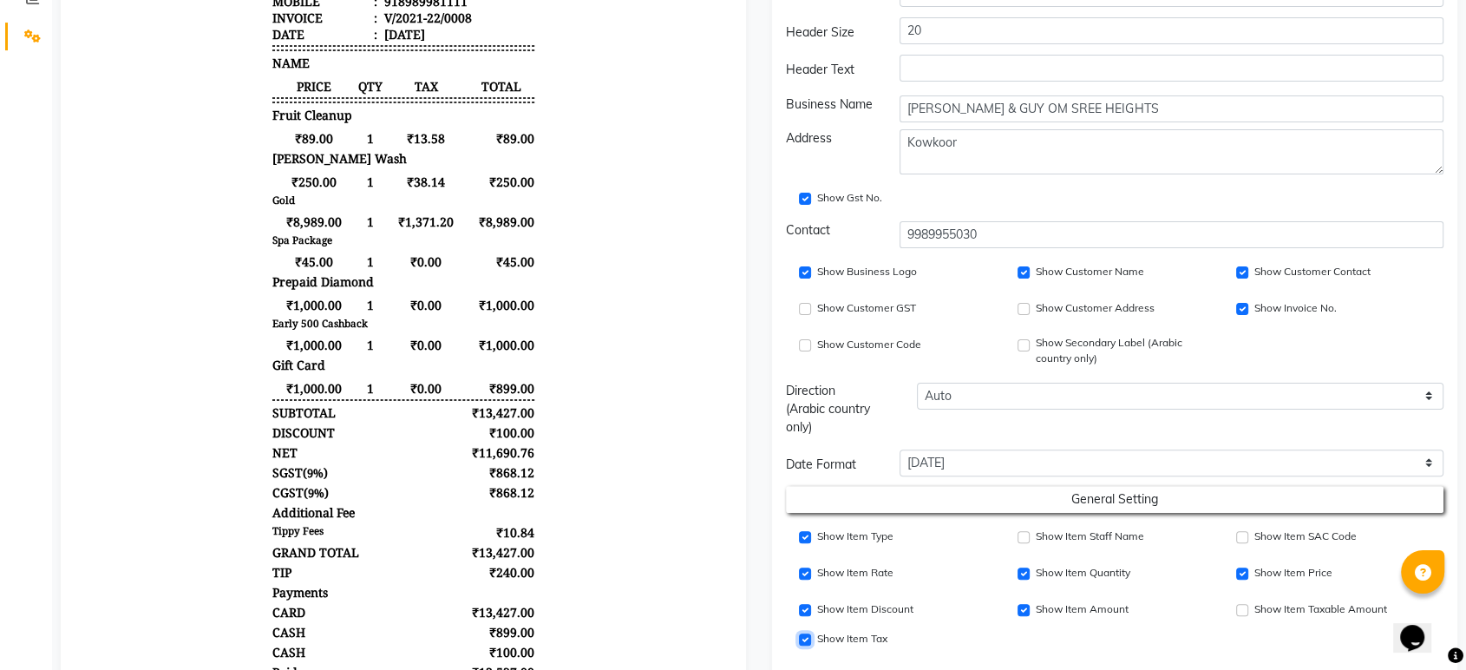
click at [802, 637] on input "Show Item Price" at bounding box center [805, 639] width 12 height 12
checkbox input "false"
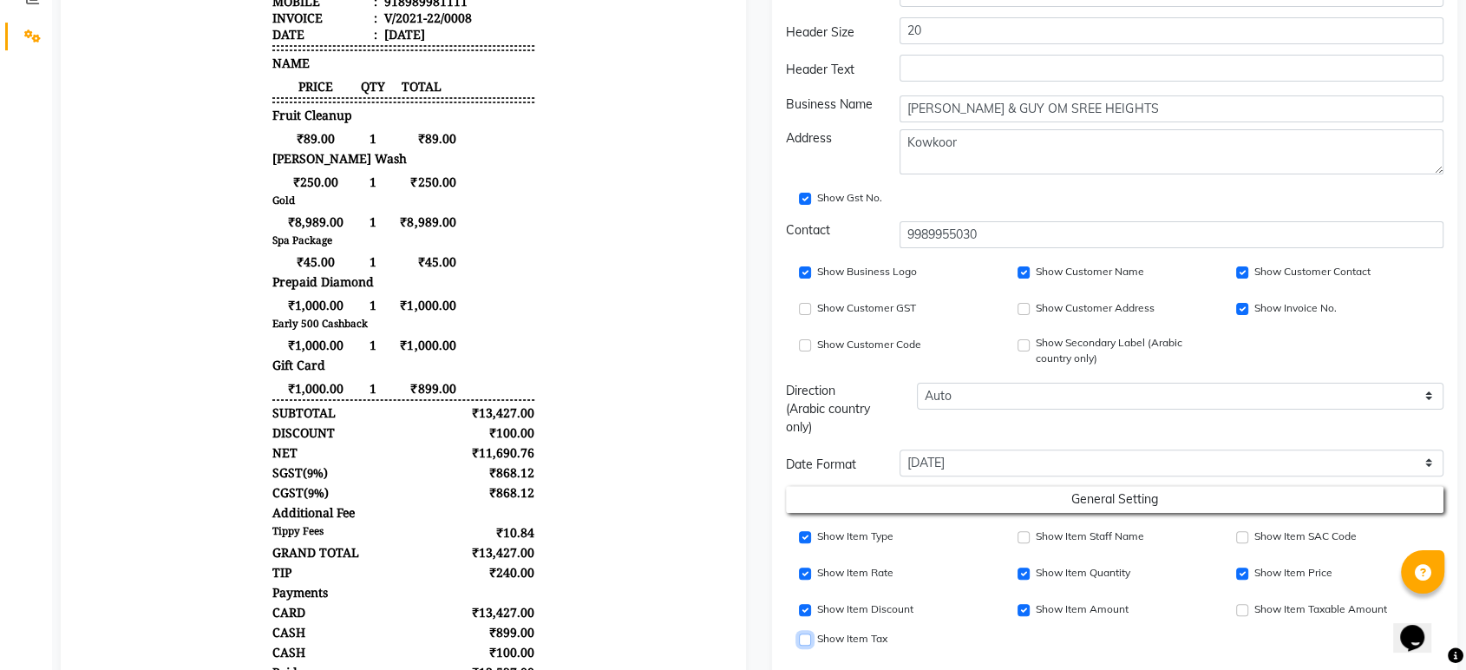
scroll to position [481, 0]
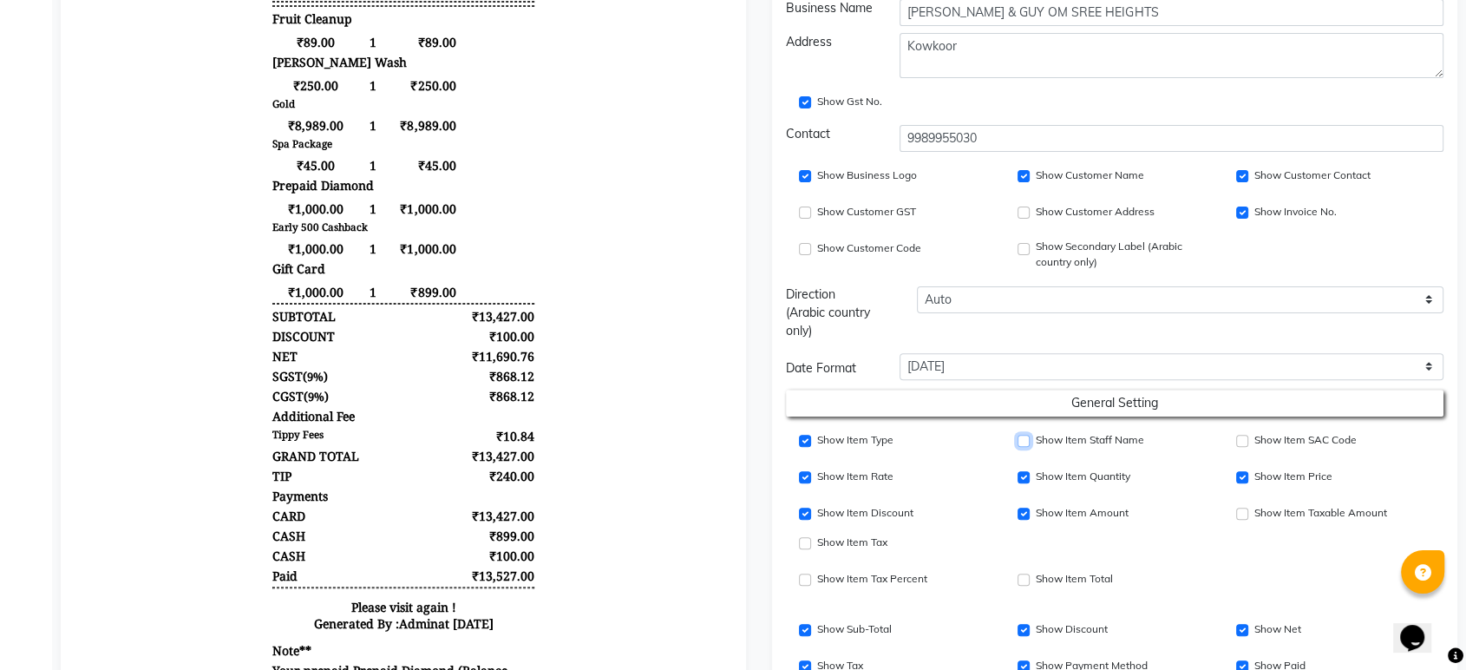
click at [1025, 442] on input "Show Item Staff Name" at bounding box center [1024, 441] width 12 height 12
checkbox input "true"
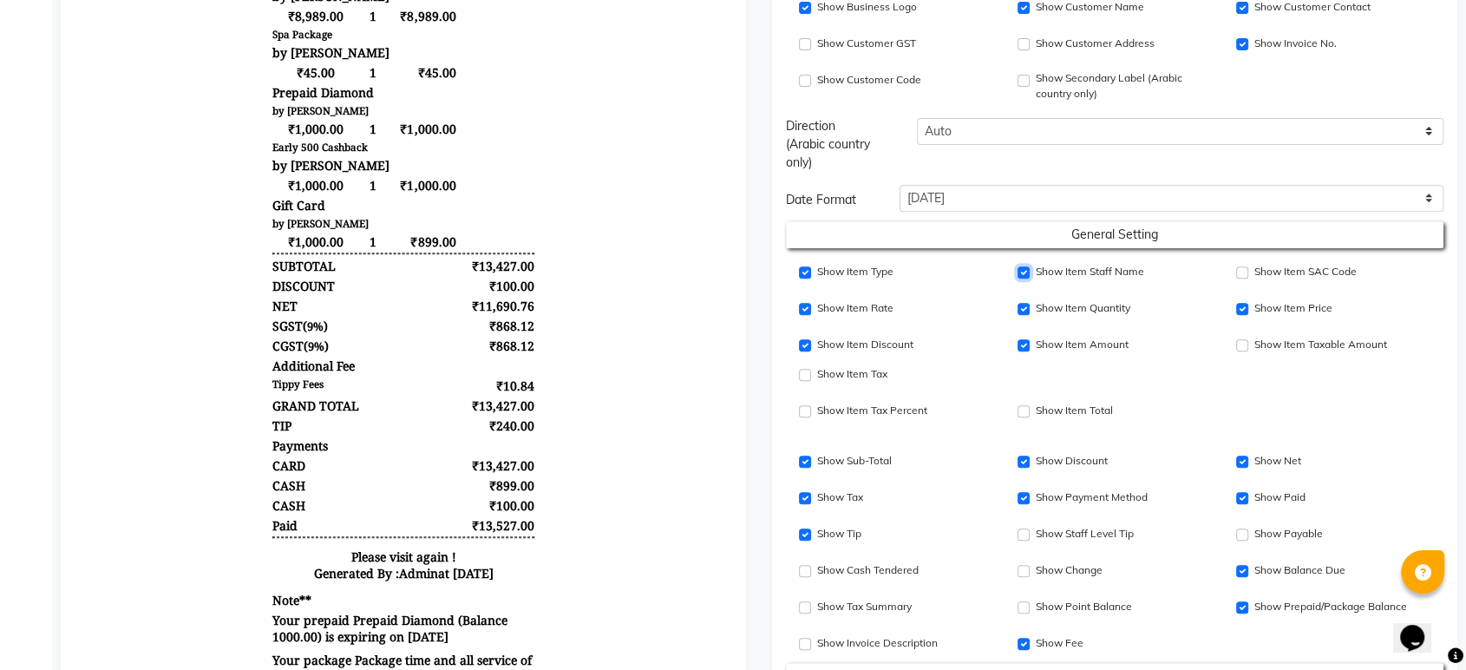
scroll to position [674, 0]
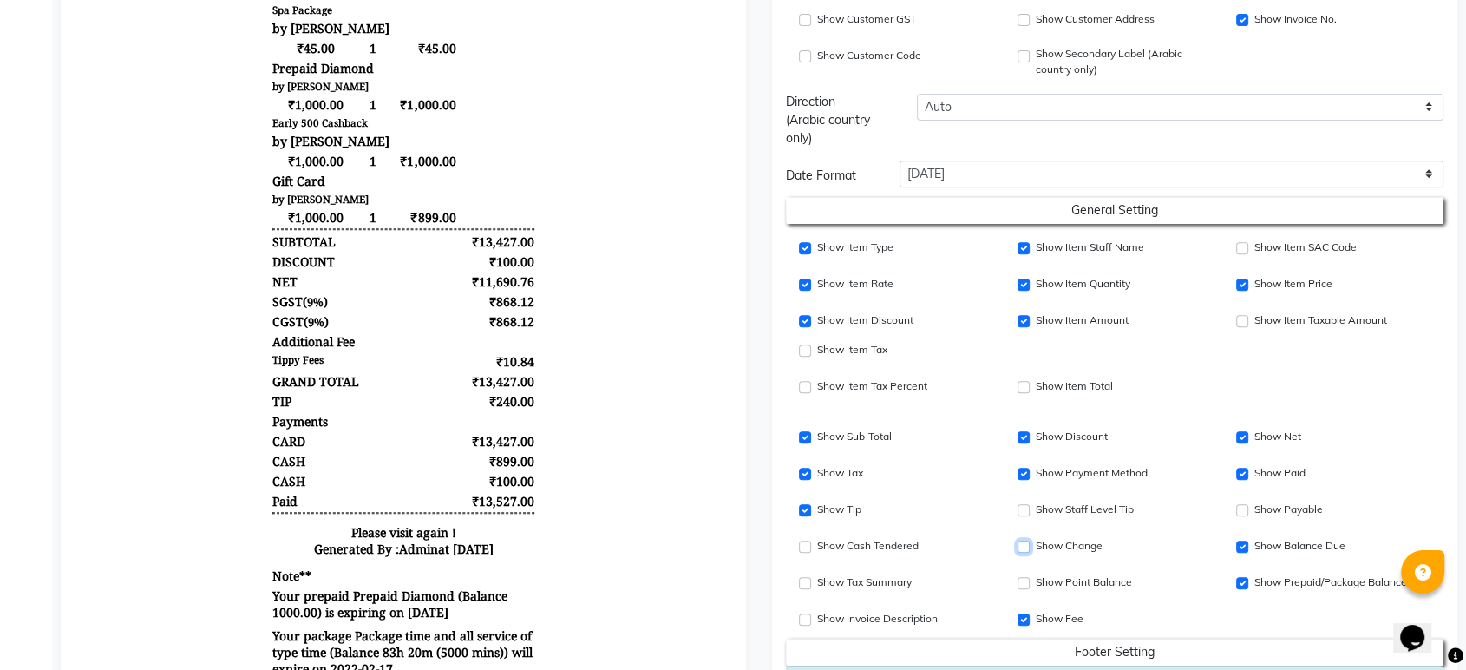
click at [1027, 547] on input "Show Change" at bounding box center [1024, 546] width 12 height 12
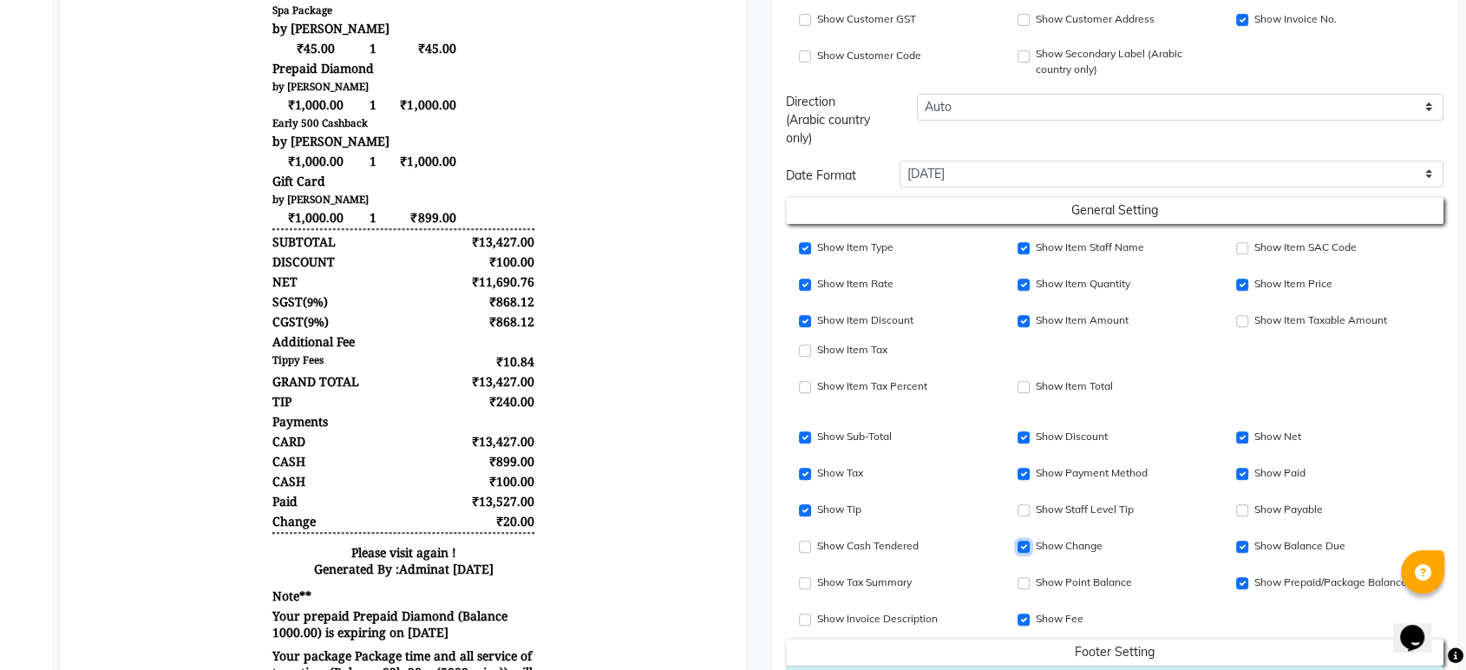
click at [1027, 547] on input "Show Change" at bounding box center [1024, 546] width 12 height 12
checkbox input "false"
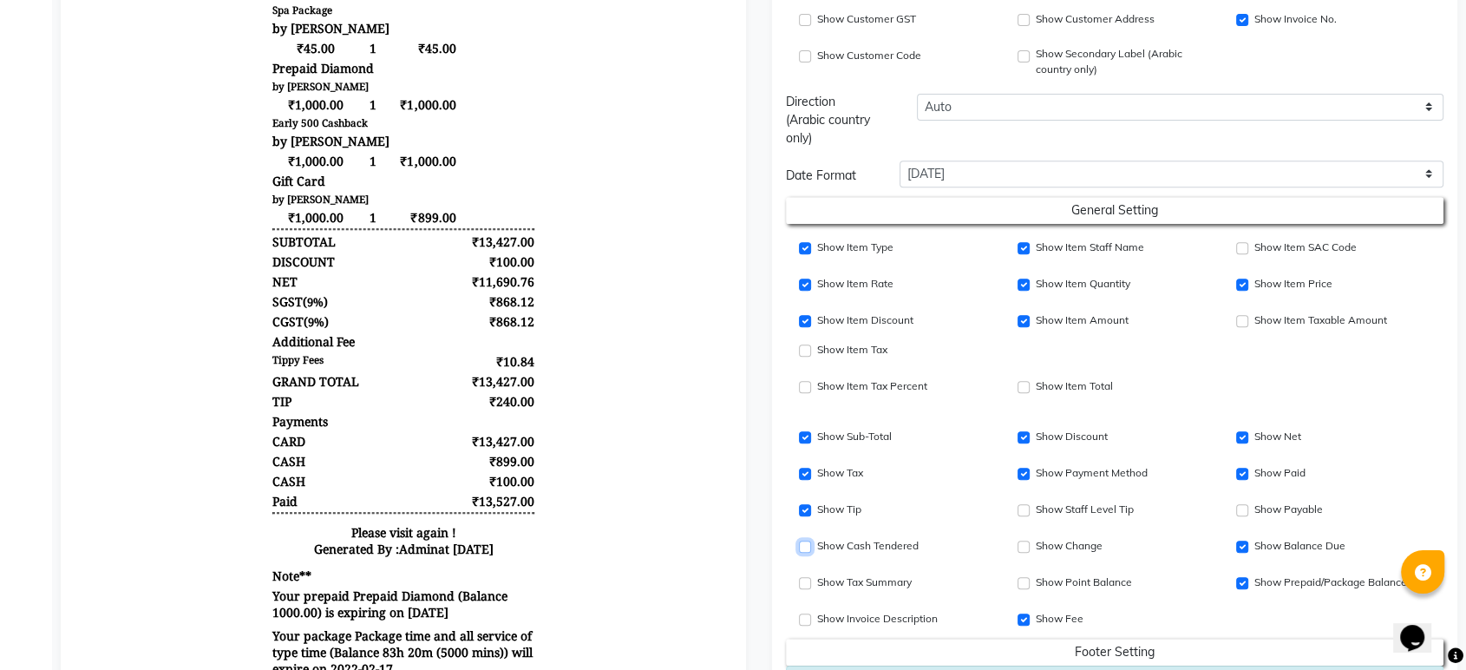
click at [802, 545] on input "Show Cash Tendered" at bounding box center [805, 546] width 12 height 12
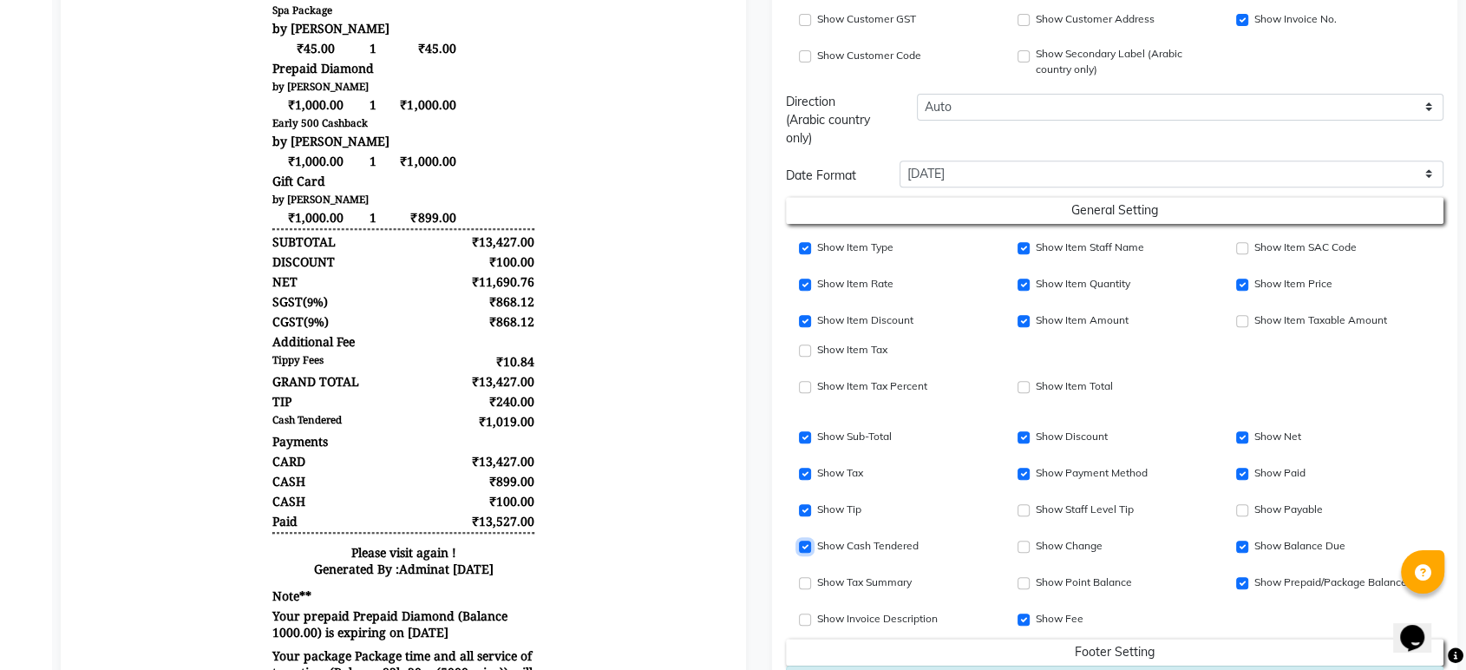
click at [802, 545] on input "Show Cash Tendered" at bounding box center [805, 546] width 12 height 12
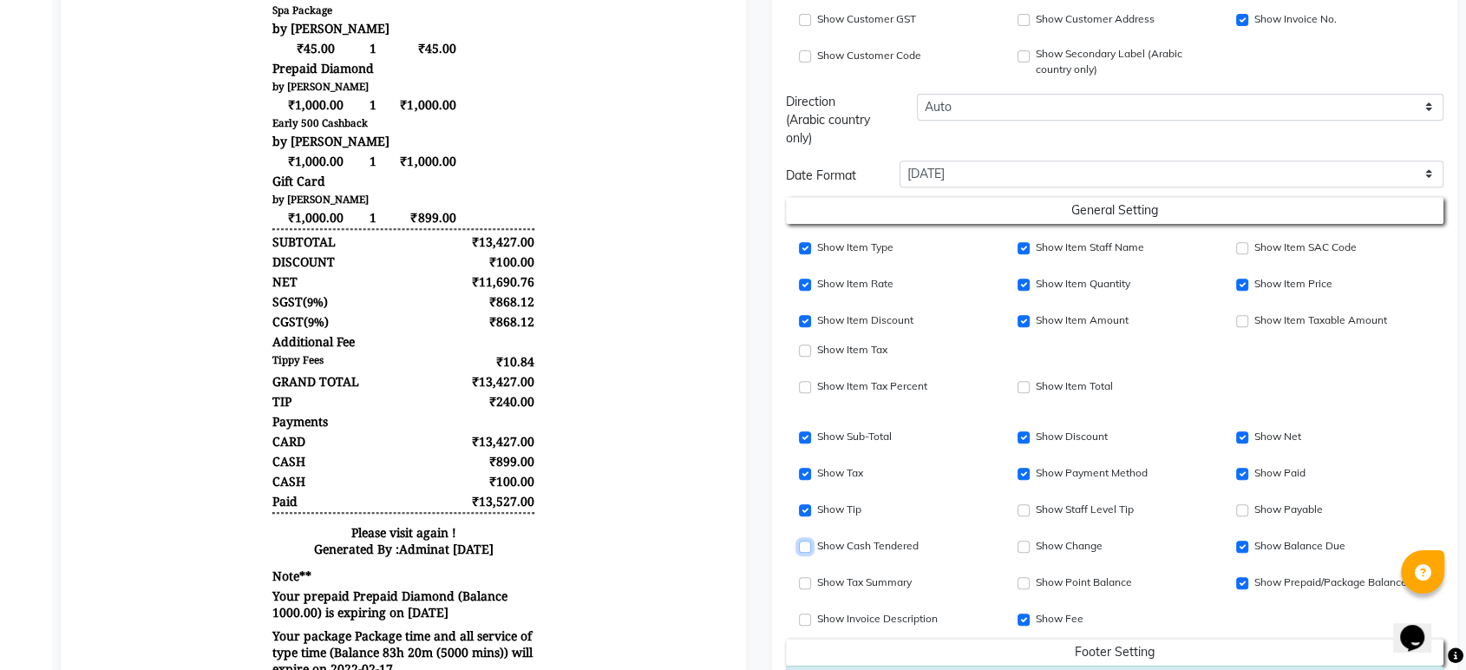
click at [802, 545] on input "Show Cash Tendered" at bounding box center [805, 546] width 12 height 12
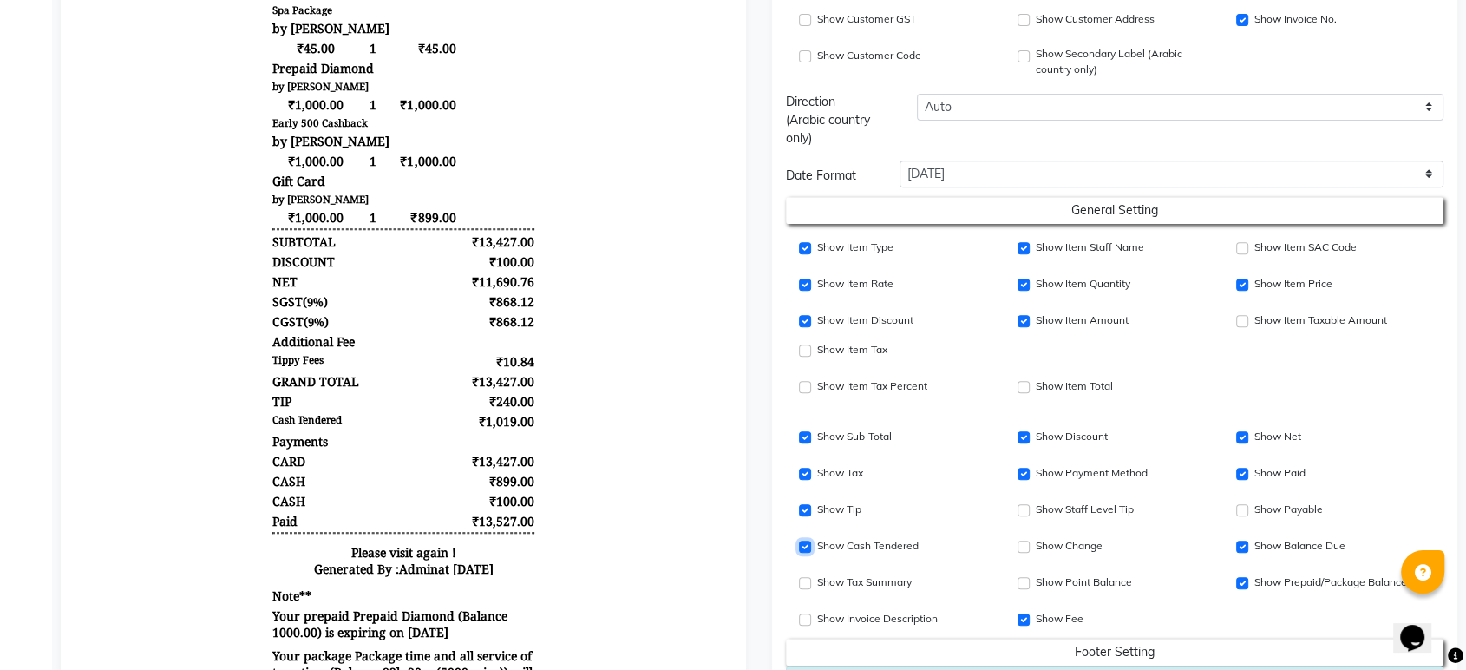
click at [802, 545] on input "Show Cash Tendered" at bounding box center [805, 546] width 12 height 12
checkbox input "false"
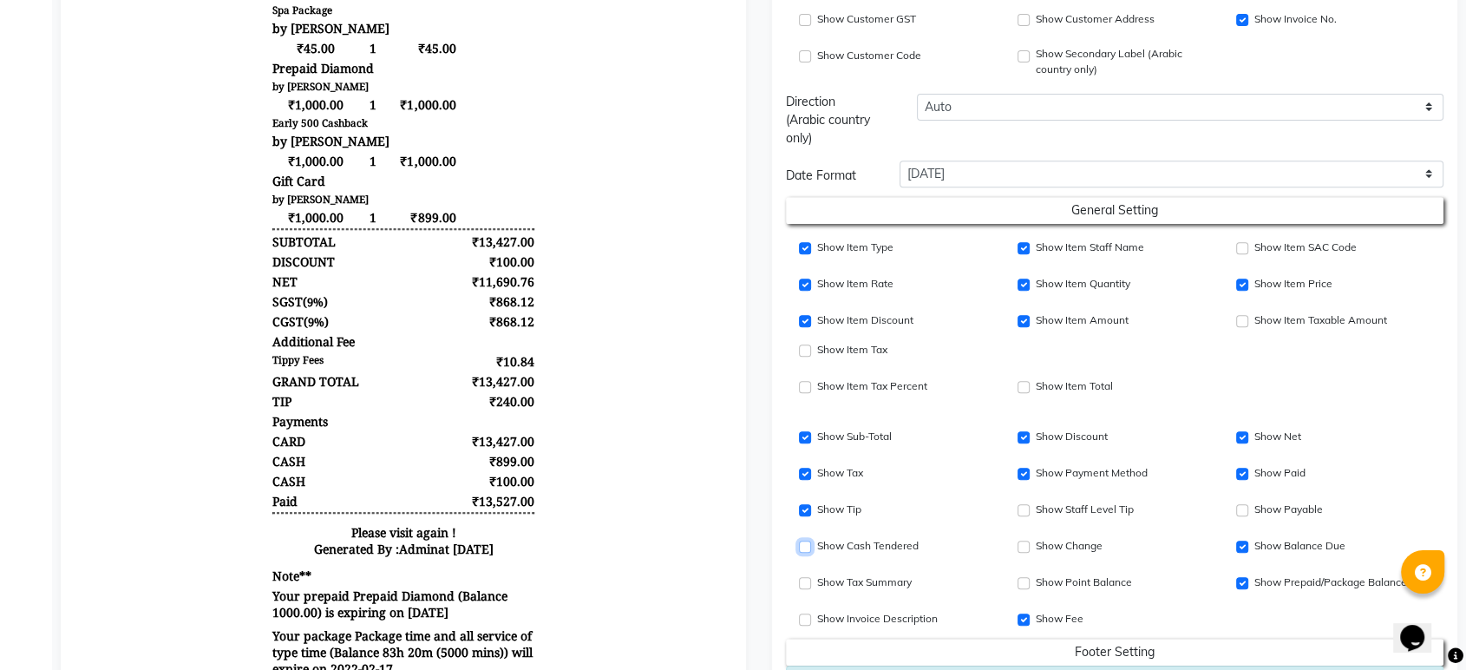
scroll to position [770, 0]
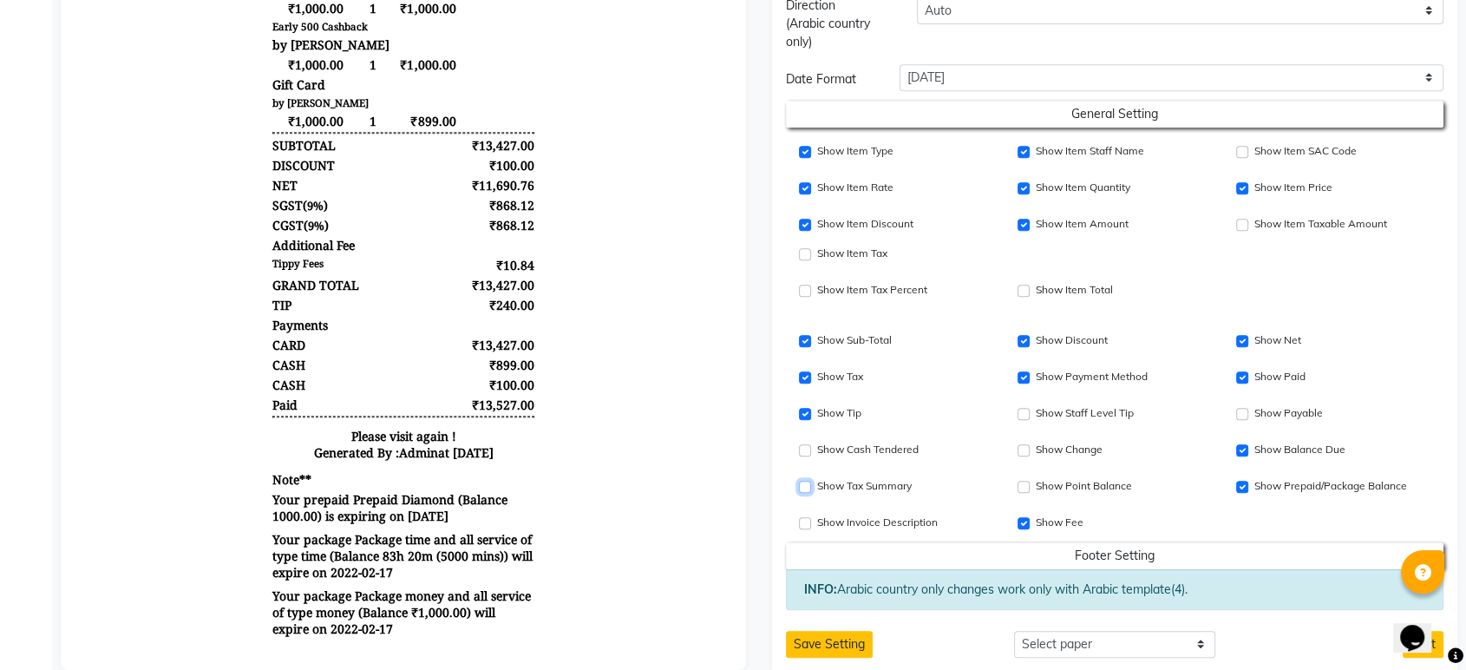
click at [805, 486] on input "Show Tax Summary" at bounding box center [805, 487] width 12 height 12
click at [806, 488] on input "Show Tax Summary" at bounding box center [805, 487] width 12 height 12
checkbox input "false"
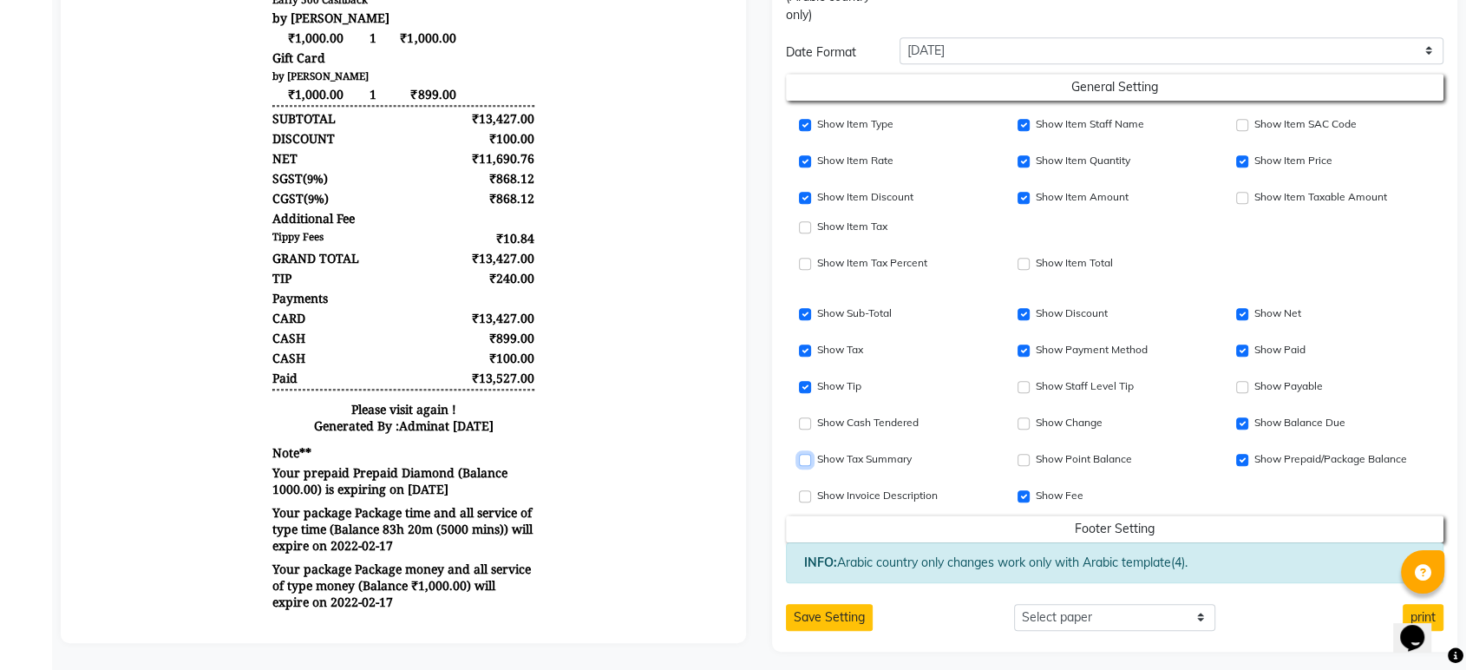
scroll to position [810, 0]
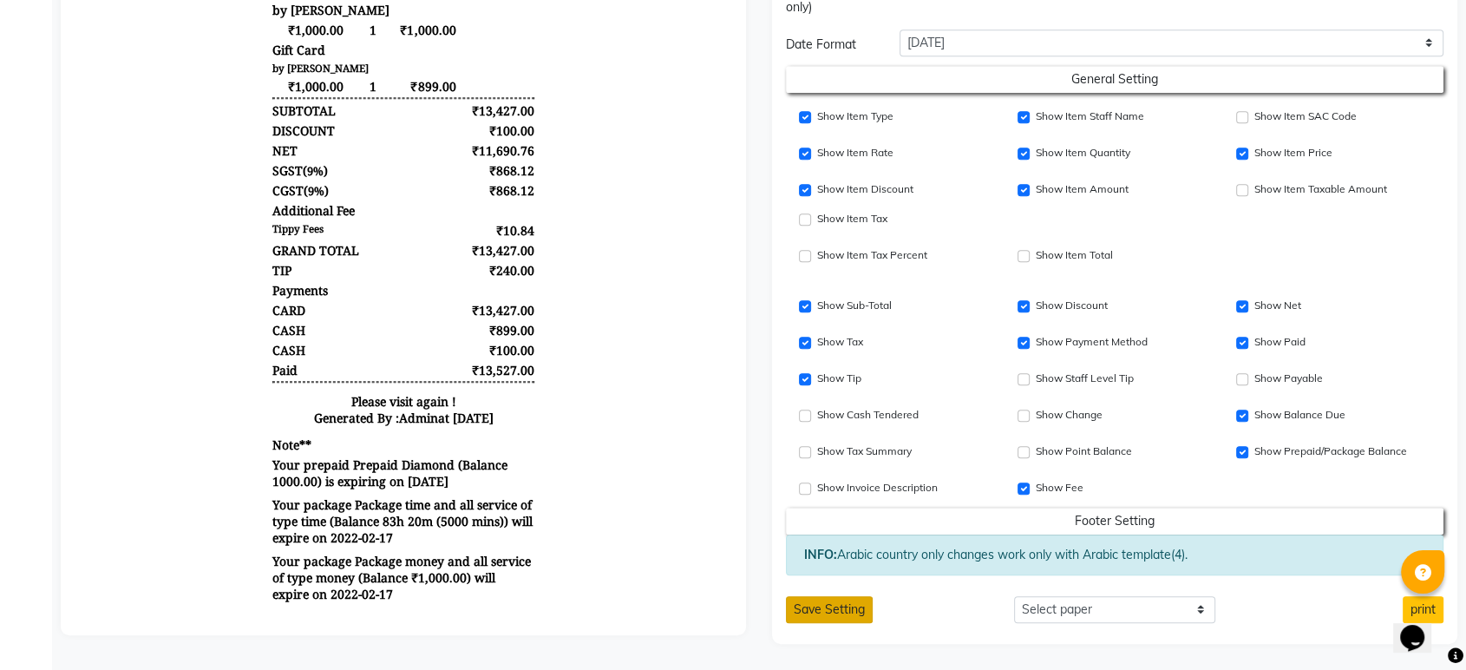
click at [851, 601] on button "Save Setting" at bounding box center [829, 609] width 87 height 27
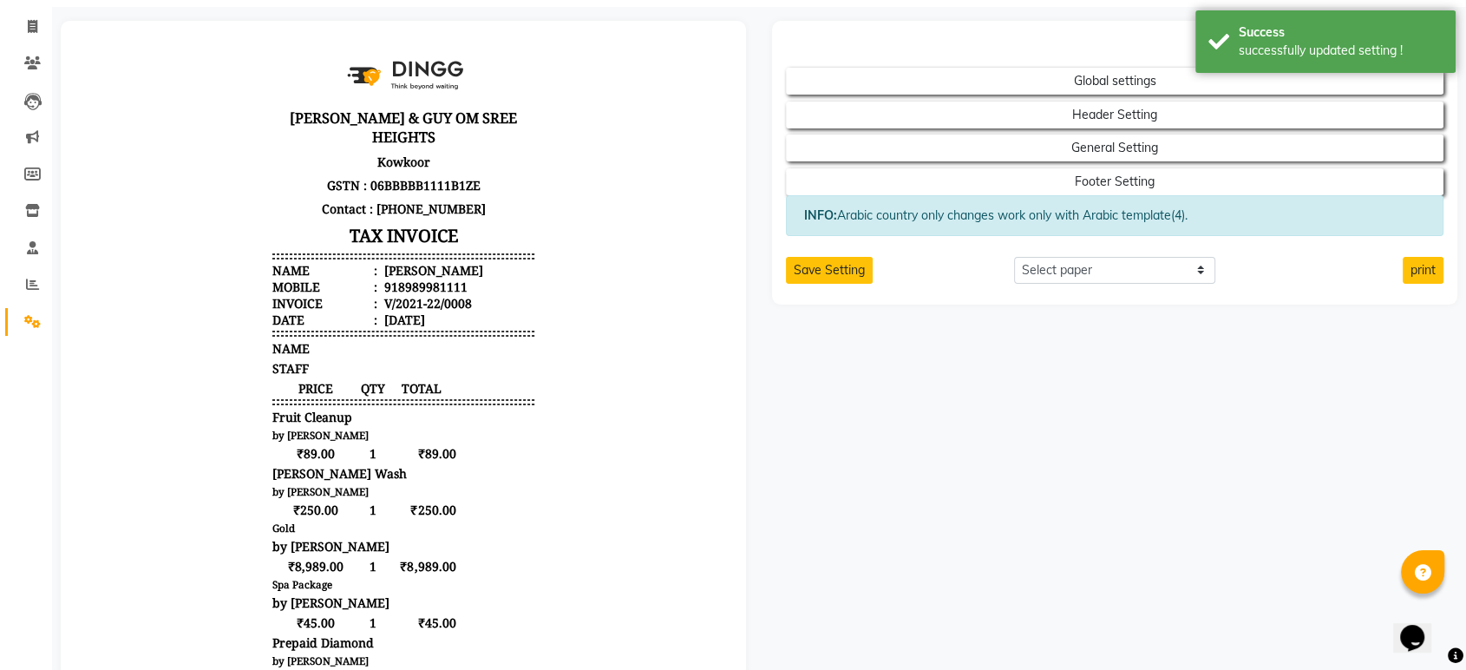
scroll to position [0, 0]
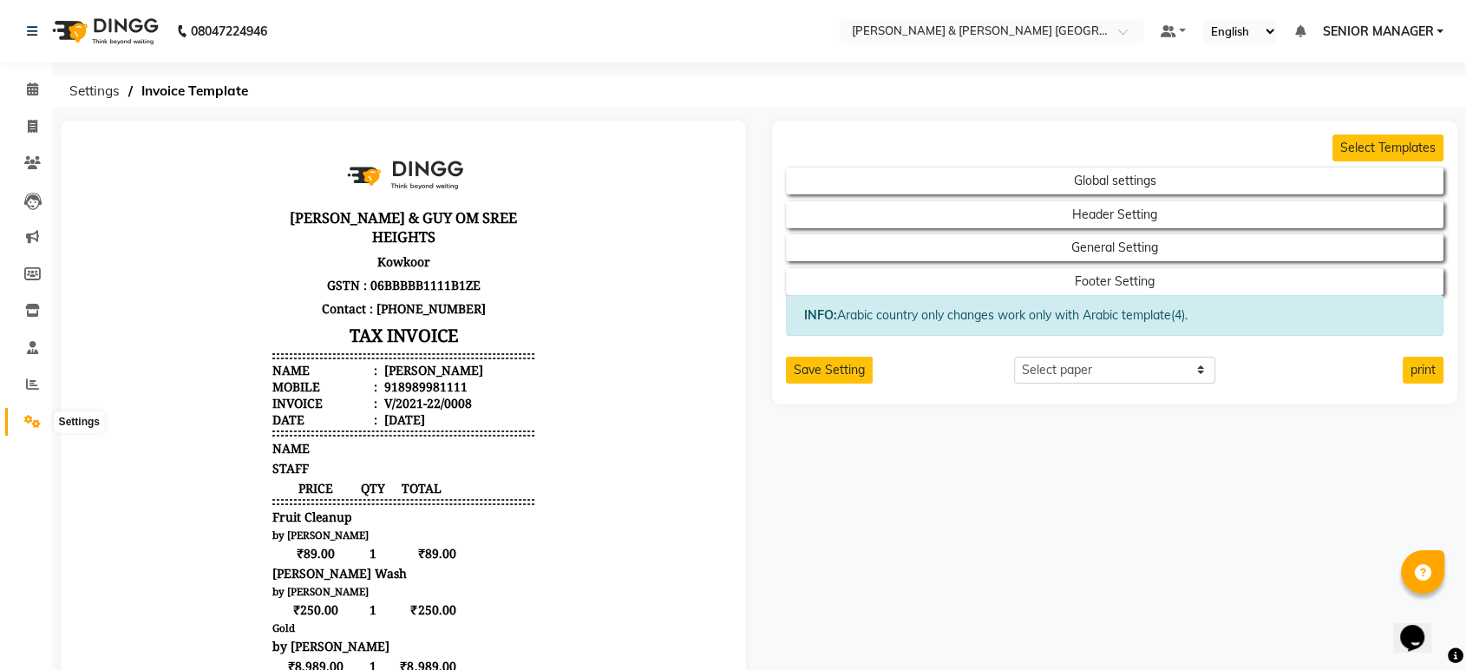
click at [22, 417] on span at bounding box center [32, 422] width 30 height 20
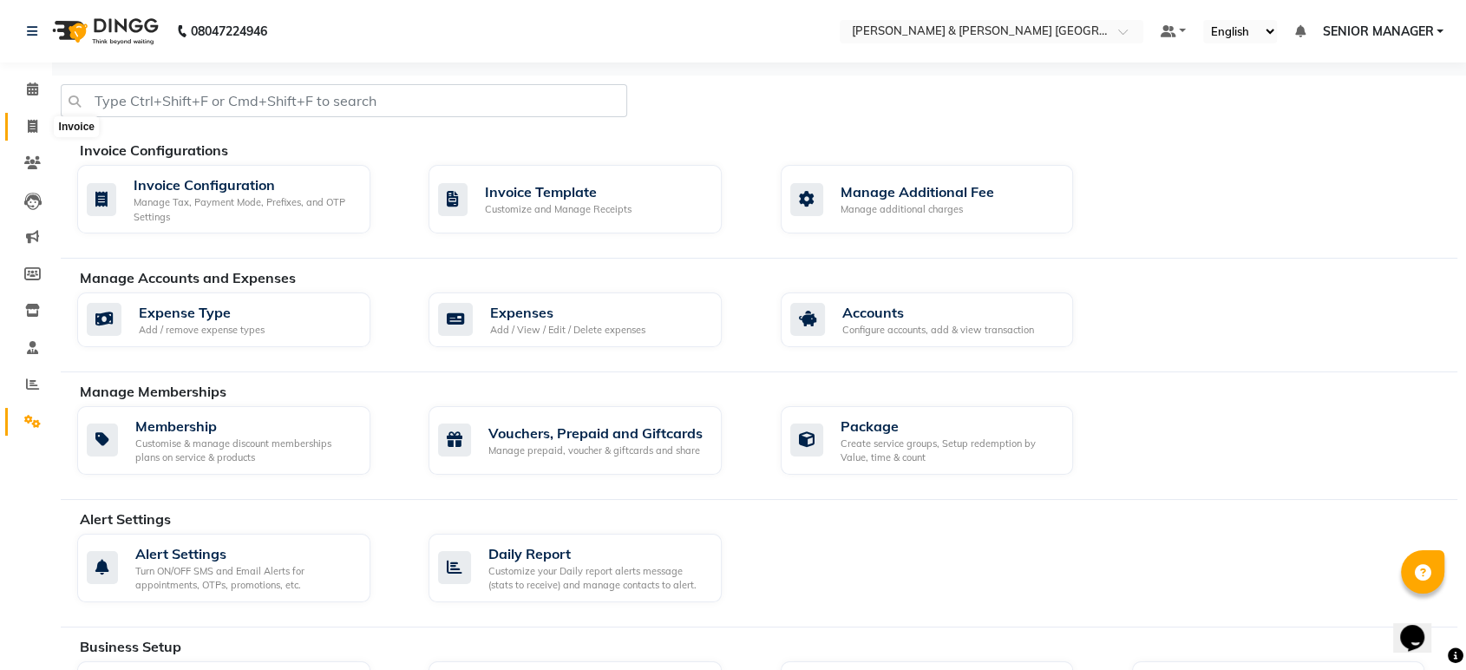
click at [37, 130] on span at bounding box center [32, 127] width 30 height 20
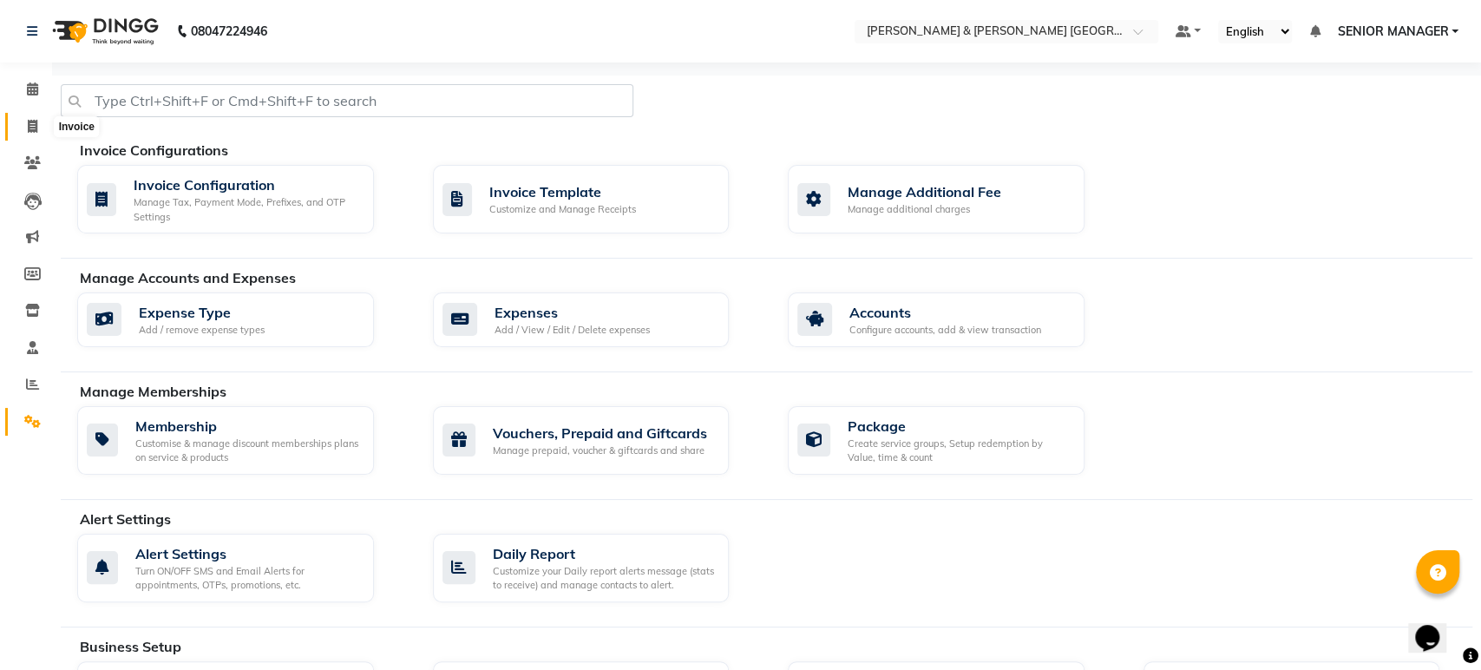
select select "8717"
select select "service"
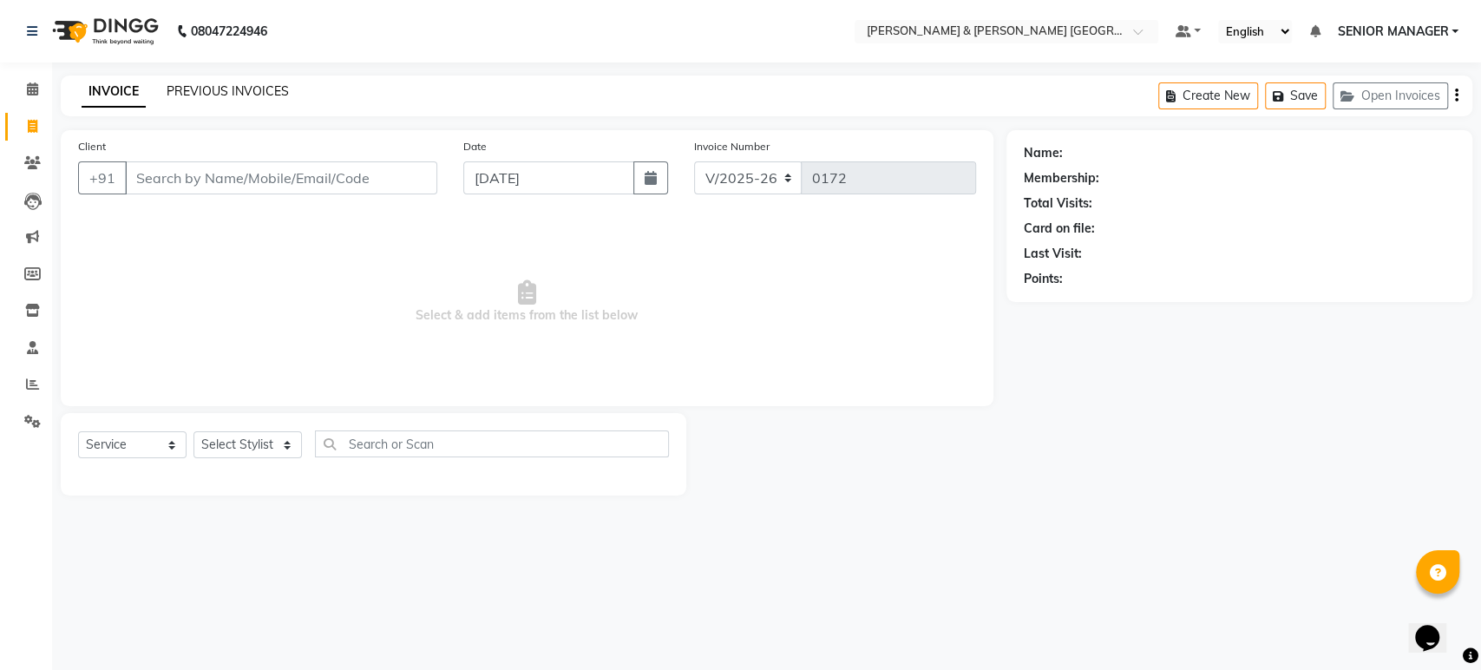
click at [257, 90] on link "PREVIOUS INVOICES" at bounding box center [228, 91] width 122 height 16
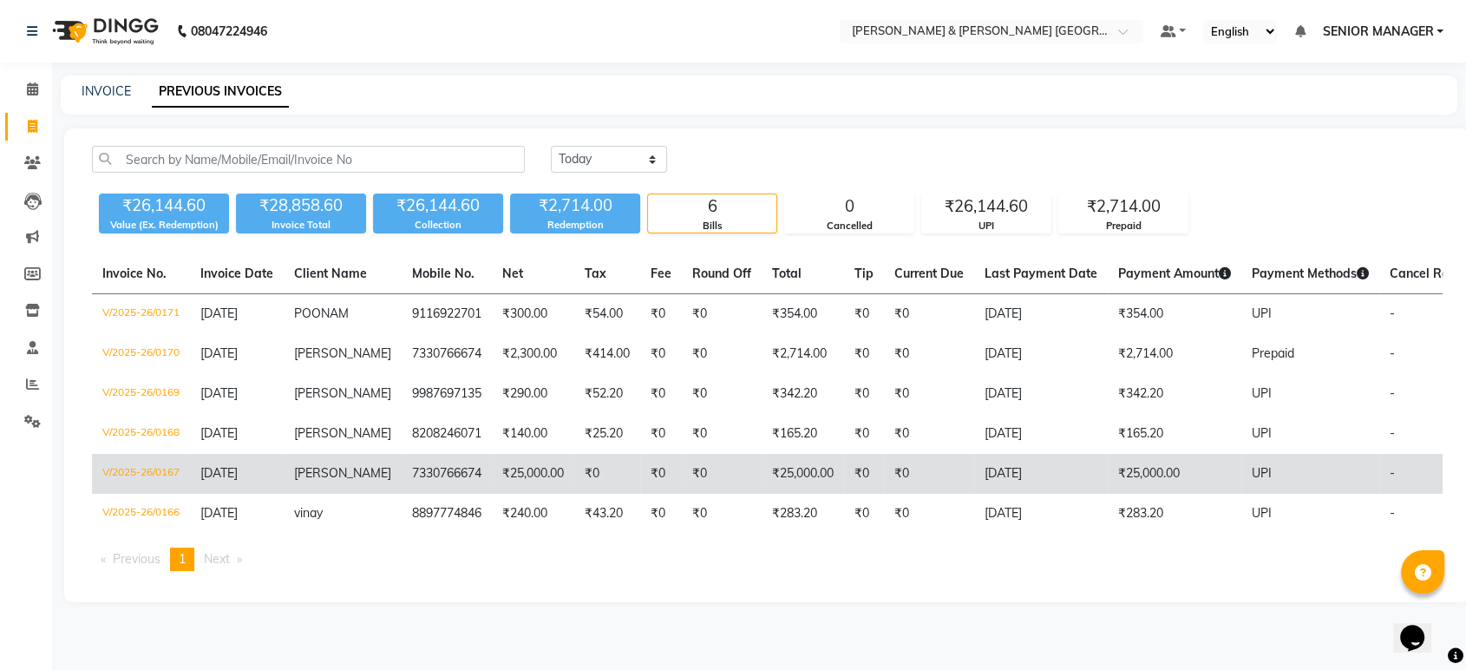
click at [154, 494] on td "V/2025-26/0167" at bounding box center [141, 474] width 98 height 40
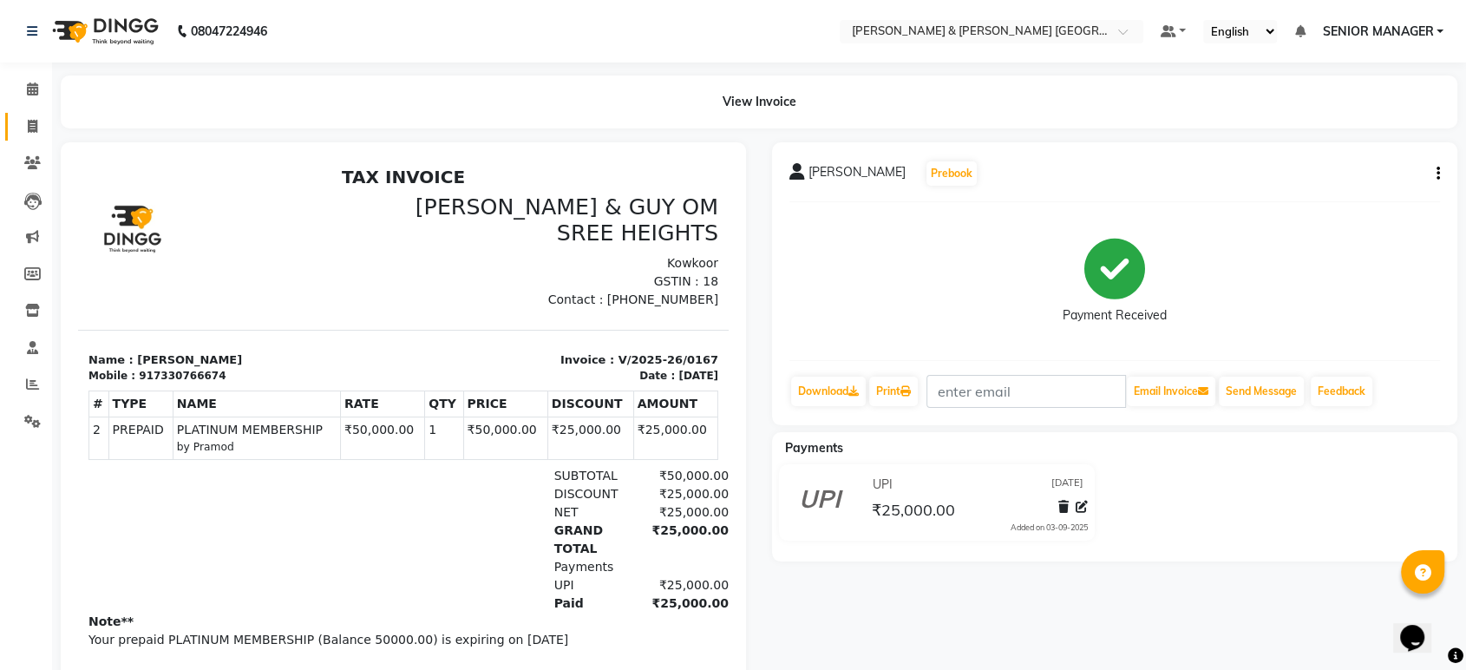
click at [25, 113] on link "Invoice" at bounding box center [26, 127] width 42 height 29
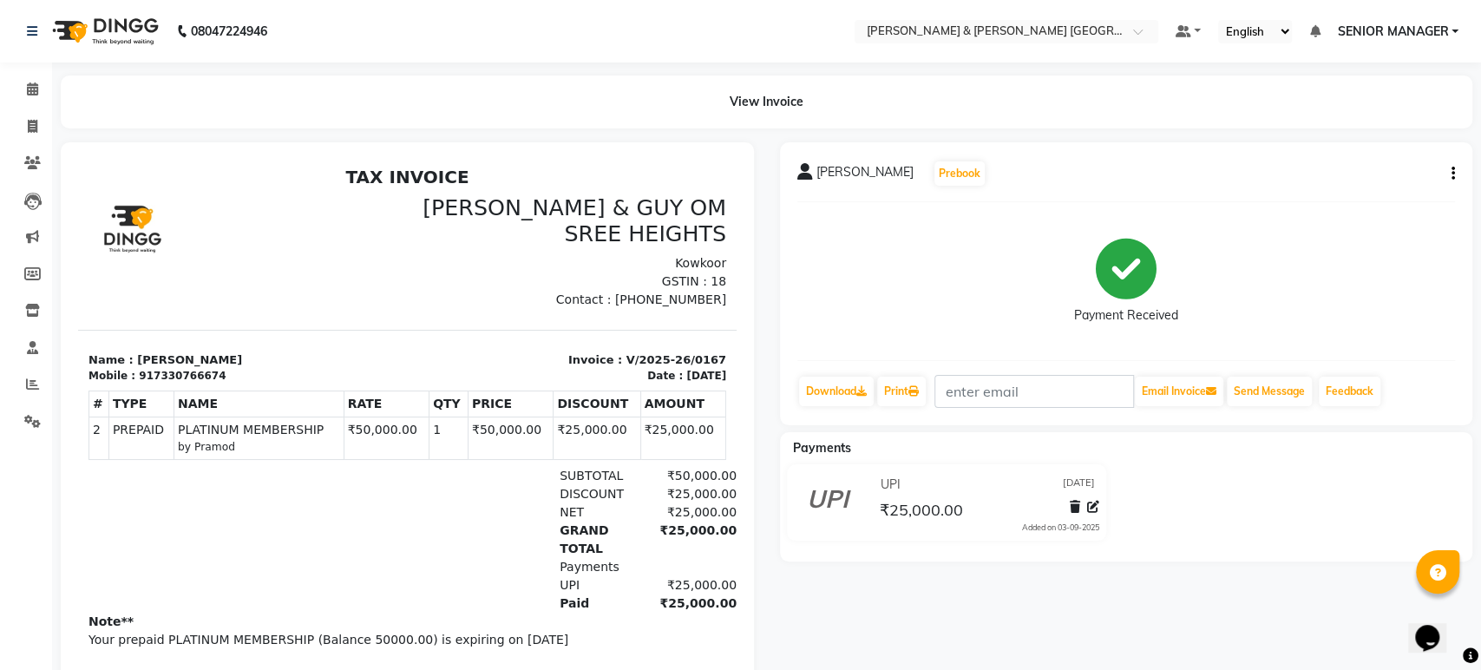
select select "8717"
select select "service"
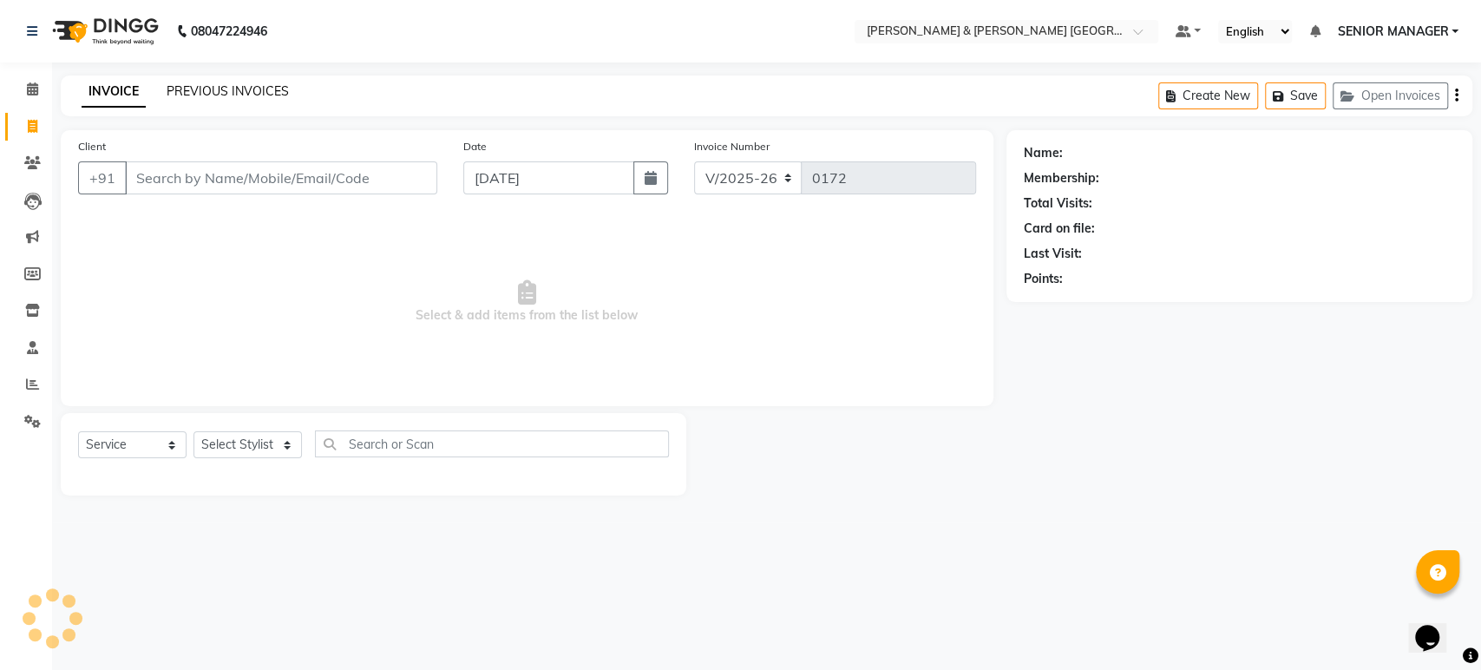
click at [206, 86] on link "PREVIOUS INVOICES" at bounding box center [228, 91] width 122 height 16
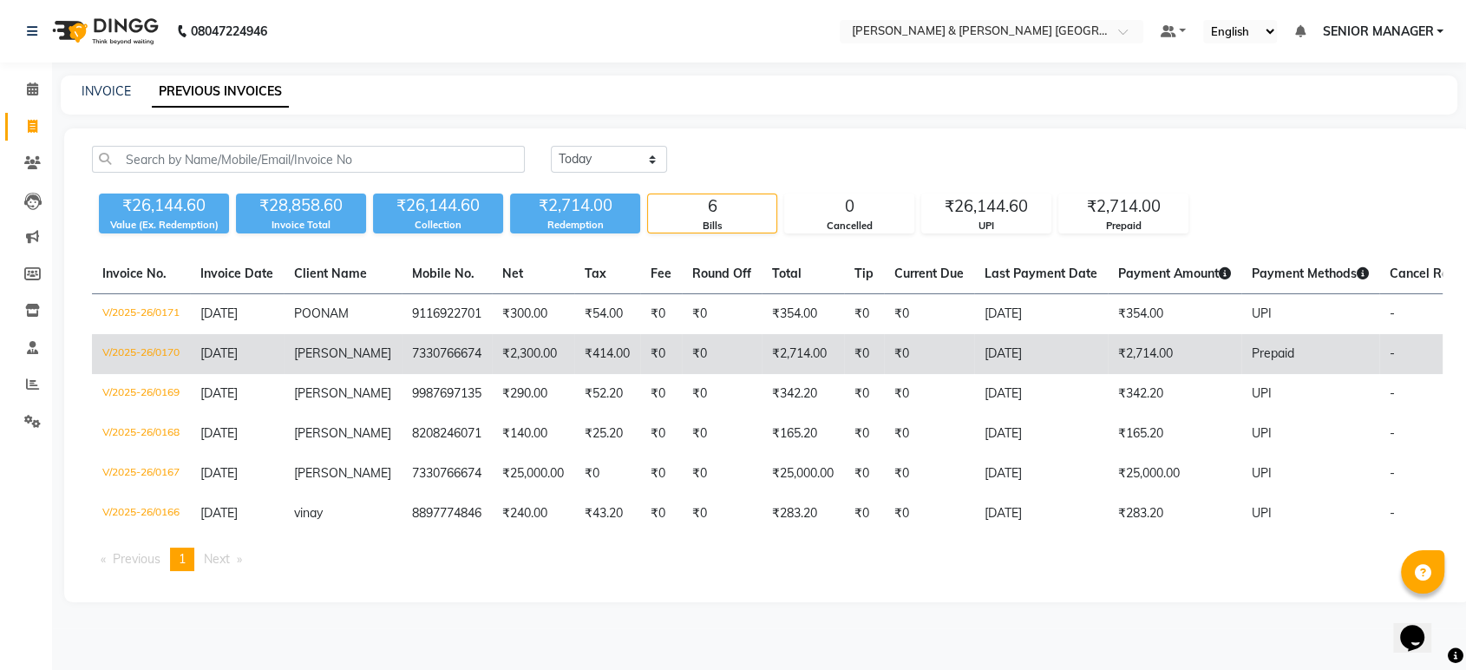
click at [194, 339] on td "[DATE]" at bounding box center [237, 354] width 94 height 40
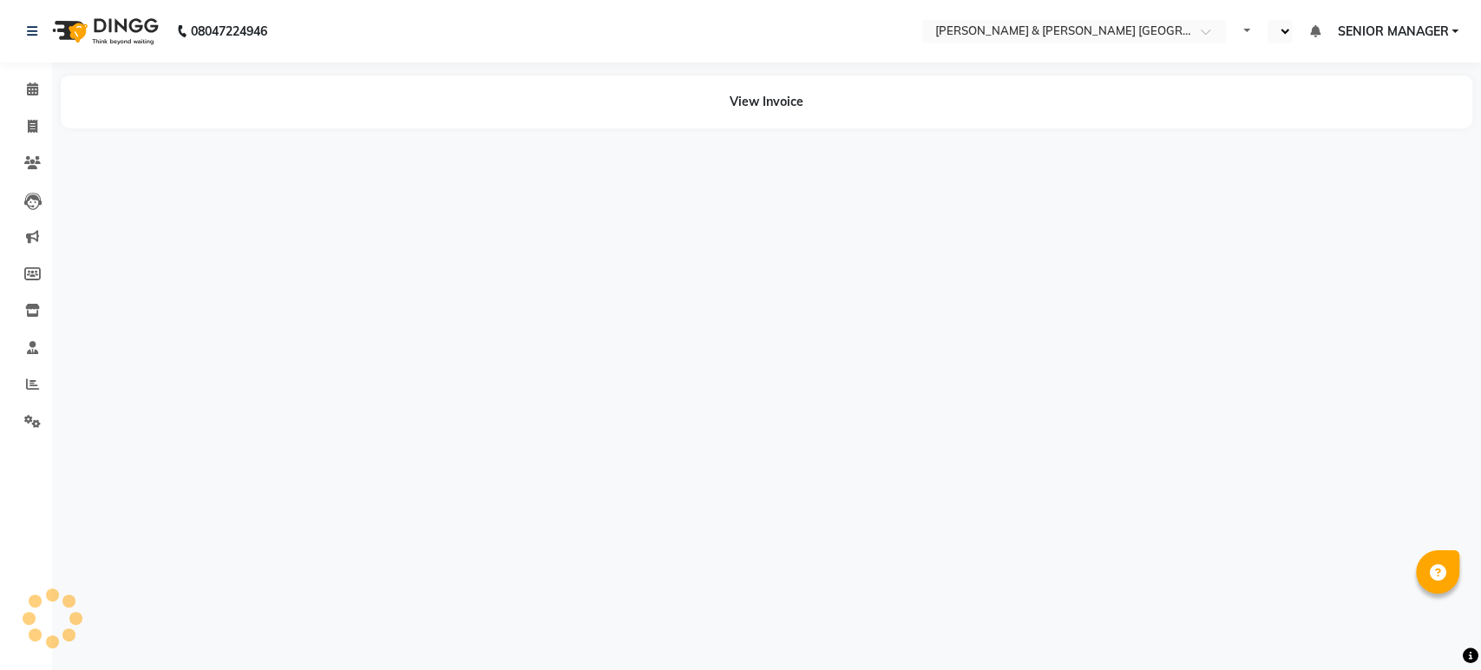
select select "en"
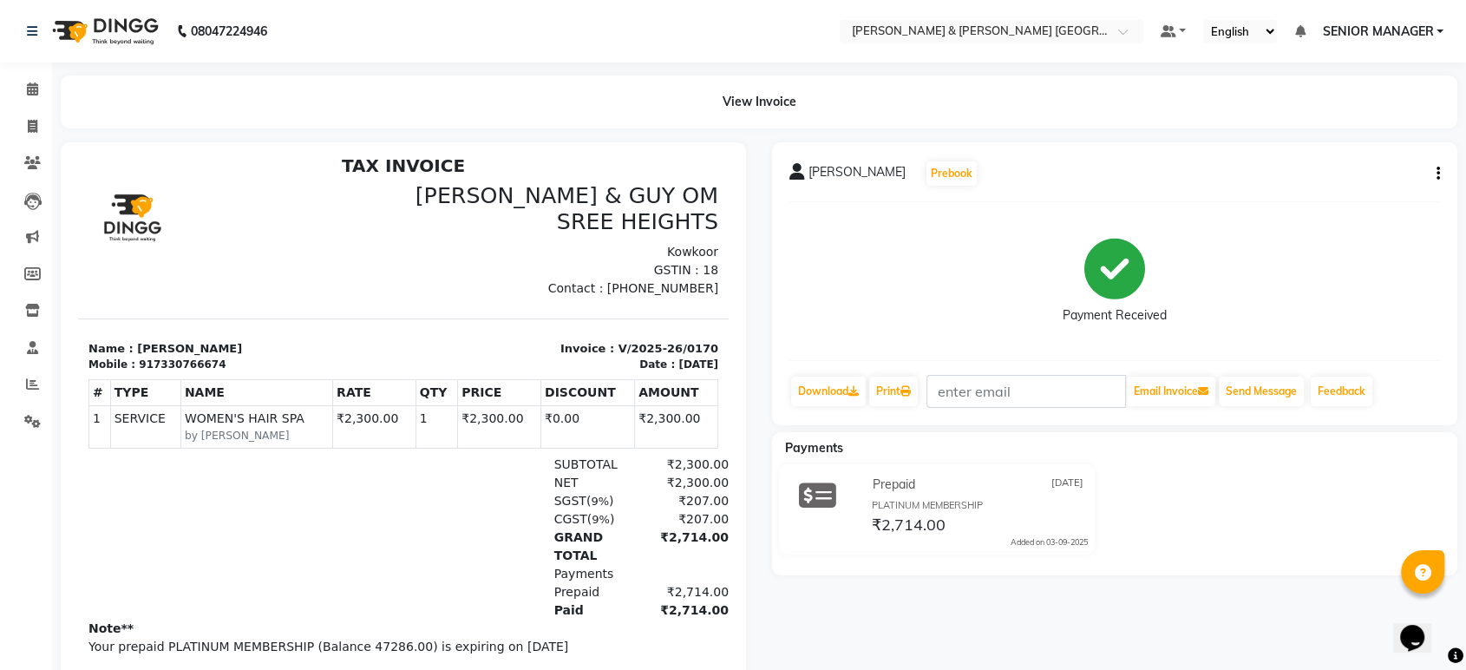
scroll to position [14, 0]
click at [28, 95] on icon at bounding box center [32, 88] width 11 height 13
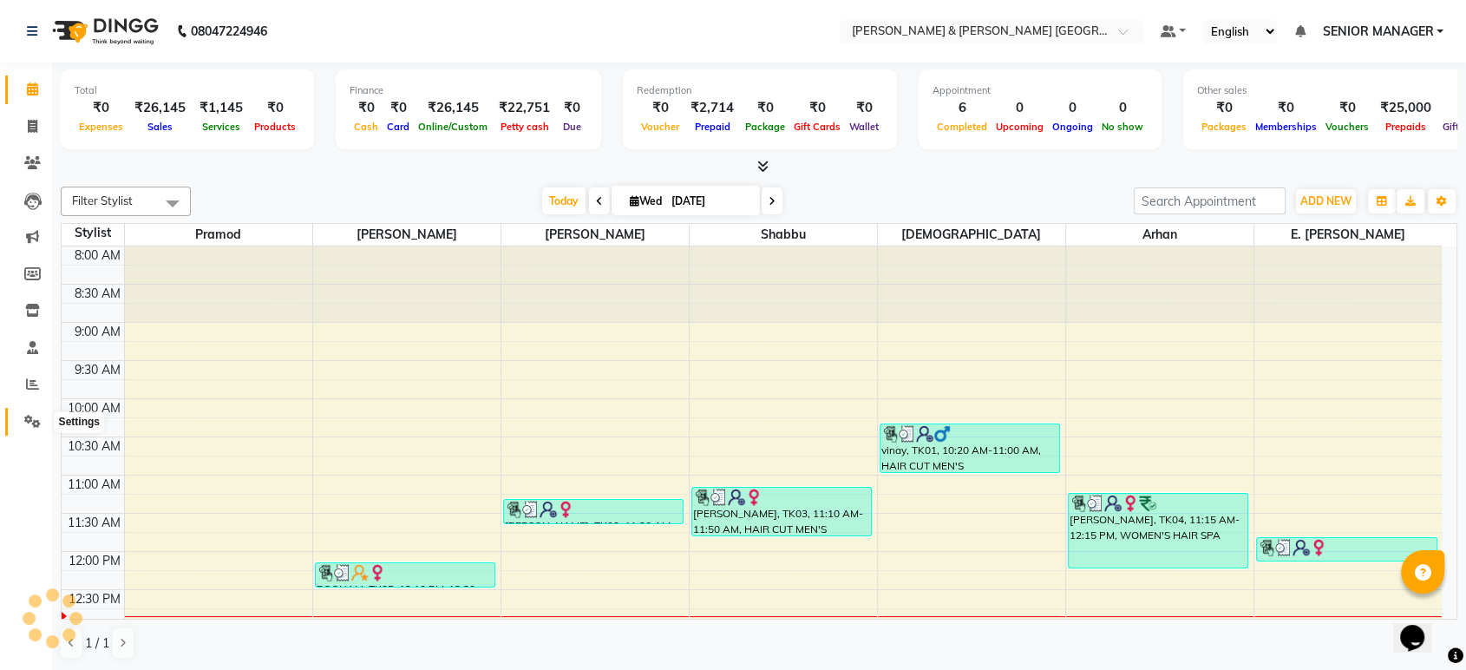
scroll to position [304, 0]
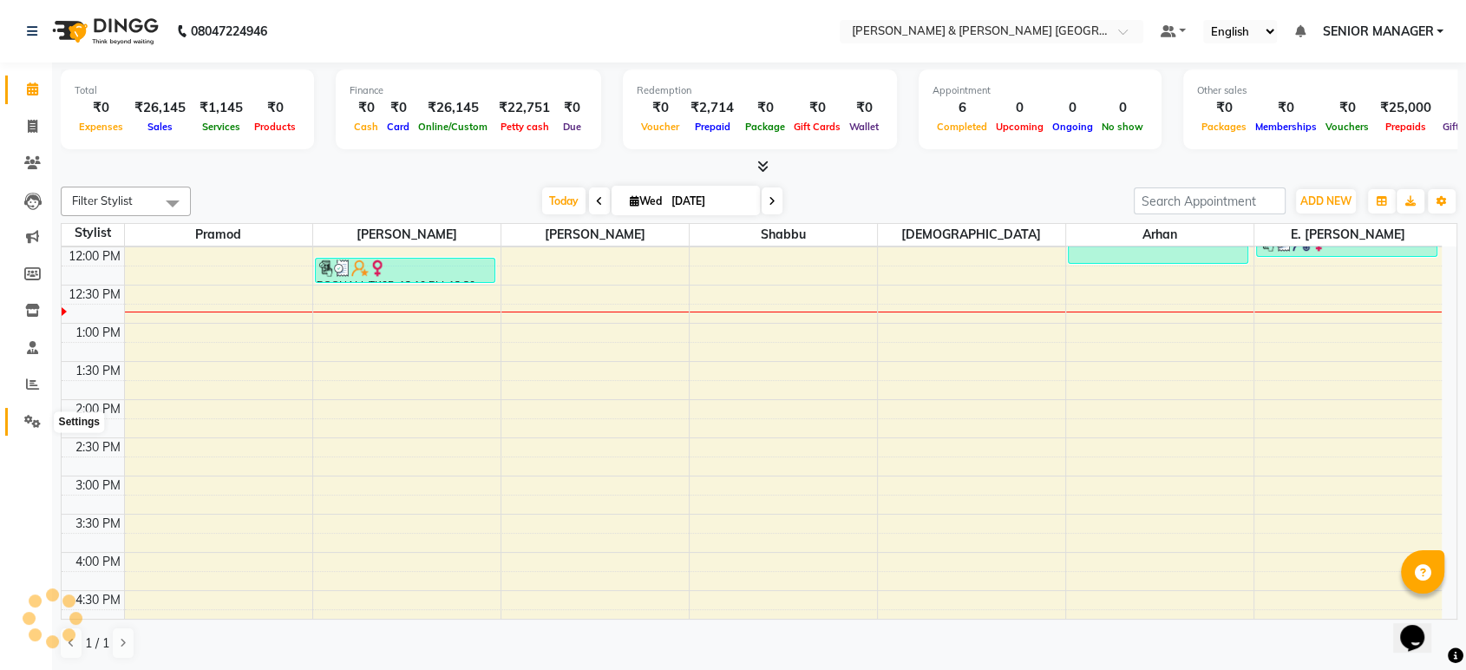
click at [28, 422] on icon at bounding box center [32, 421] width 16 height 13
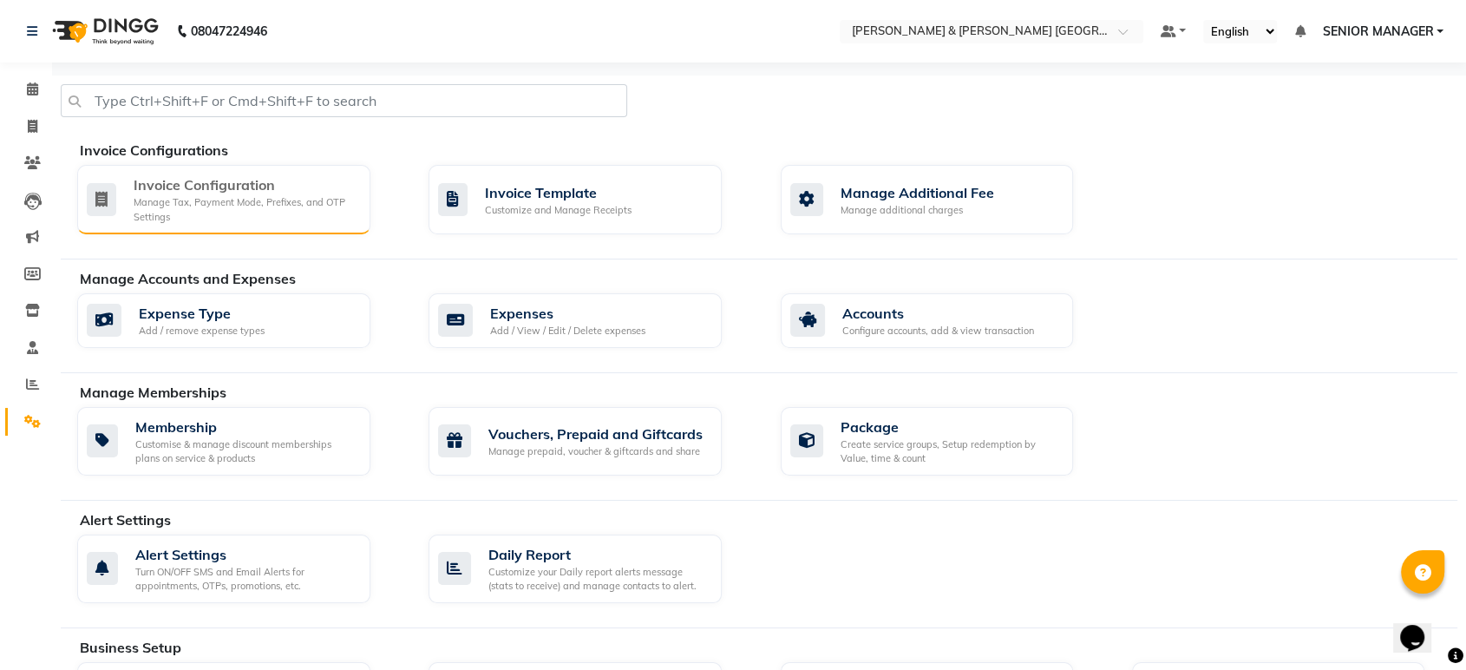
click at [221, 215] on div "Manage Tax, Payment Mode, Prefixes, and OTP Settings" at bounding box center [245, 209] width 223 height 29
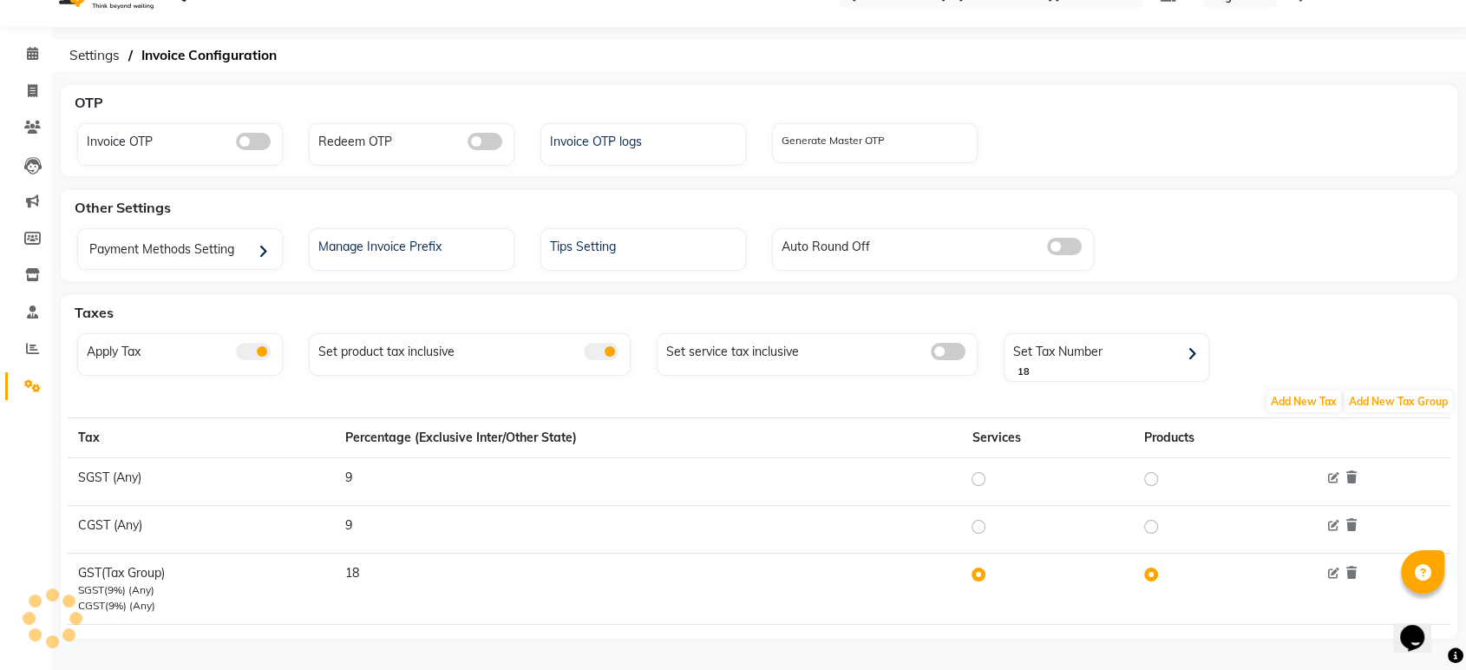
scroll to position [42, 0]
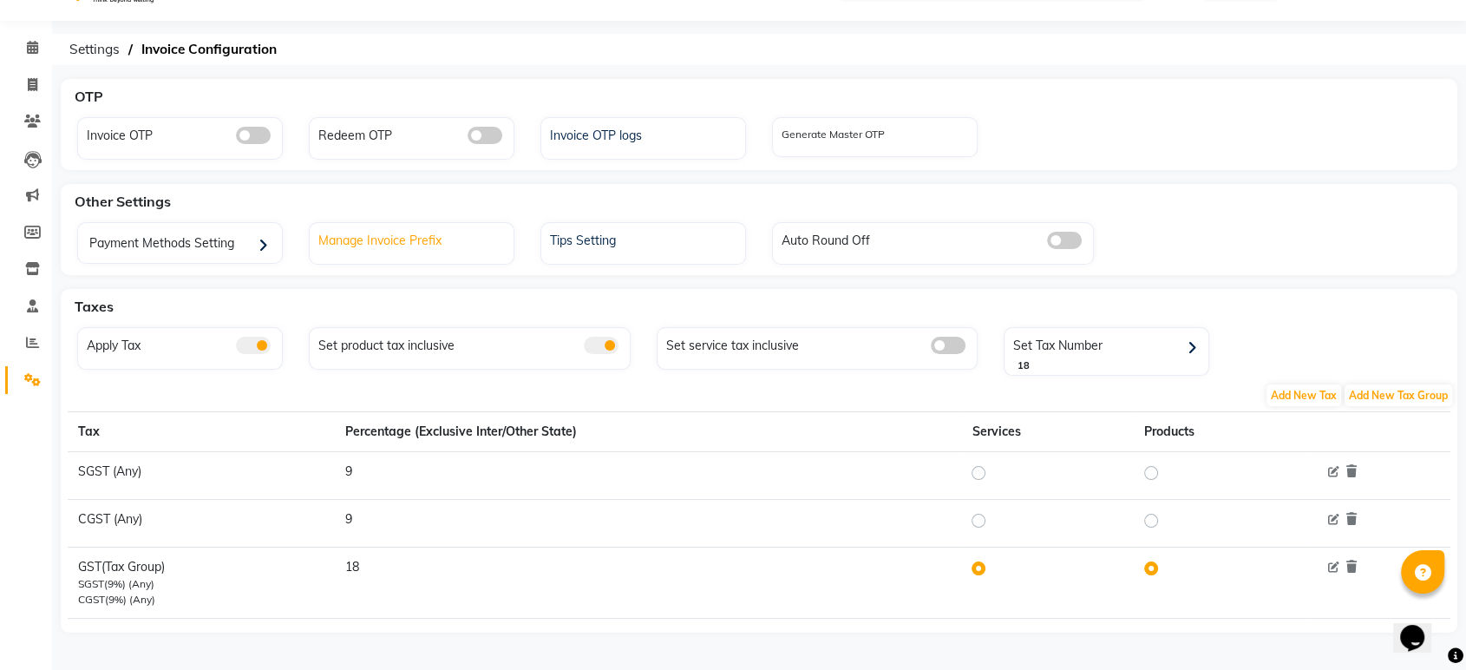
click at [432, 241] on div "Manage Invoice Prefix" at bounding box center [414, 238] width 200 height 23
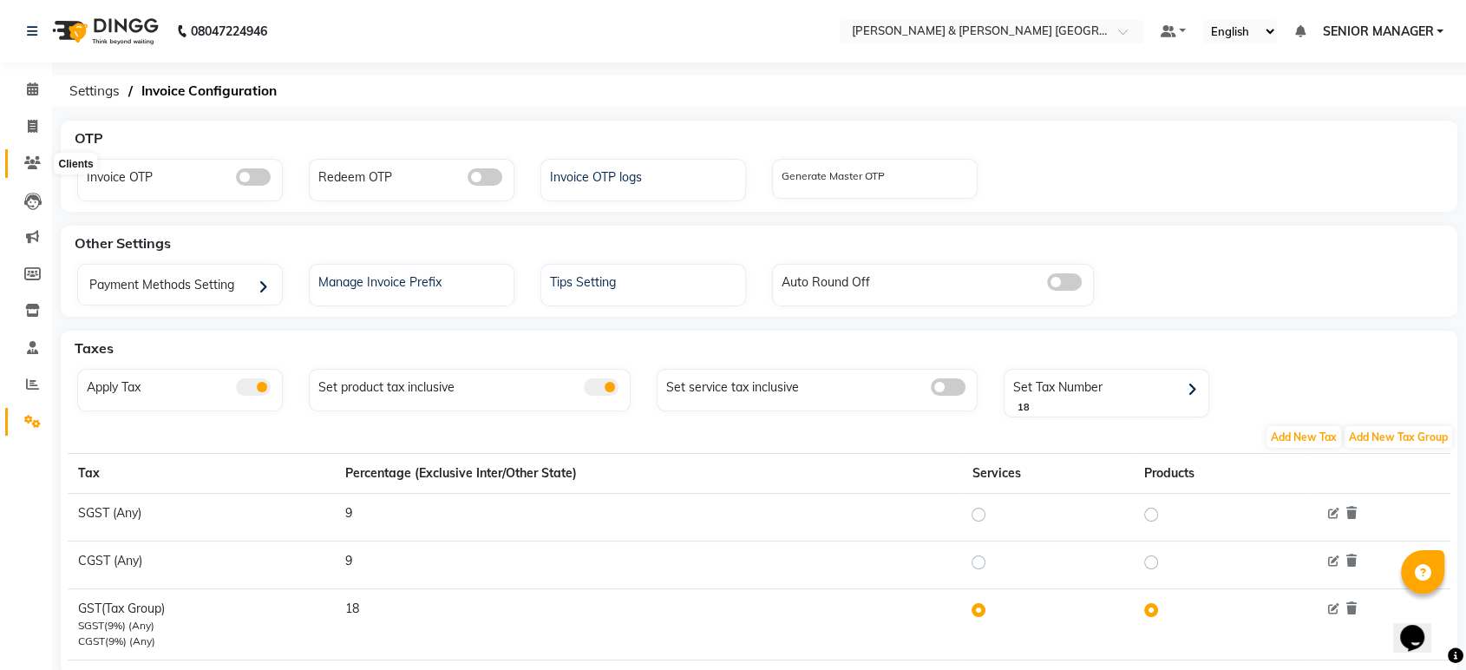
click at [29, 160] on icon at bounding box center [32, 162] width 16 height 13
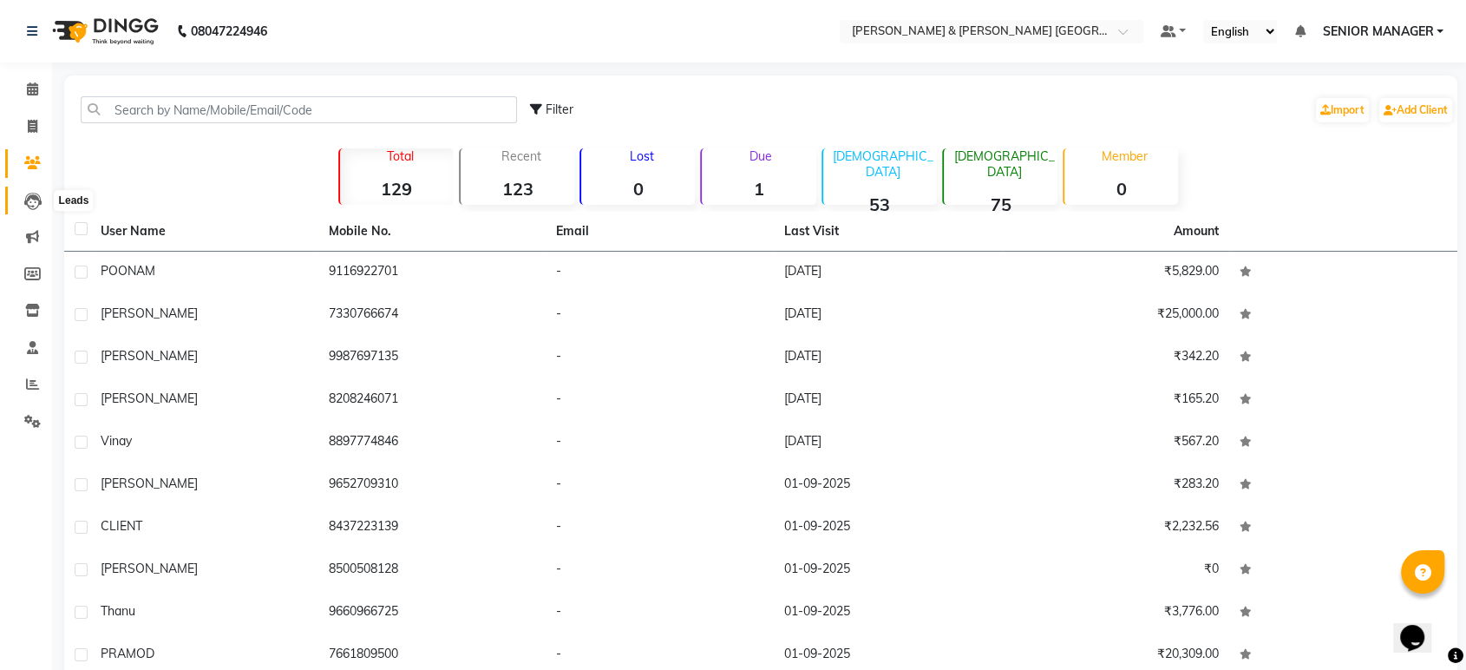
click at [31, 195] on icon at bounding box center [32, 201] width 17 height 17
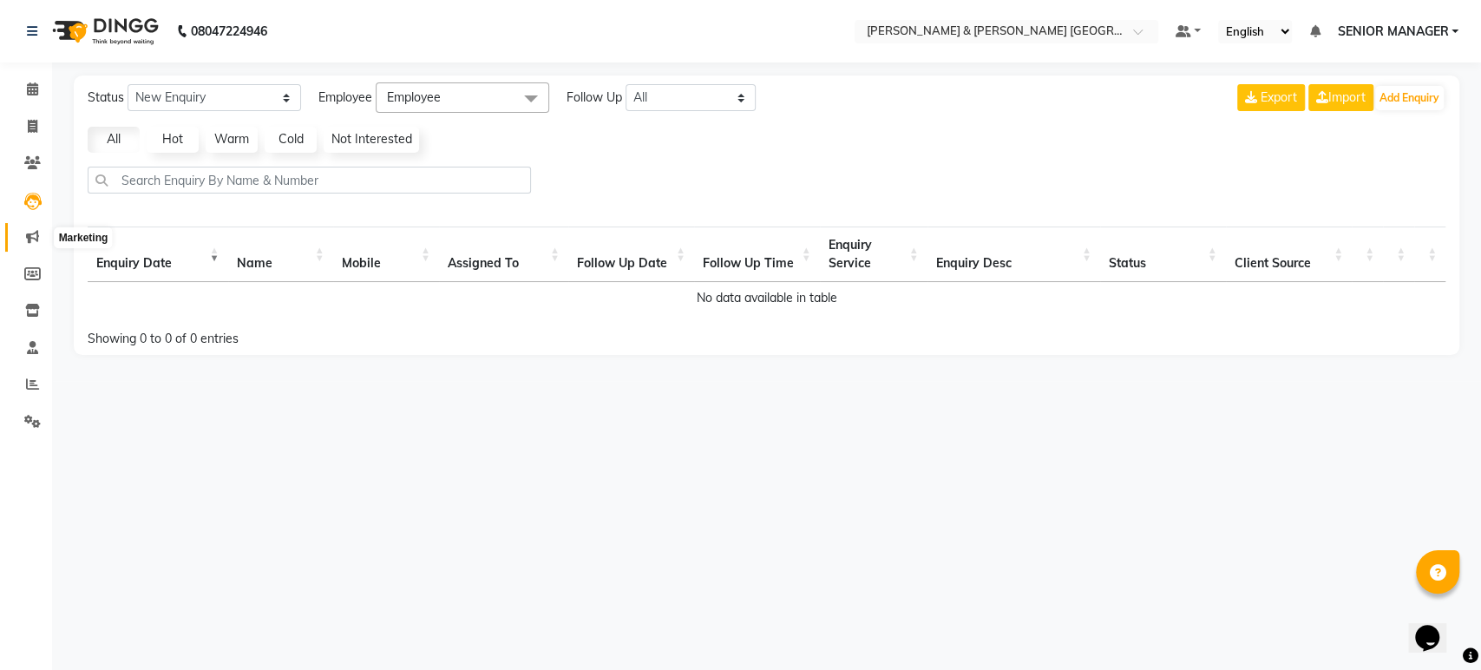
click at [30, 236] on icon at bounding box center [32, 236] width 13 height 13
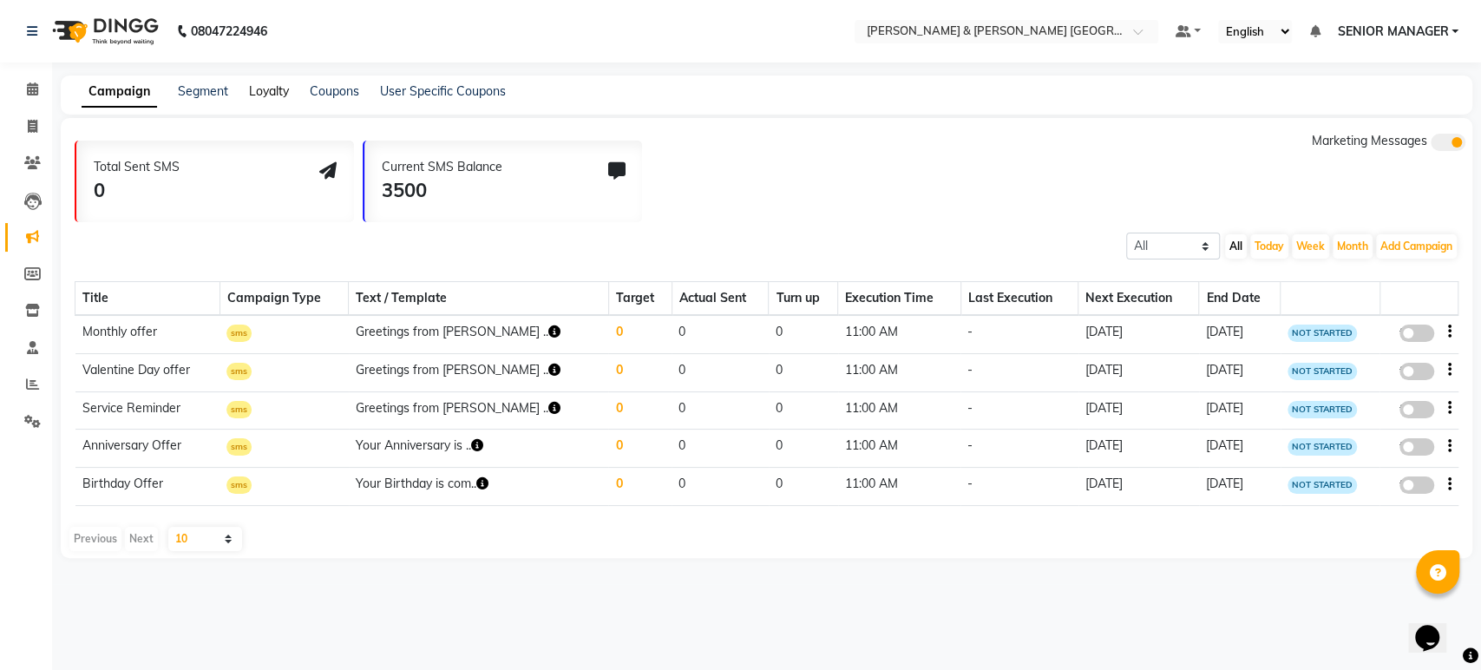
click at [261, 94] on link "Loyalty" at bounding box center [269, 91] width 40 height 16
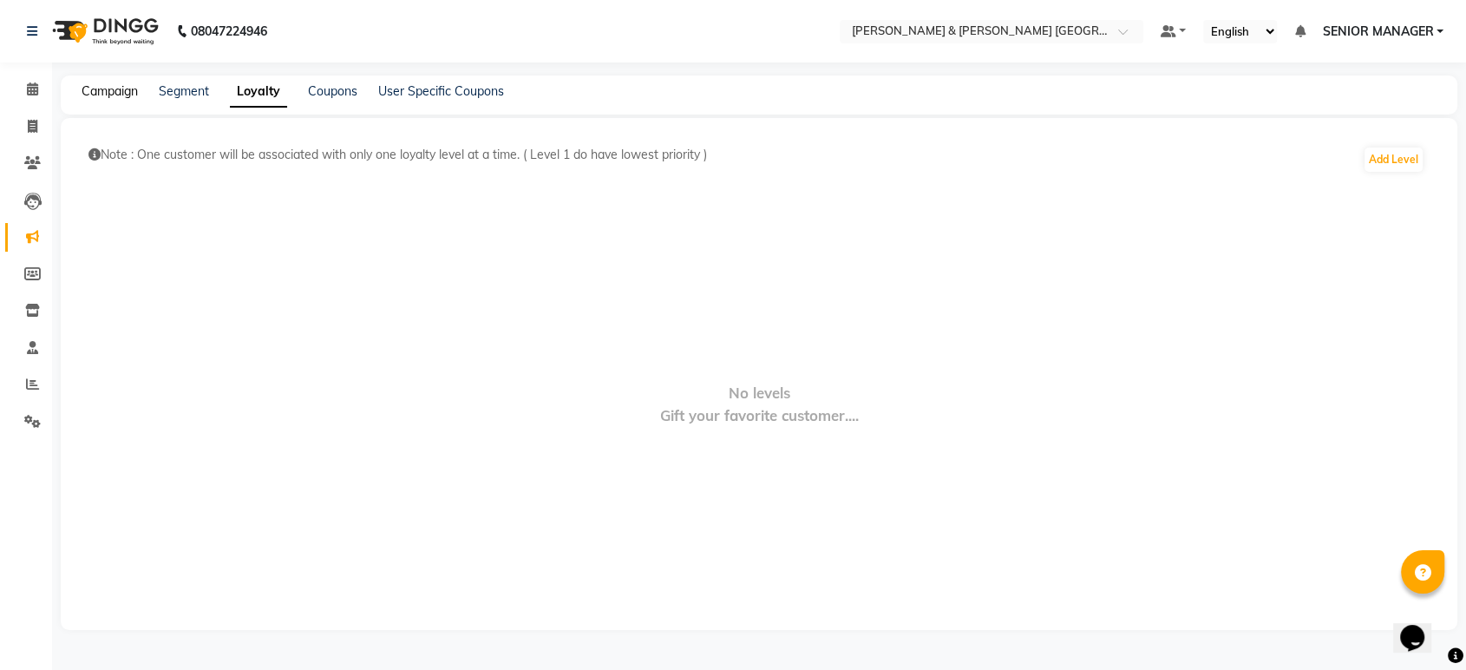
click at [113, 95] on link "Campaign" at bounding box center [110, 91] width 56 height 16
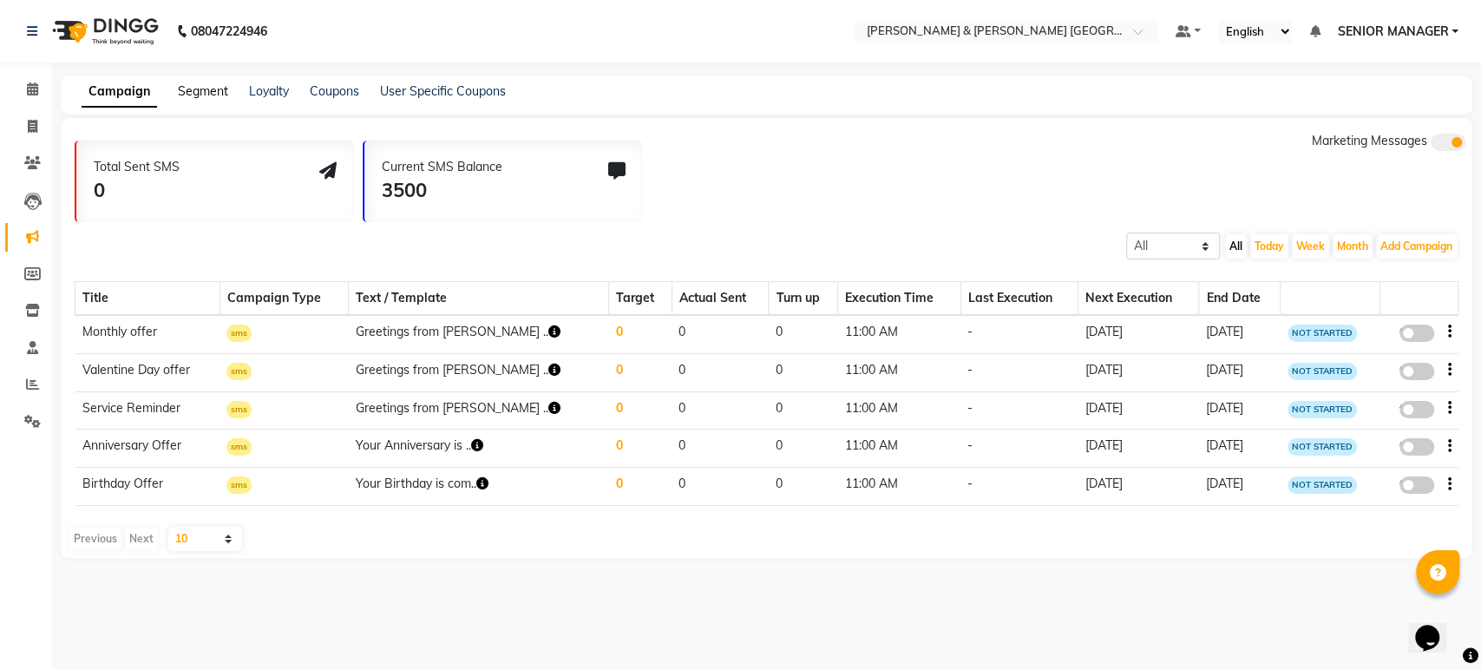
click at [212, 97] on link "Segment" at bounding box center [203, 91] width 50 height 16
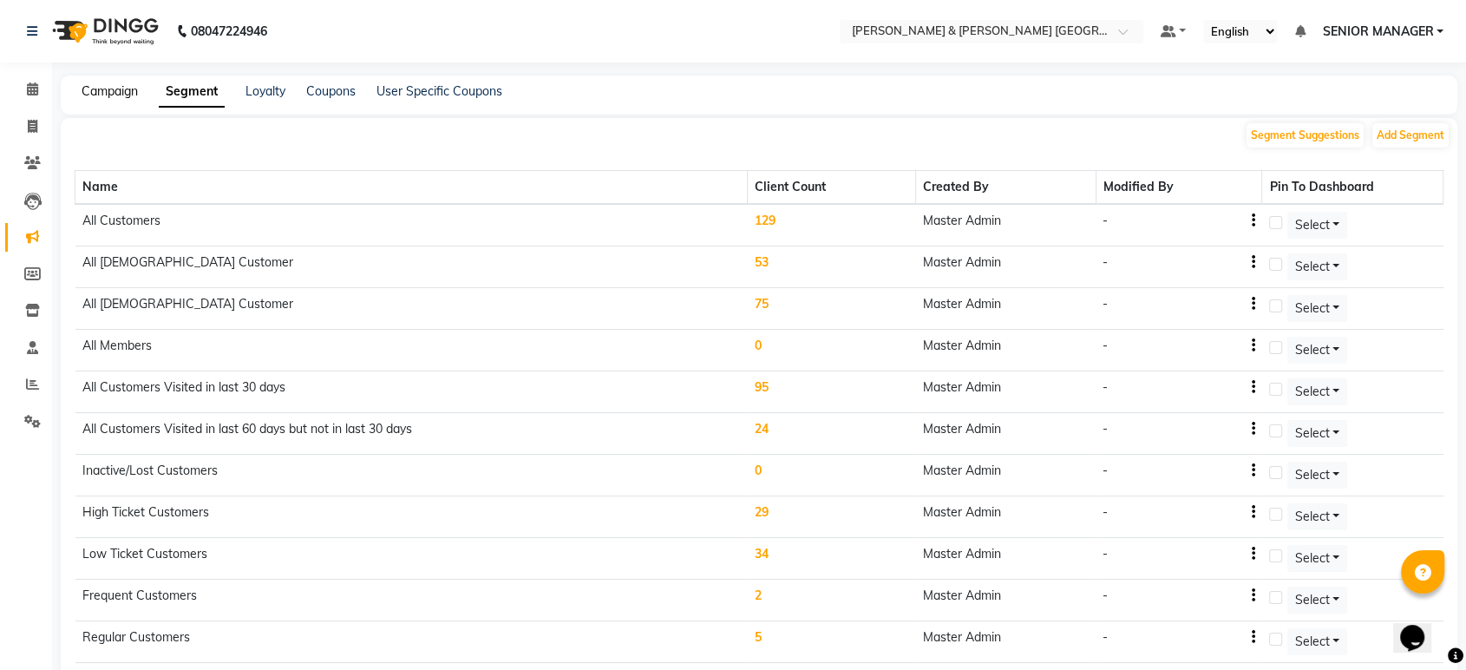
click at [102, 91] on link "Campaign" at bounding box center [110, 91] width 56 height 16
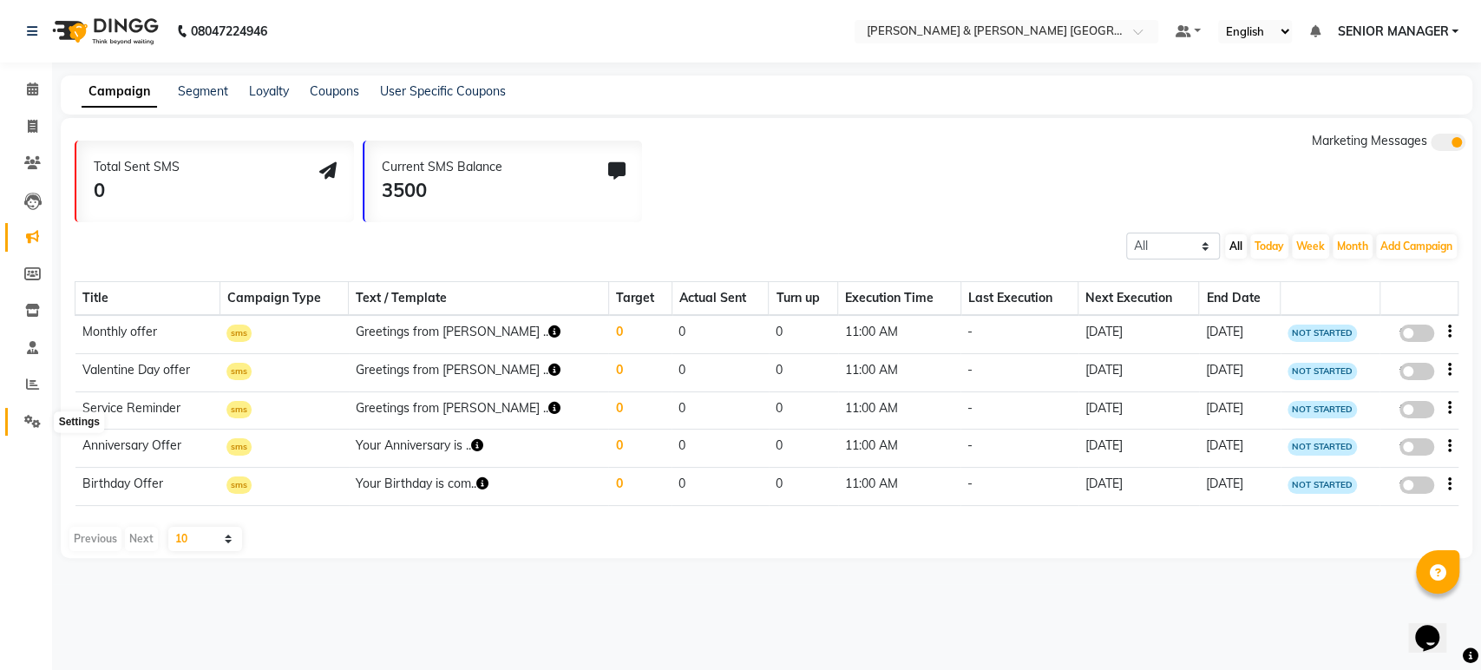
click at [36, 418] on icon at bounding box center [32, 421] width 16 height 13
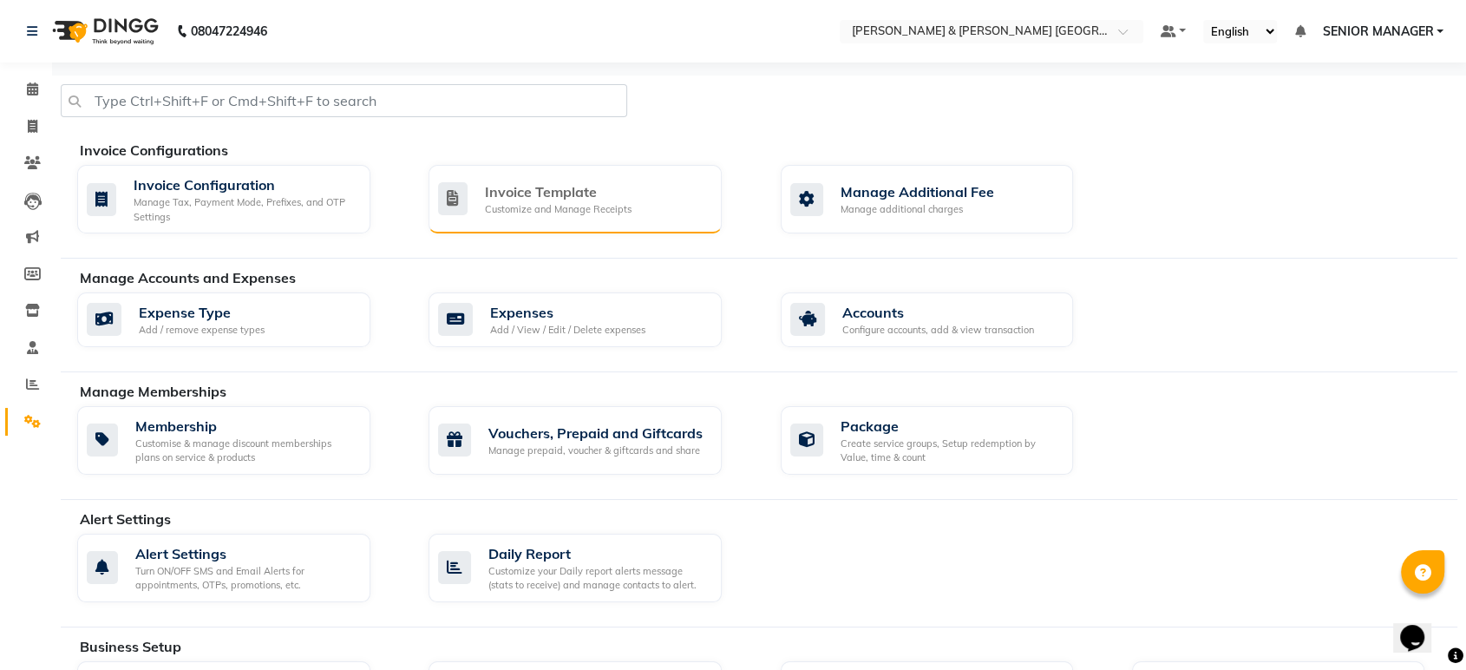
click at [546, 226] on div "Invoice Template Customize and Manage Receipts" at bounding box center [575, 199] width 293 height 69
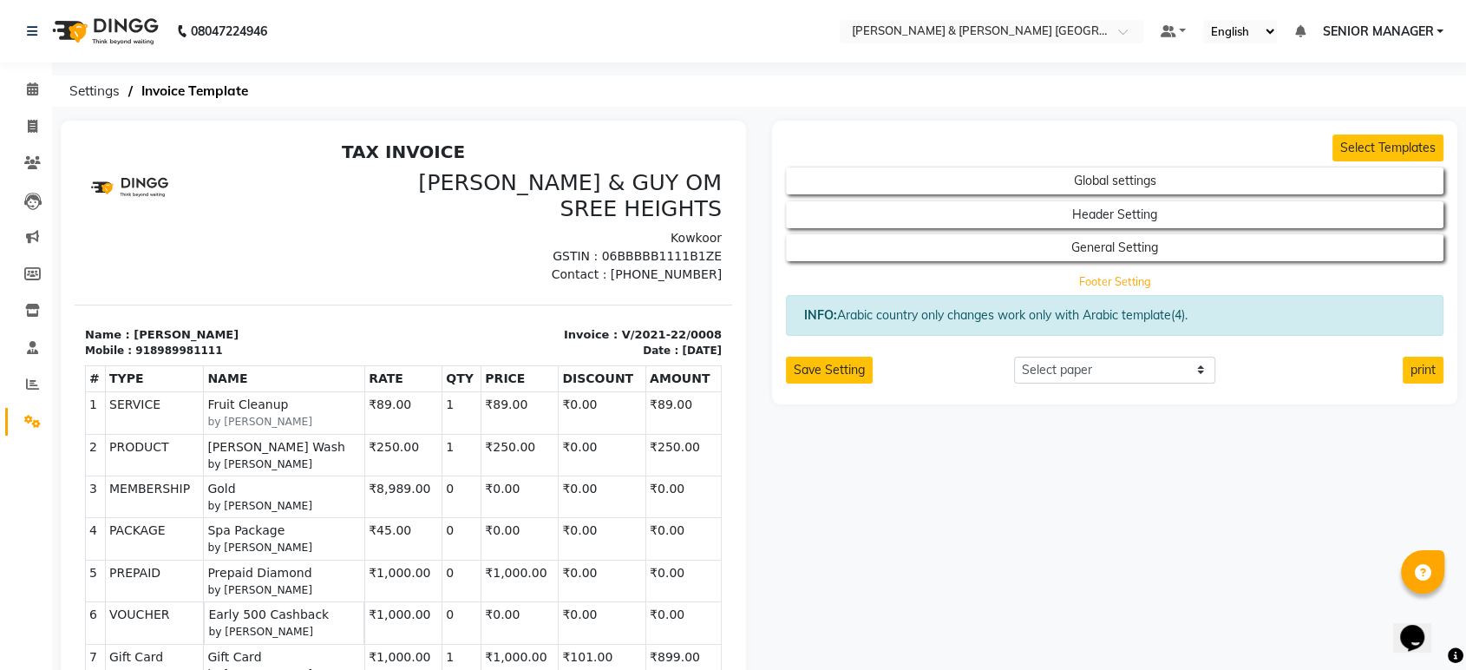
click at [1097, 278] on button "Footer Setting" at bounding box center [1115, 281] width 592 height 24
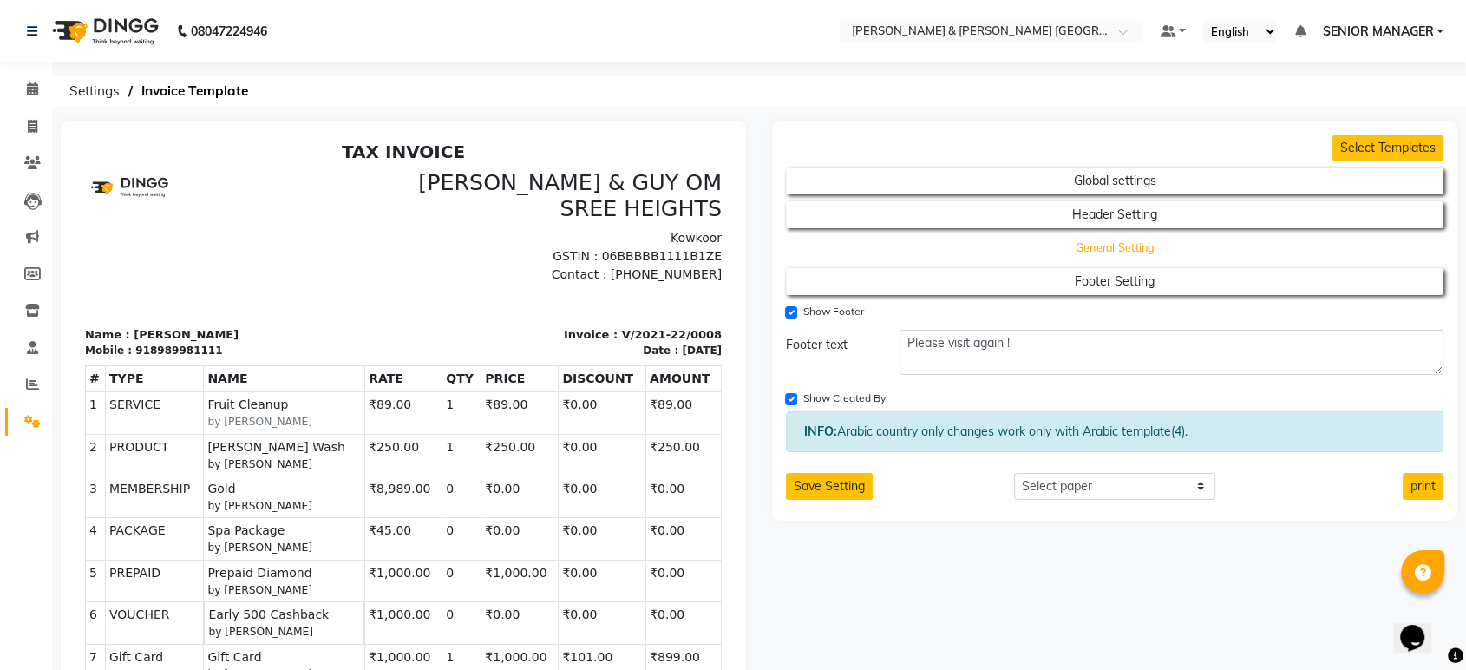
click at [1103, 242] on button "General Setting" at bounding box center [1115, 248] width 592 height 24
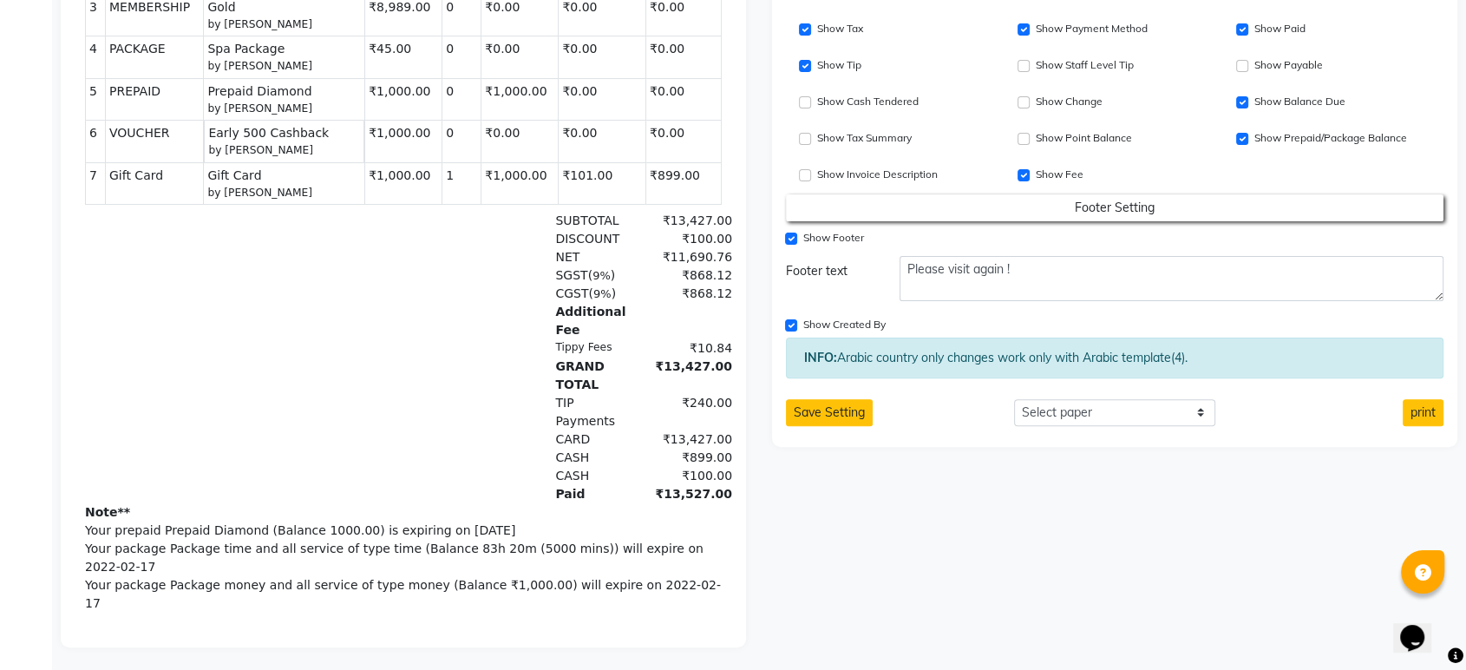
scroll to position [96, 0]
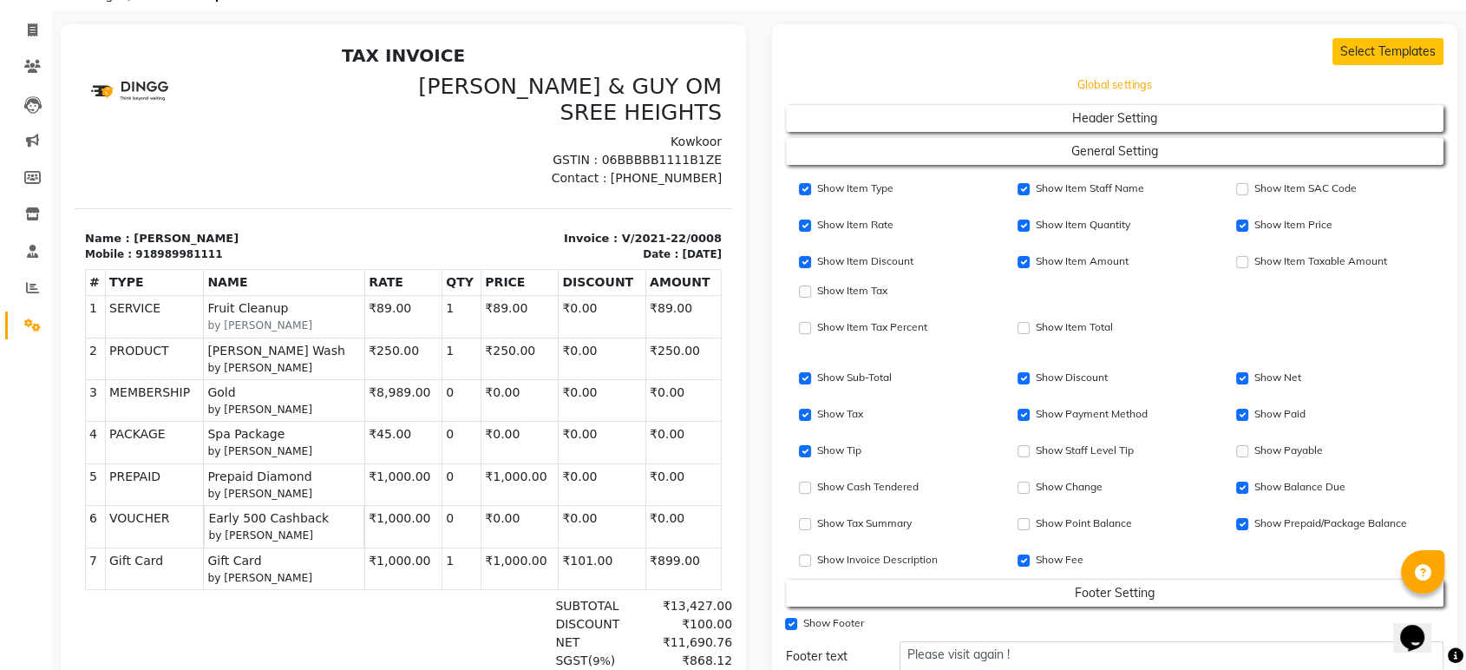
click at [1124, 85] on button "Global settings" at bounding box center [1115, 85] width 592 height 24
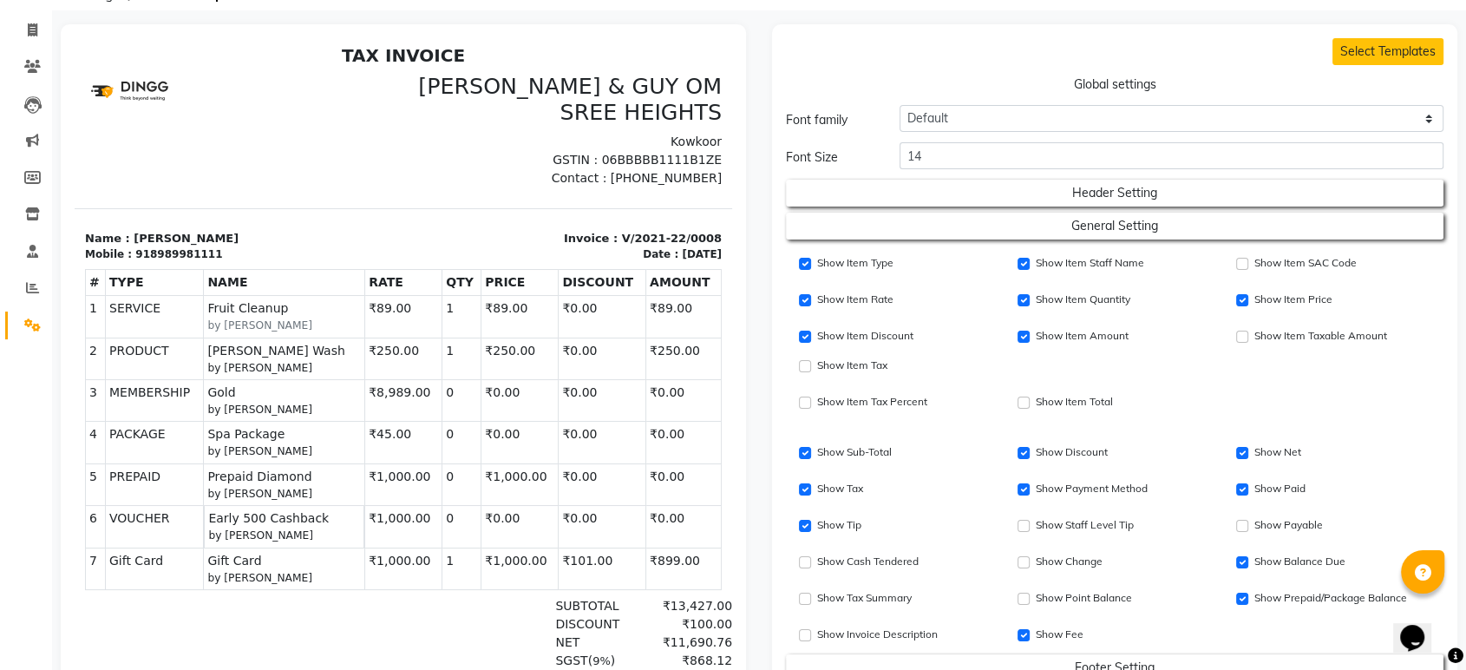
scroll to position [0, 0]
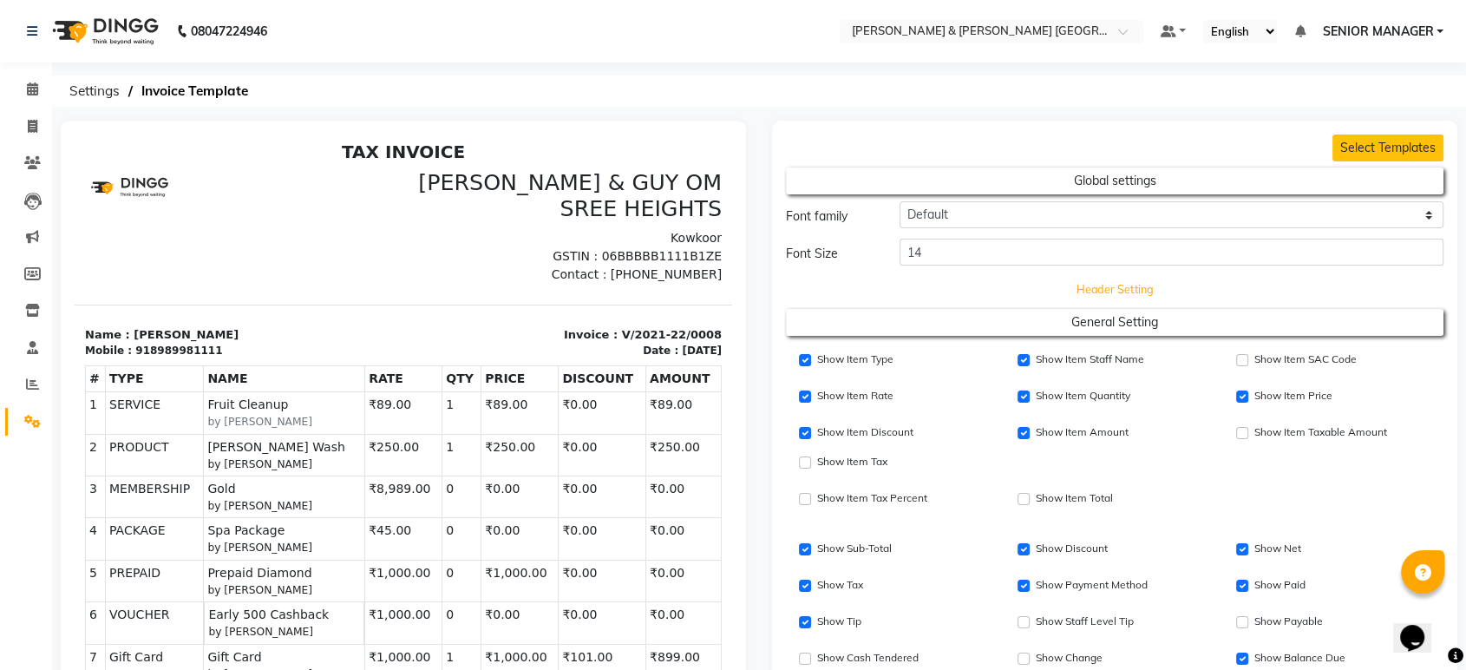
click at [1106, 283] on button "Header Setting" at bounding box center [1115, 289] width 592 height 24
select select "end"
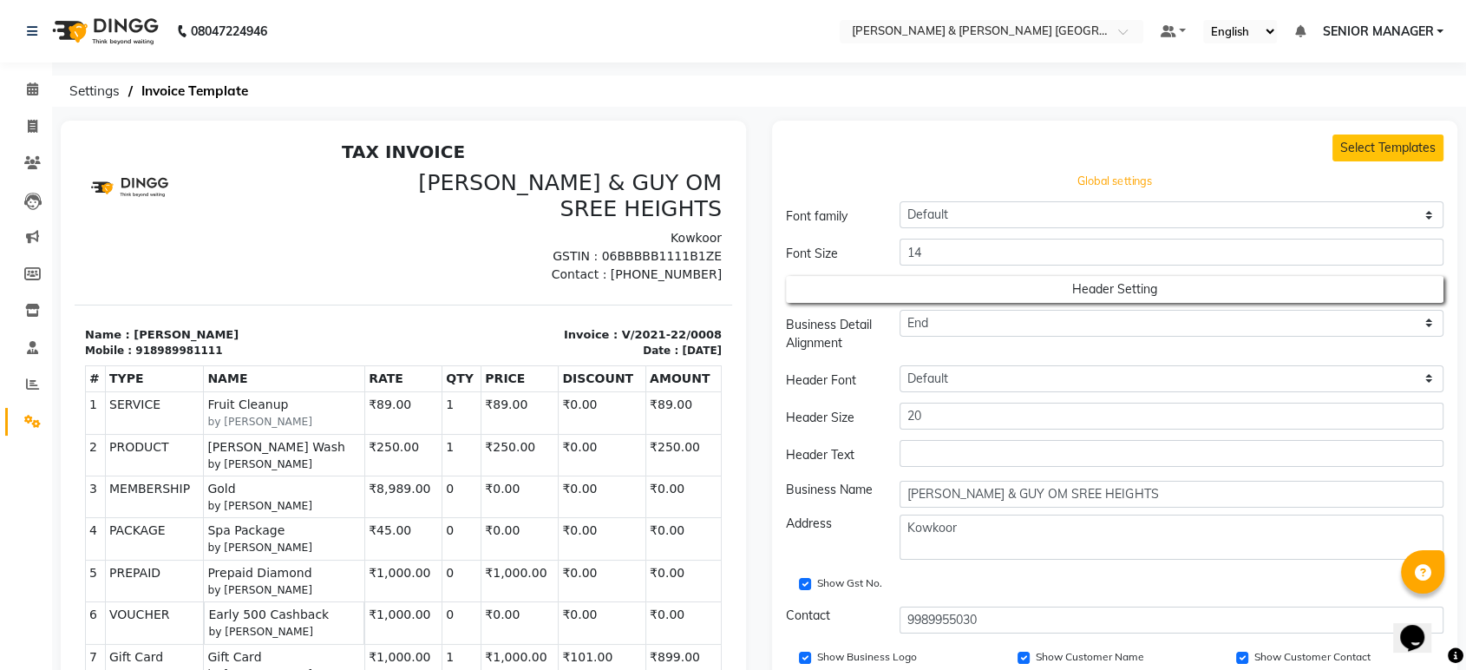
click at [1185, 184] on button "Global settings" at bounding box center [1115, 181] width 592 height 24
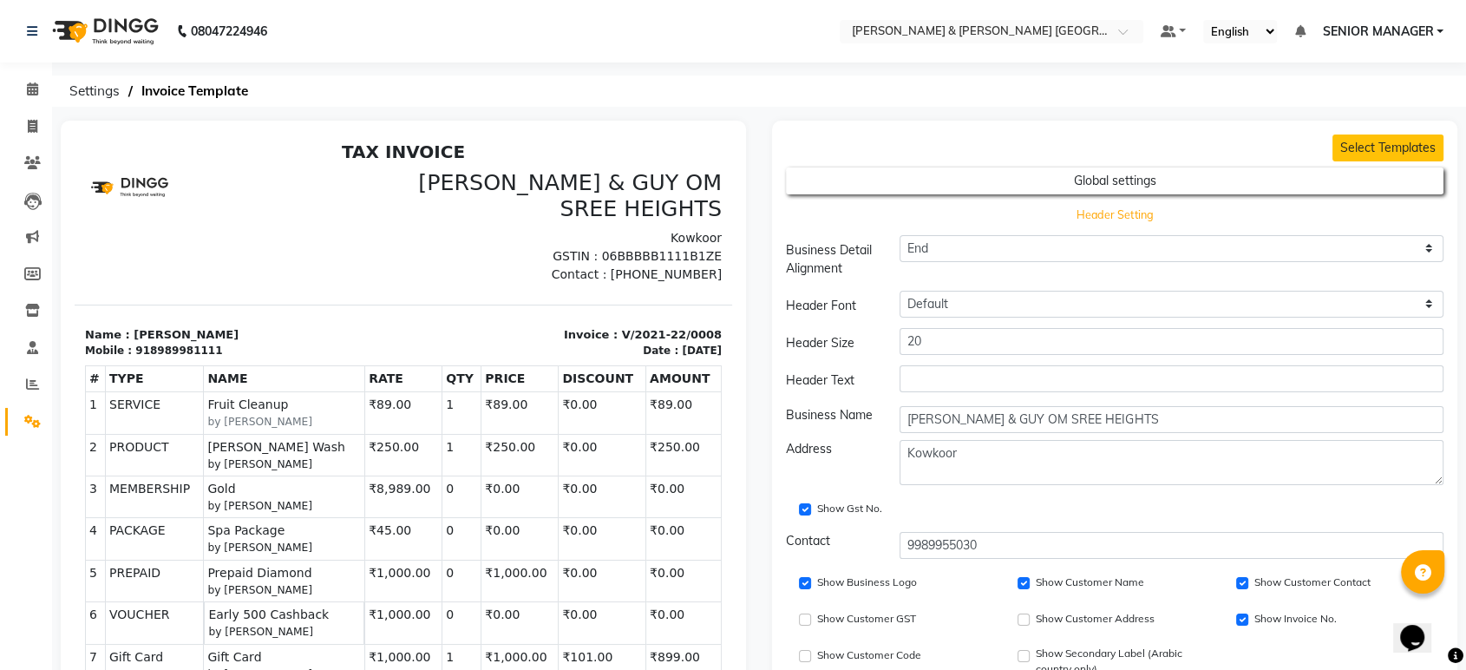
click at [1149, 209] on button "Header Setting" at bounding box center [1115, 214] width 592 height 24
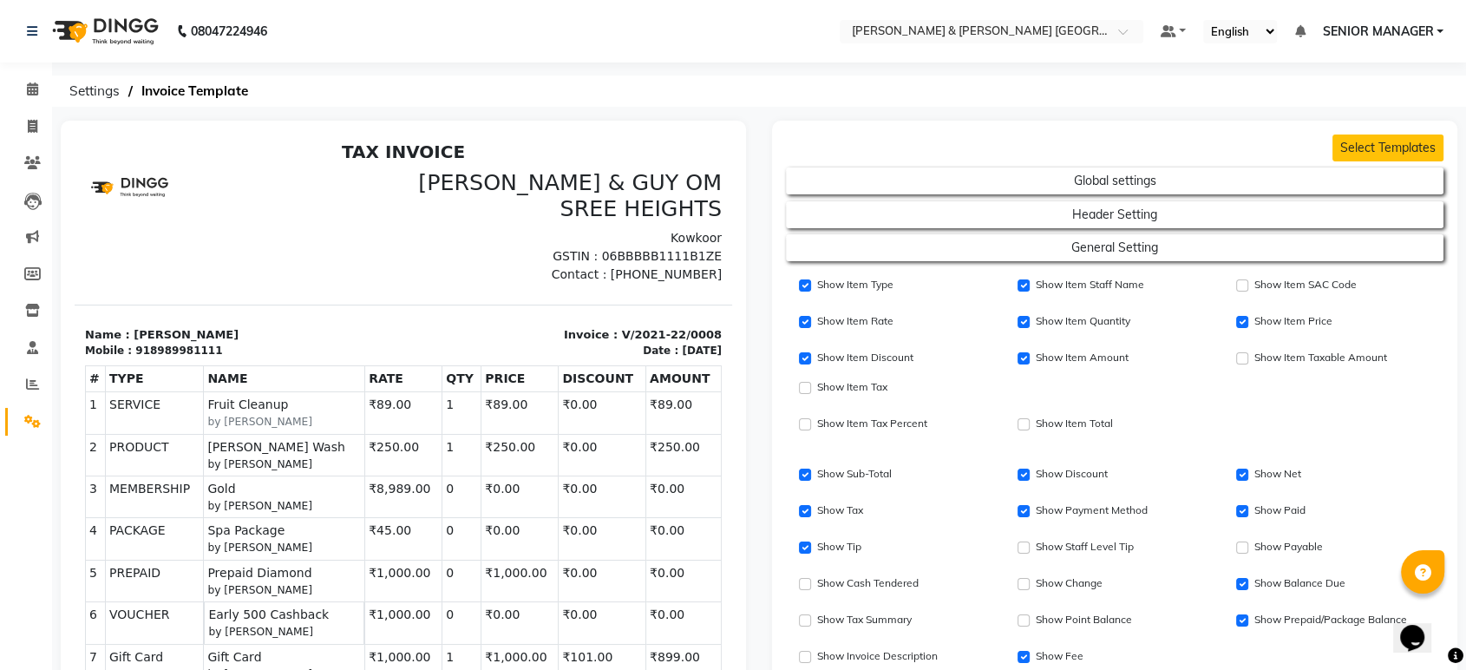
click at [19, 413] on span at bounding box center [32, 422] width 30 height 20
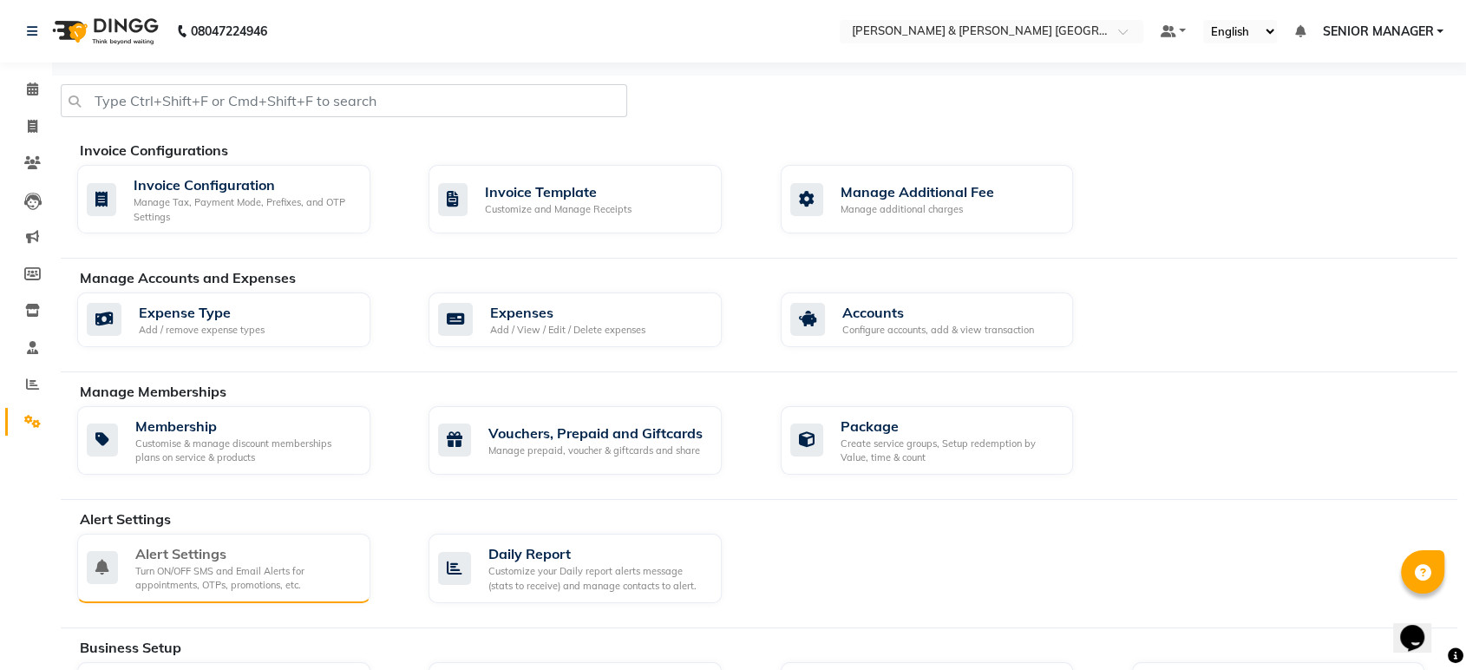
click at [246, 545] on div "Alert Settings" at bounding box center [245, 553] width 221 height 21
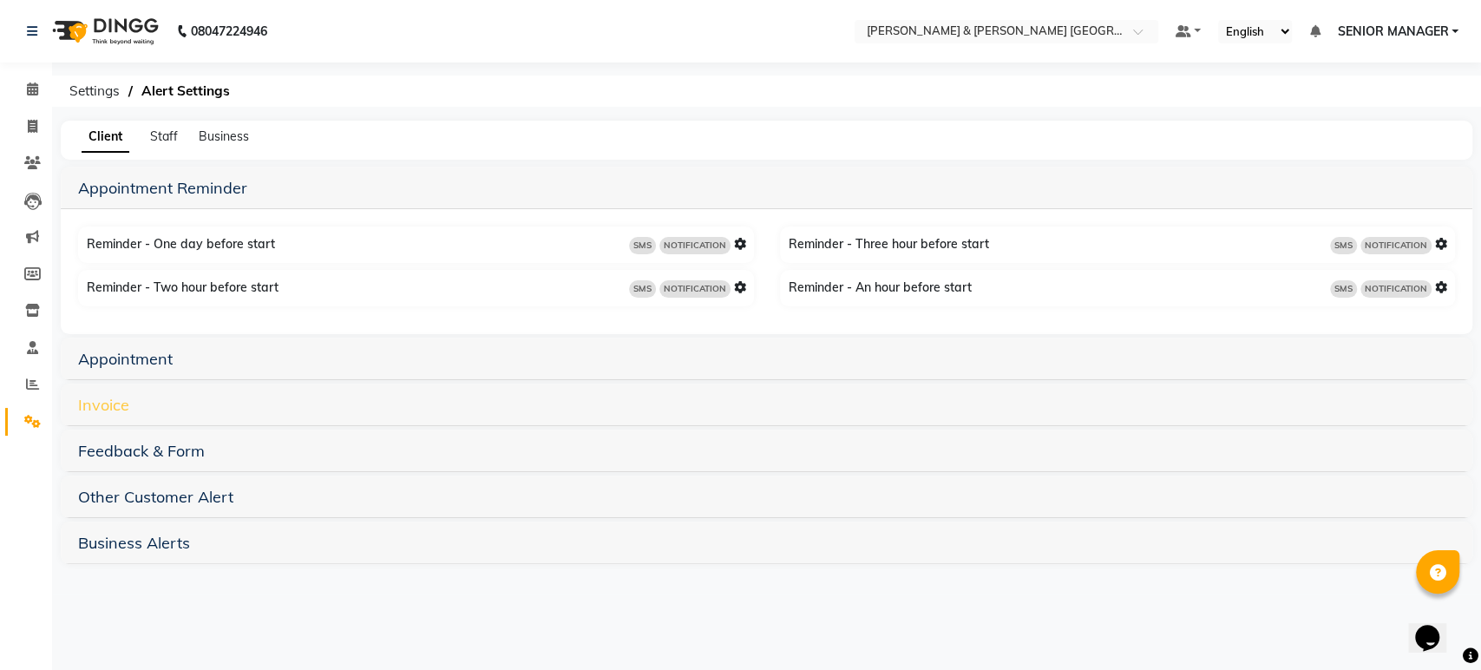
click at [121, 409] on link "Invoice" at bounding box center [103, 405] width 51 height 20
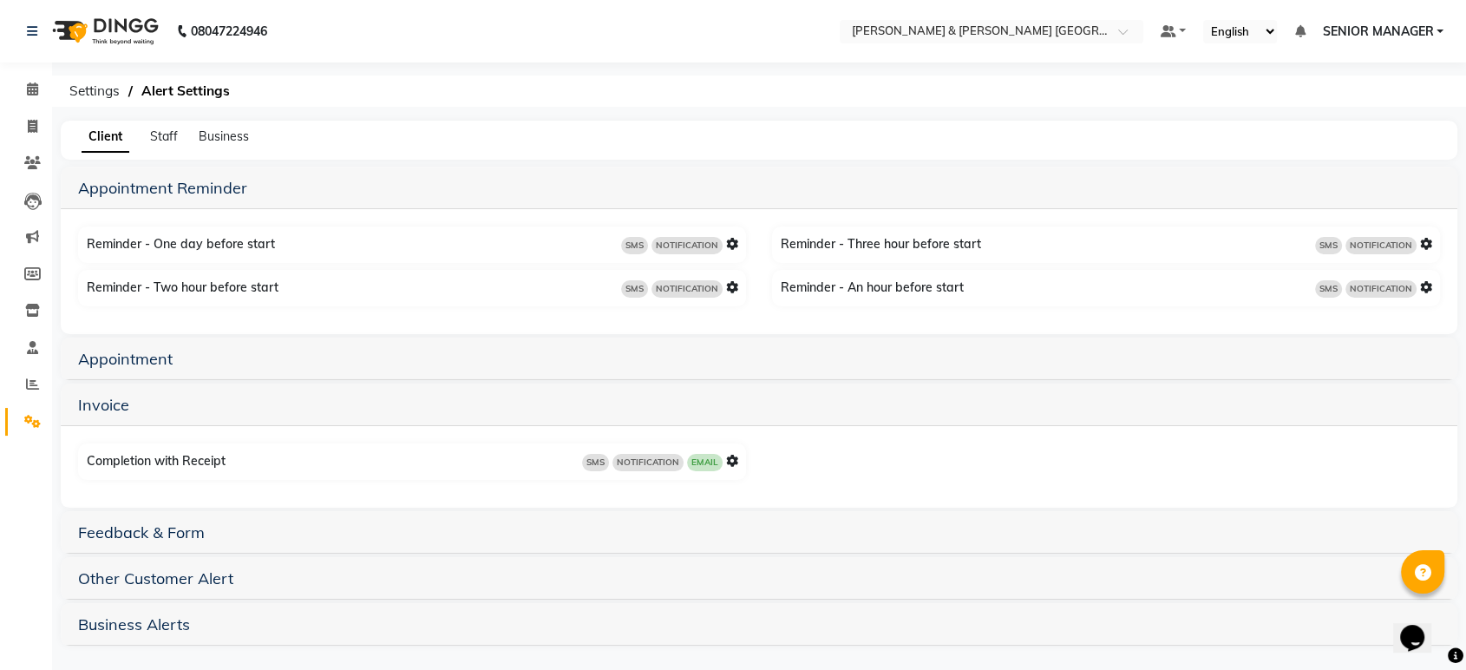
click at [593, 462] on span "SMS" at bounding box center [595, 462] width 27 height 17
click at [599, 462] on span "SMS" at bounding box center [595, 462] width 27 height 17
click at [723, 459] on div "SMS NOTIFICATION EMAIL" at bounding box center [660, 461] width 156 height 19
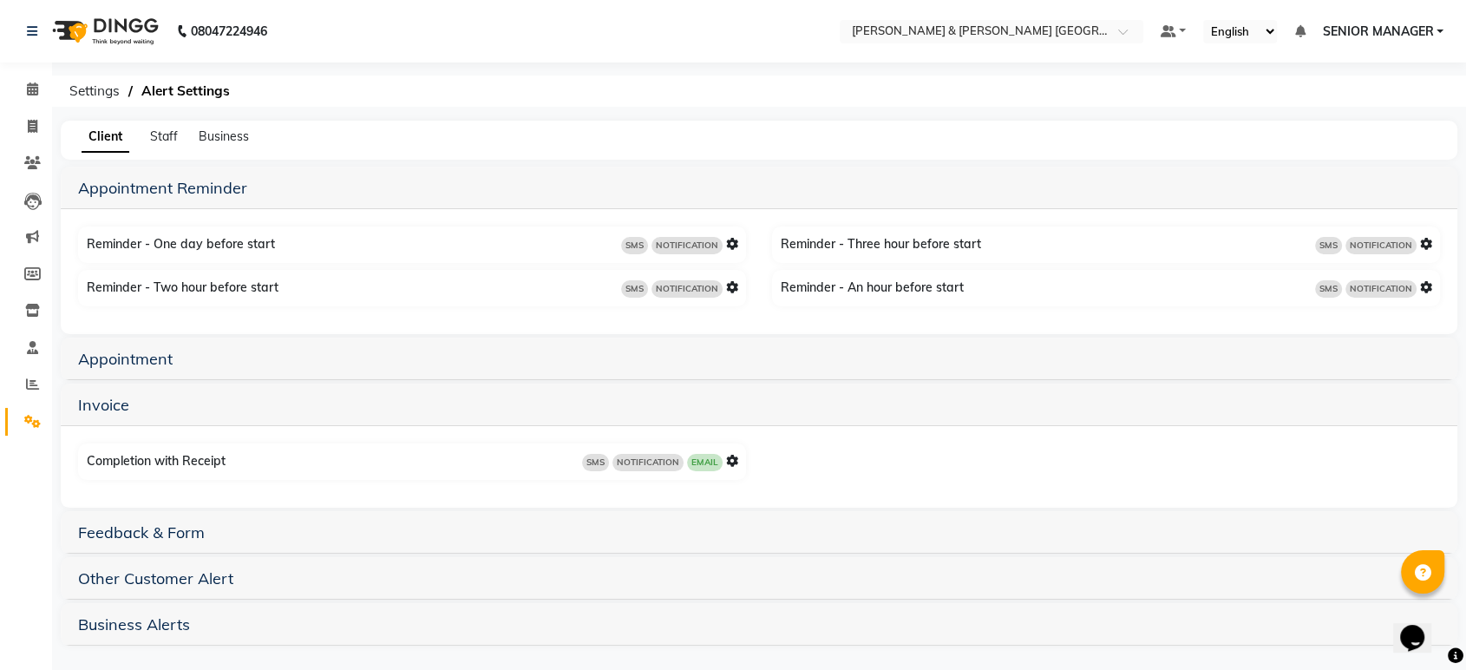
click at [732, 460] on icon at bounding box center [732, 461] width 12 height 12
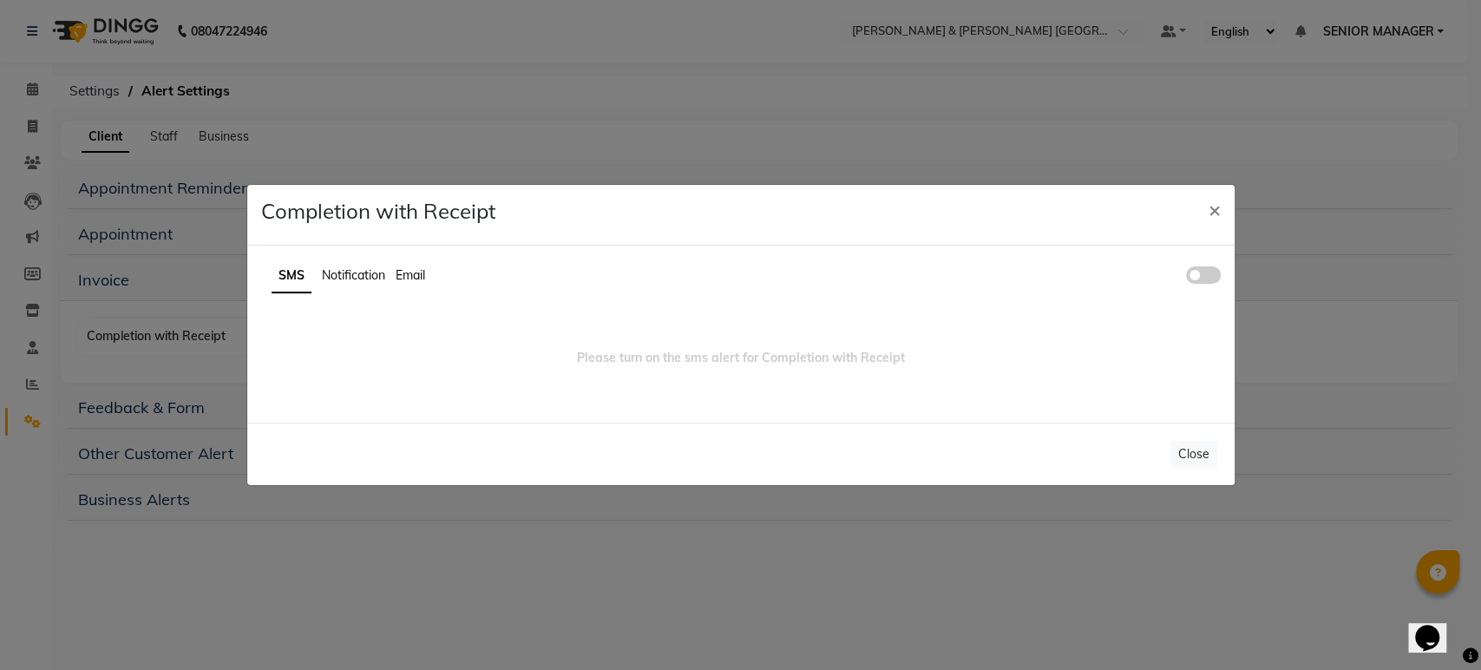
click at [1192, 274] on span at bounding box center [1203, 274] width 35 height 17
click at [1186, 278] on input "checkbox" at bounding box center [1186, 278] width 0 height 0
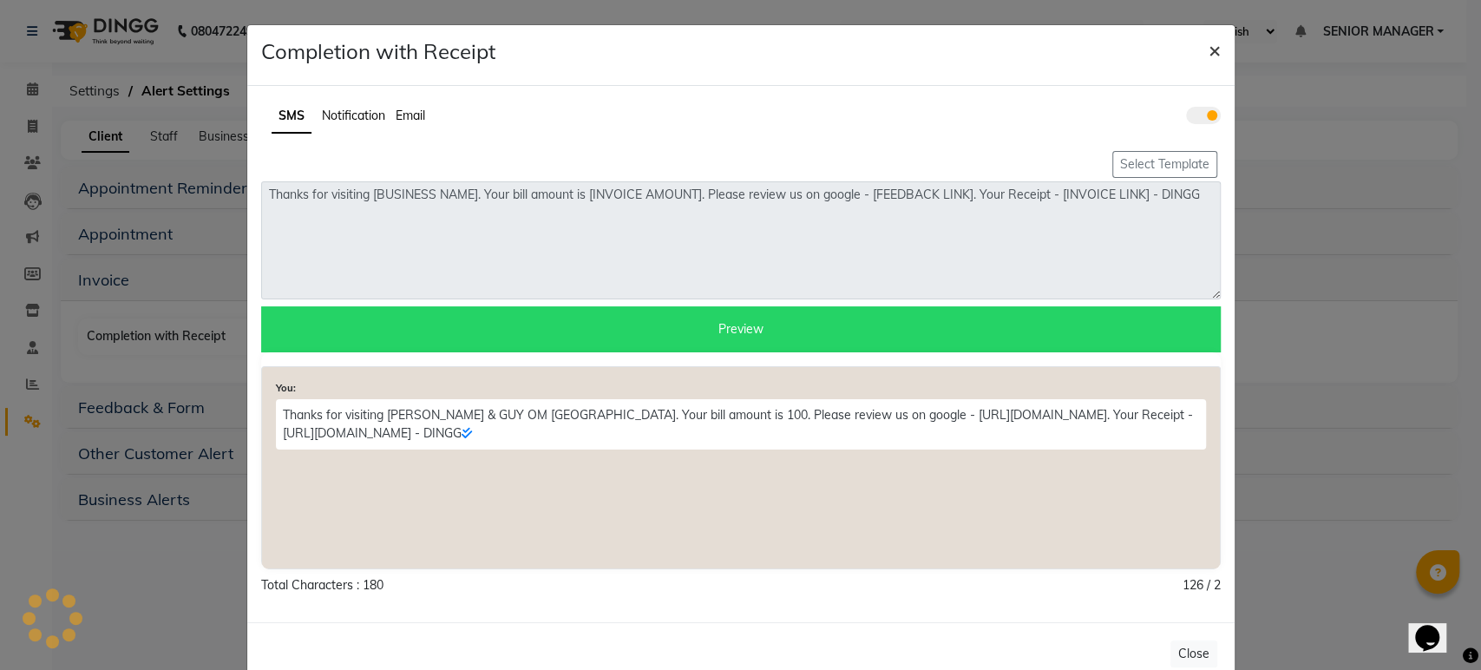
click at [1208, 45] on span "×" at bounding box center [1214, 49] width 12 height 26
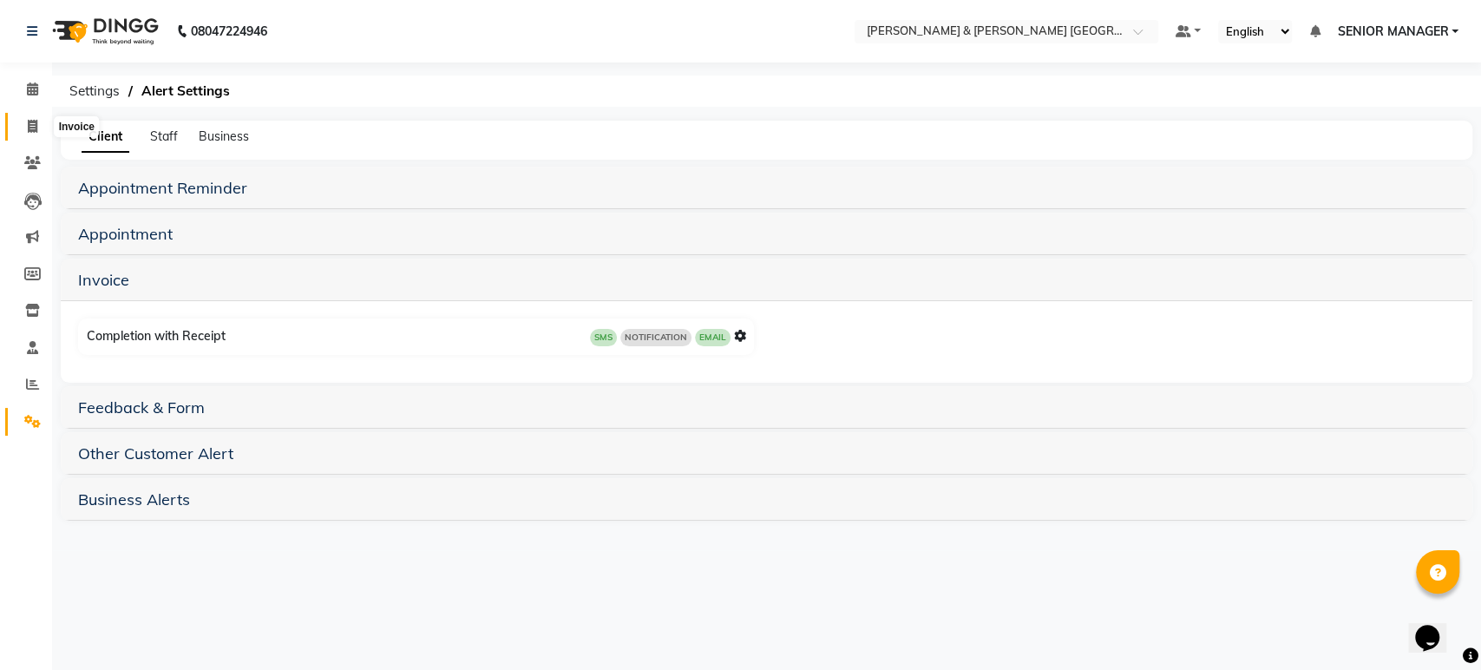
click at [34, 124] on icon at bounding box center [33, 126] width 10 height 13
select select "service"
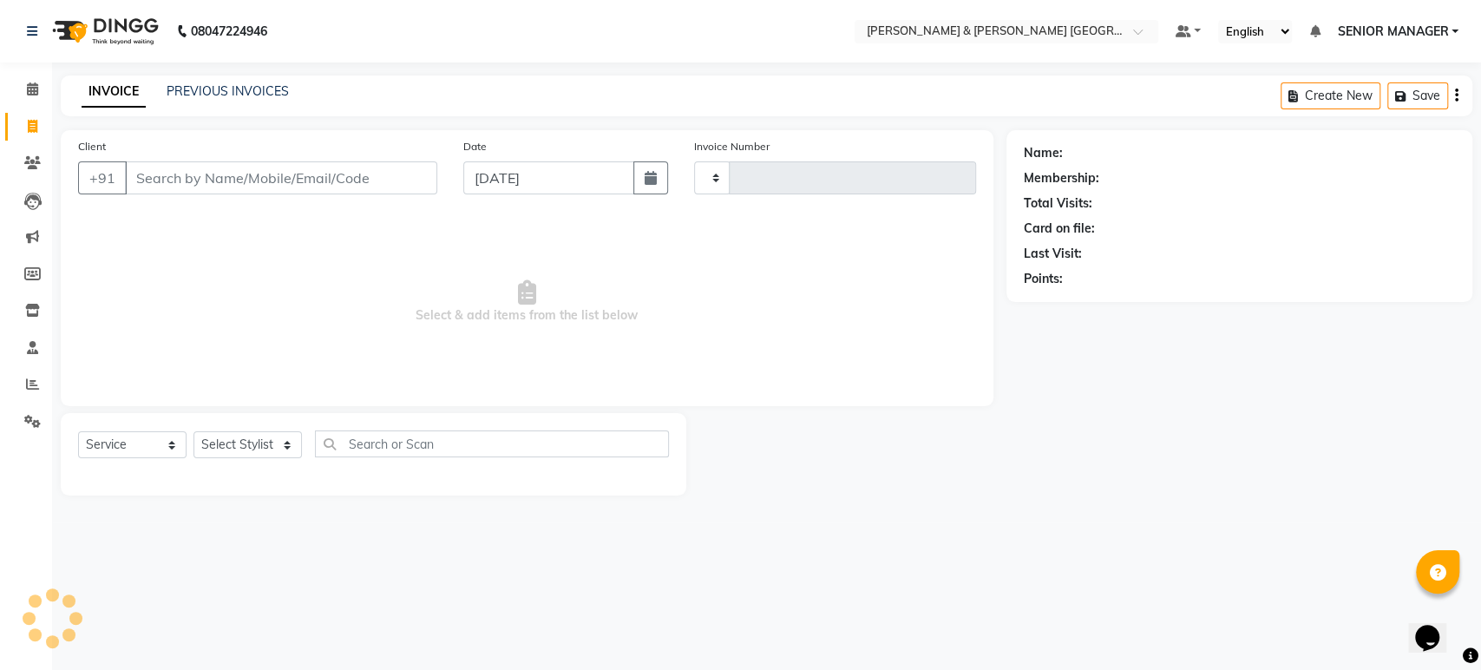
type input "0172"
select select "8717"
click at [209, 87] on link "PREVIOUS INVOICES" at bounding box center [228, 91] width 122 height 16
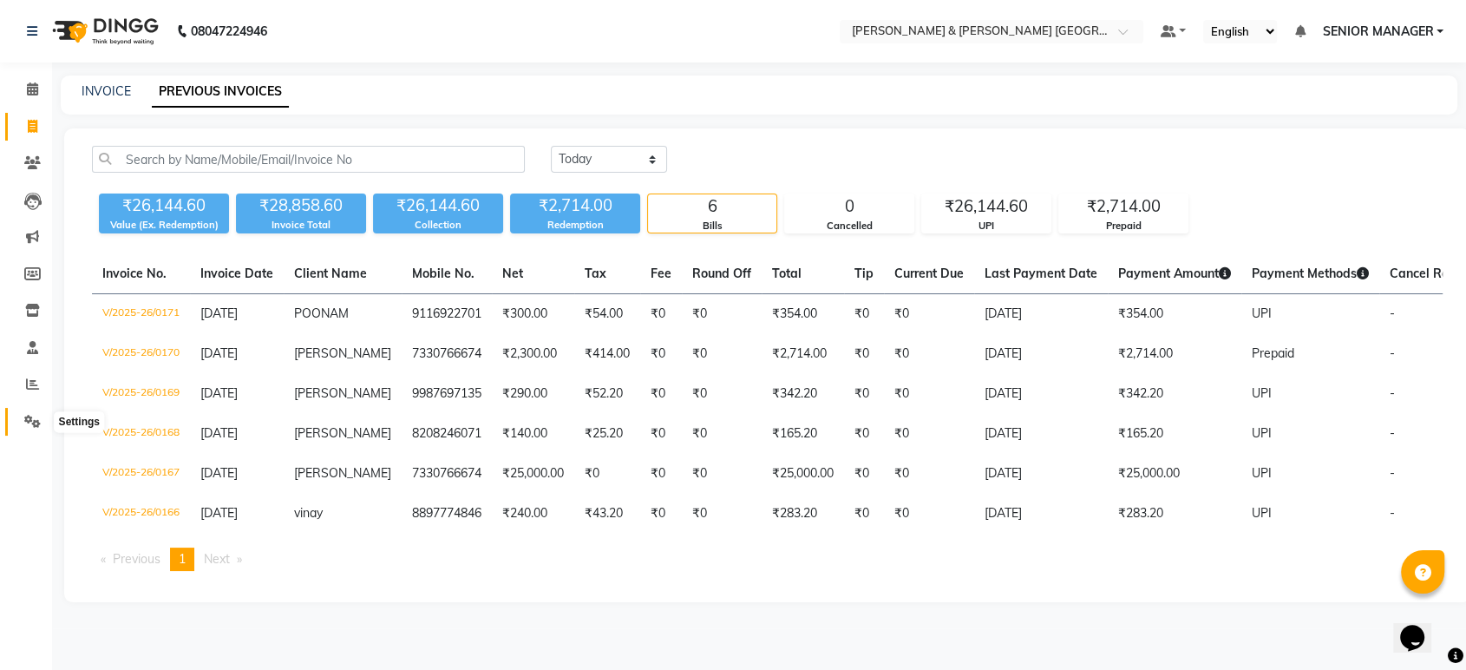
click at [30, 416] on icon at bounding box center [32, 421] width 16 height 13
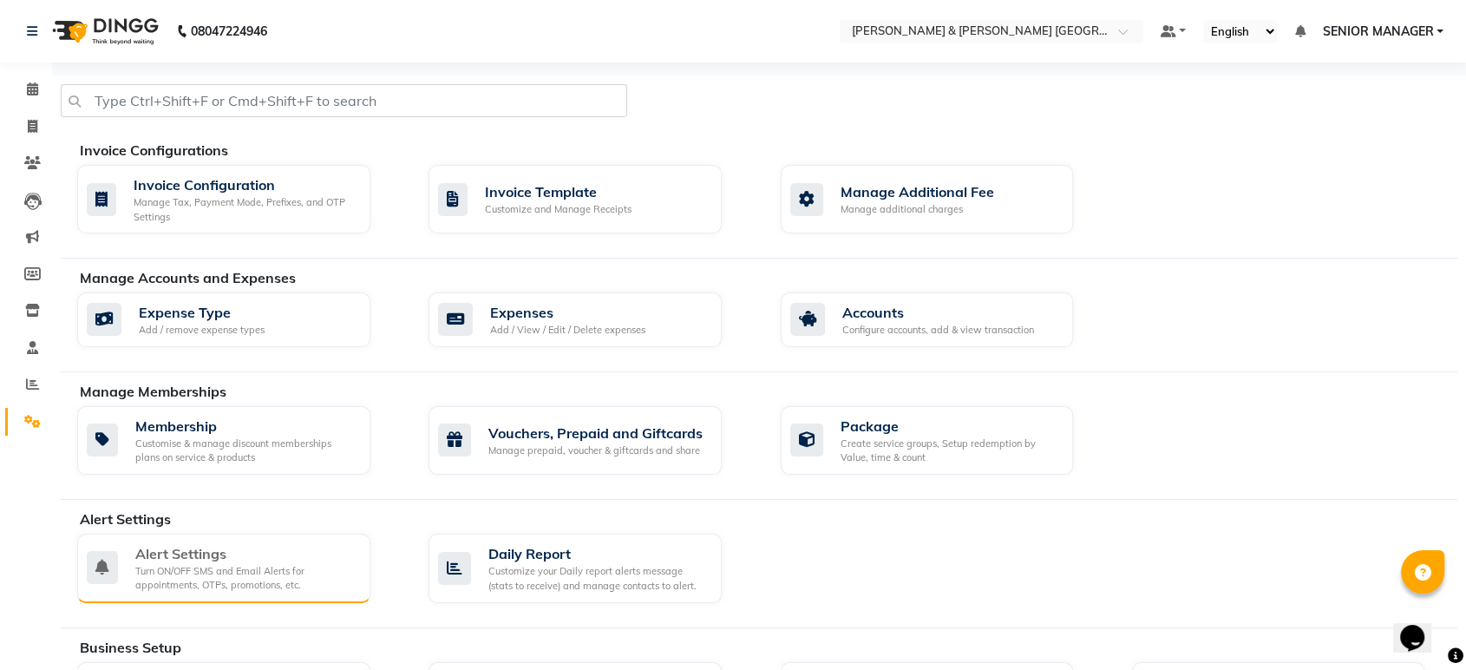
click at [200, 560] on div "Alert Settings" at bounding box center [245, 553] width 221 height 21
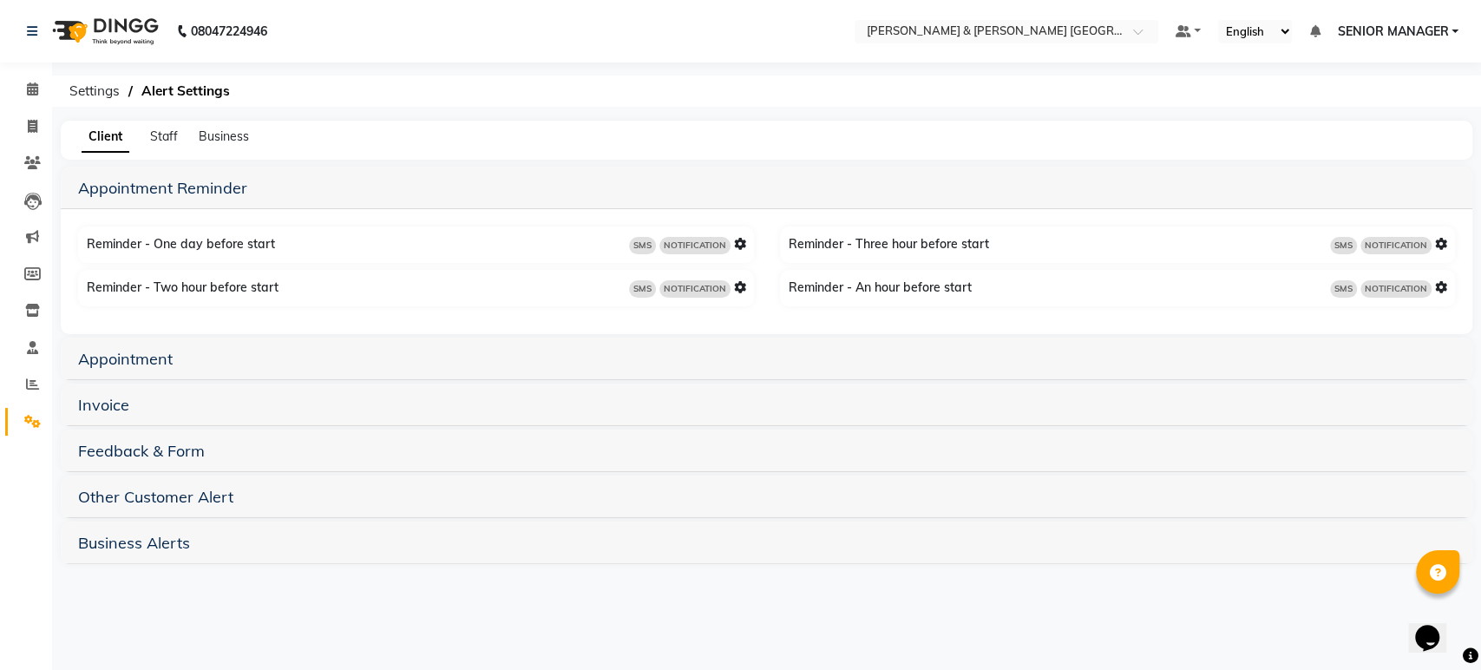
click at [152, 401] on h5 "Invoice" at bounding box center [766, 404] width 1377 height 21
click at [125, 410] on link "Invoice" at bounding box center [103, 405] width 51 height 20
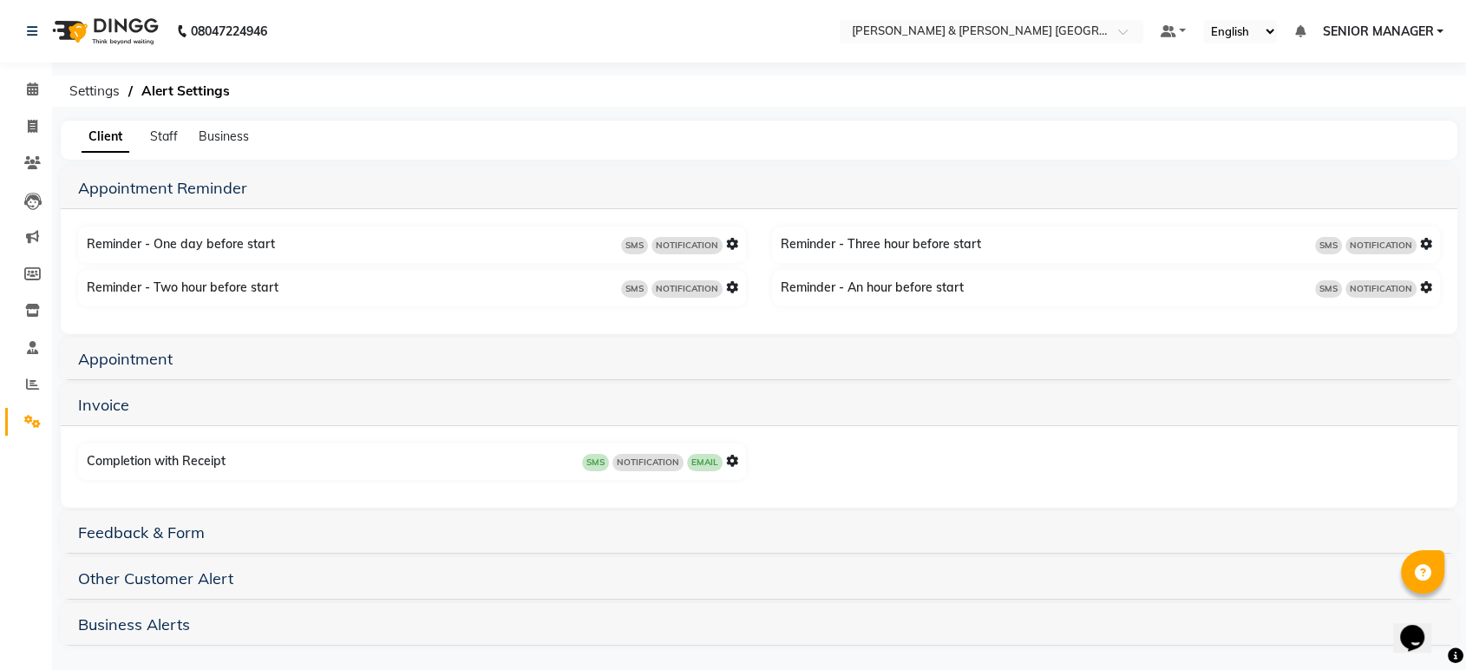
click at [728, 456] on icon at bounding box center [732, 461] width 12 height 12
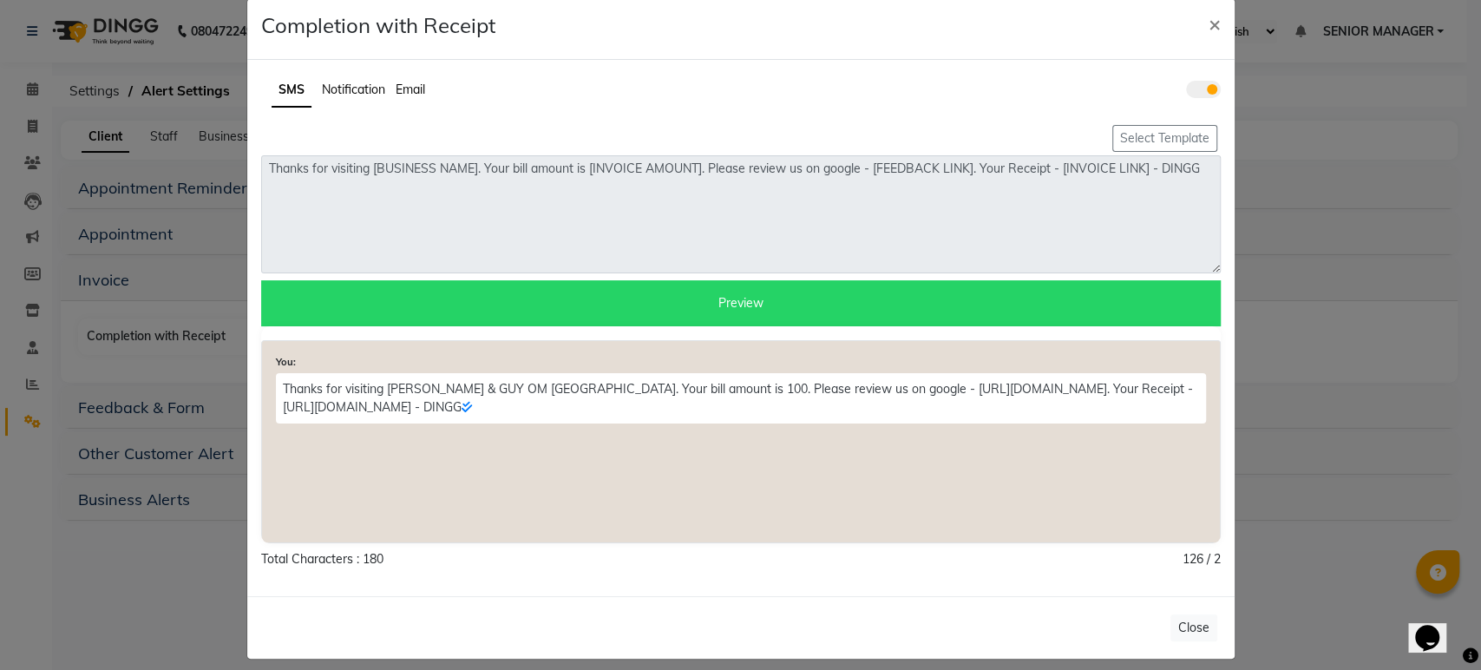
scroll to position [38, 0]
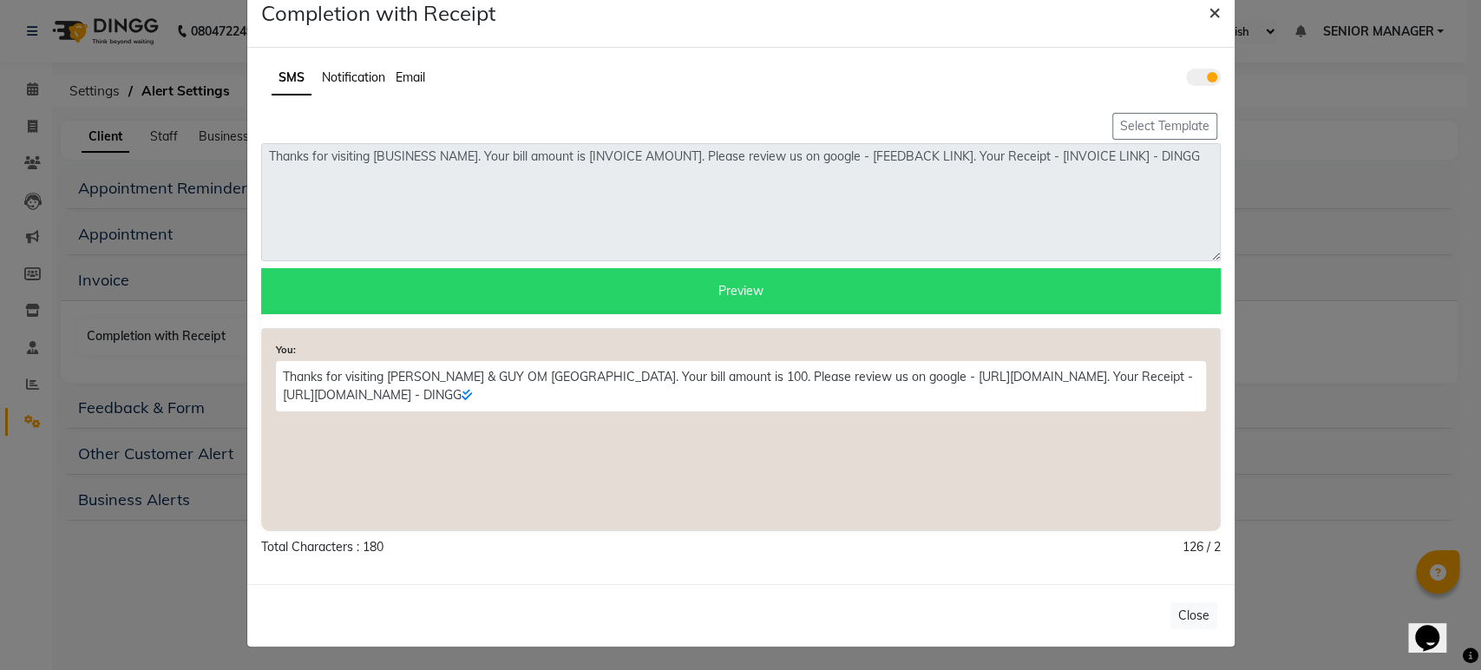
click at [1209, 10] on span "×" at bounding box center [1214, 11] width 12 height 26
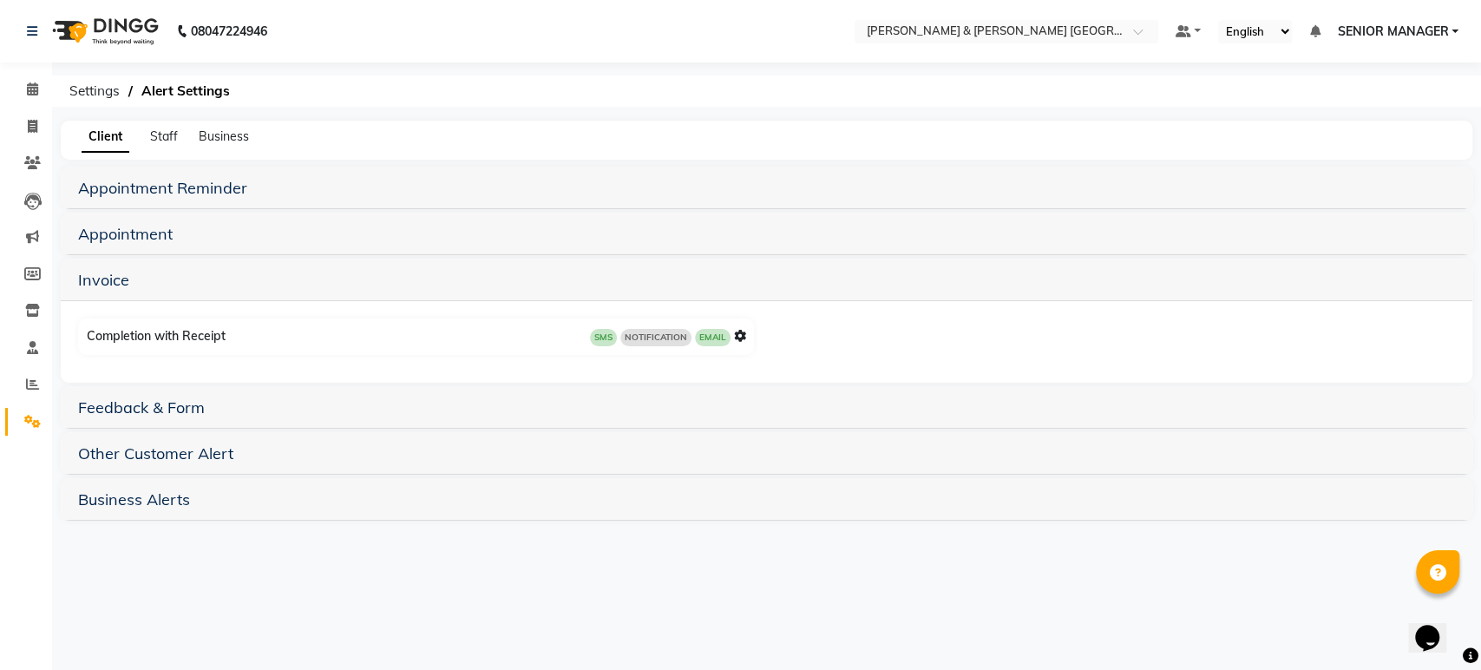
click at [1420, 24] on span "SENIOR MANAGER" at bounding box center [1392, 32] width 111 height 18
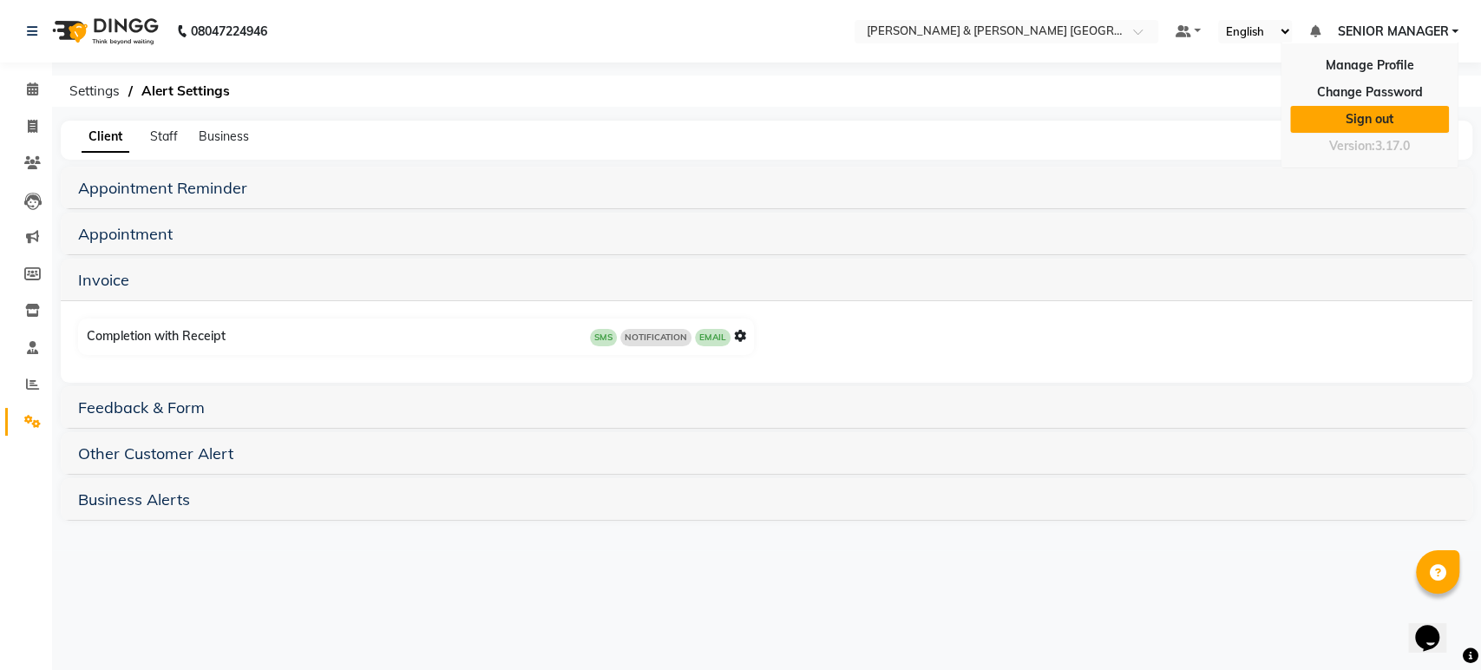
click at [1377, 121] on link "Sign out" at bounding box center [1369, 119] width 159 height 27
